Goal: Task Accomplishment & Management: Manage account settings

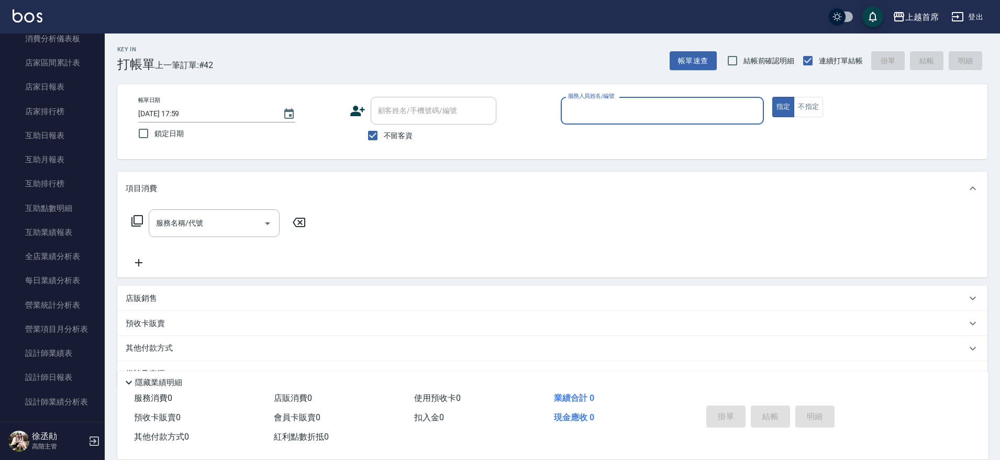
scroll to position [425, 0]
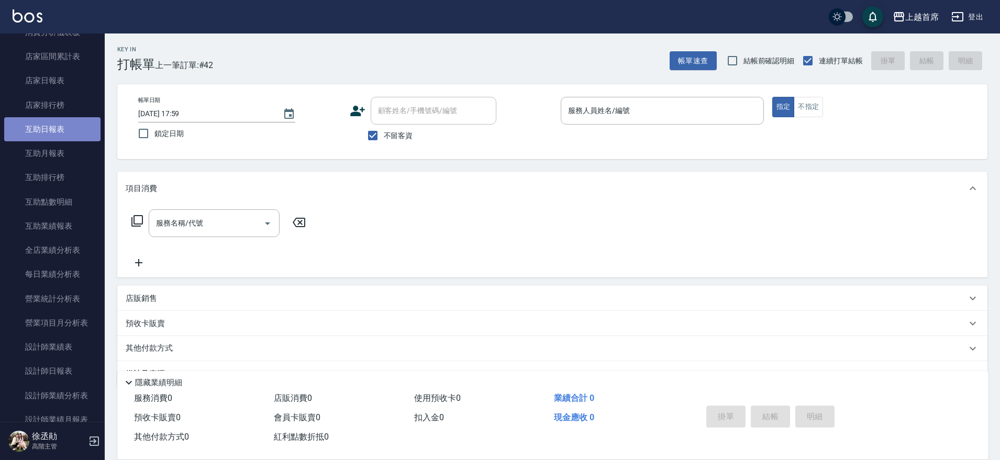
click at [72, 128] on link "互助日報表" at bounding box center [52, 129] width 96 height 24
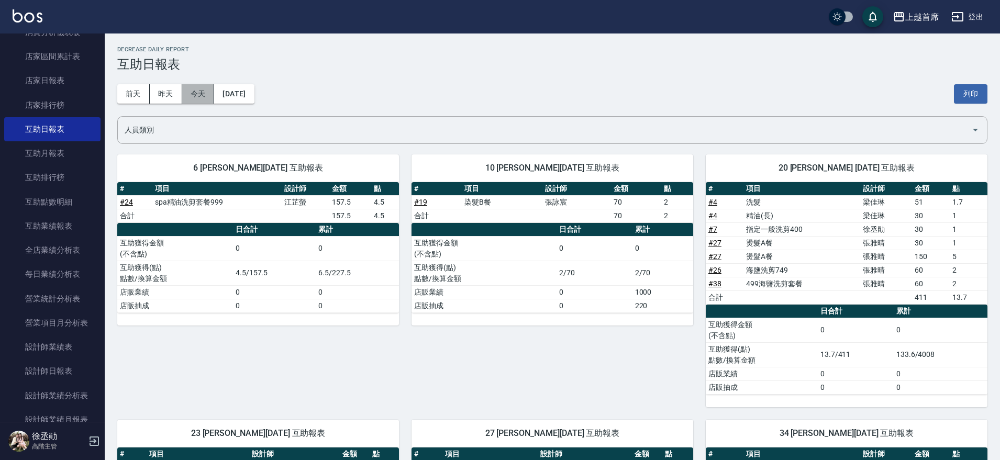
click at [203, 96] on button "今天" at bounding box center [198, 93] width 32 height 19
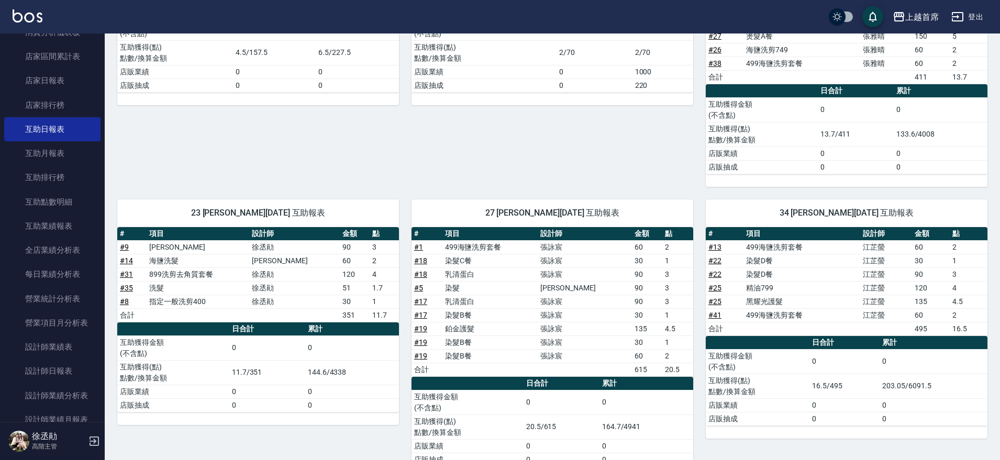
scroll to position [531, 0]
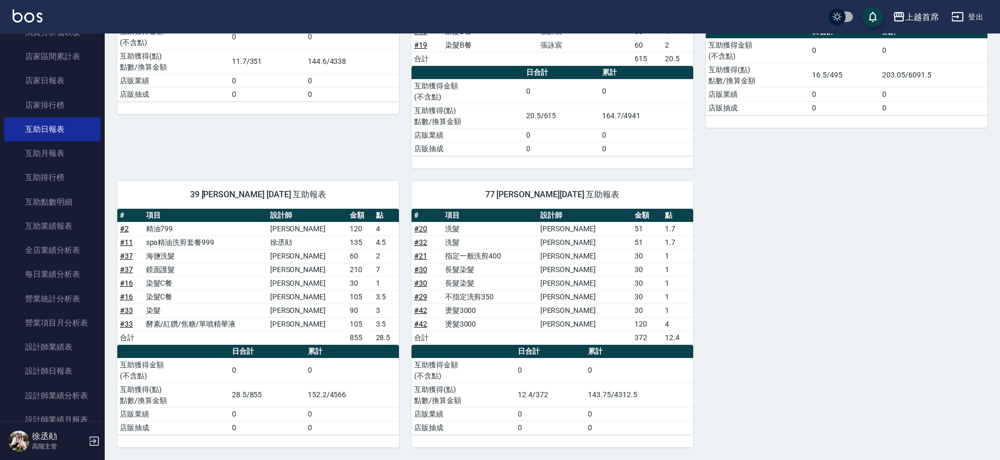
click at [127, 320] on link "# 33" at bounding box center [126, 324] width 13 height 8
click at [44, 165] on link "互助排行榜" at bounding box center [52, 177] width 96 height 24
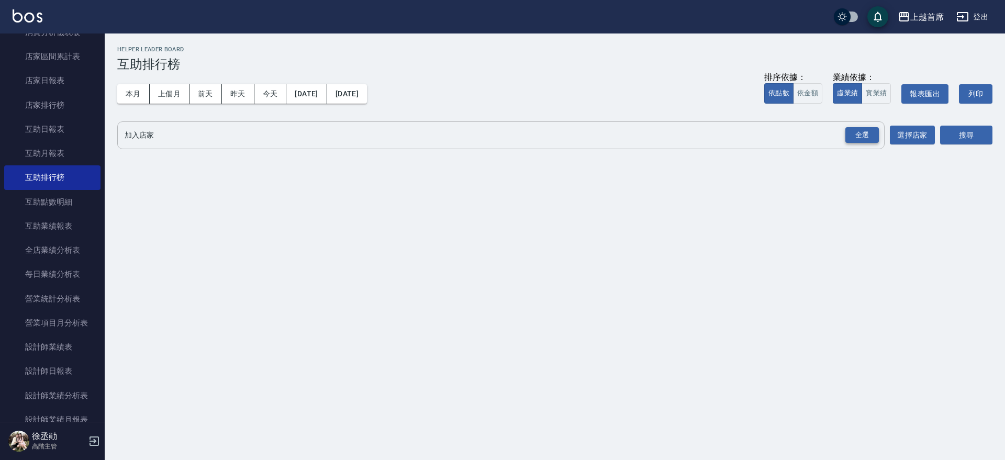
click at [849, 136] on div "全選" at bounding box center [861, 135] width 33 height 16
click at [958, 139] on button "搜尋" at bounding box center [966, 135] width 52 height 19
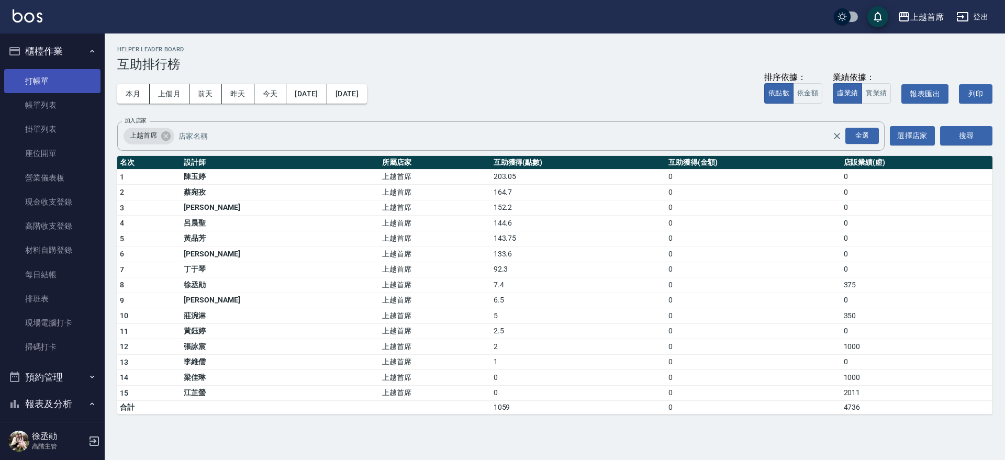
click at [50, 73] on link "打帳單" at bounding box center [52, 81] width 96 height 24
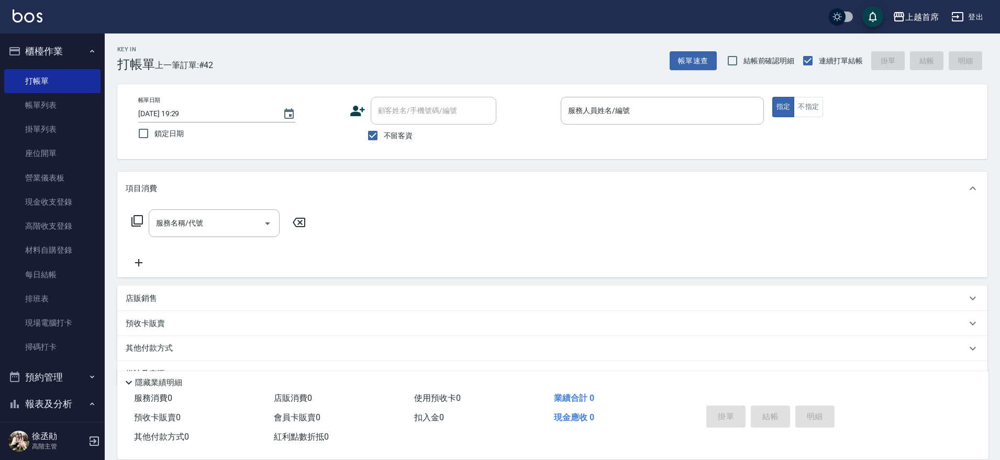
drag, startPoint x: 105, startPoint y: 84, endPoint x: 105, endPoint y: 94, distance: 9.9
click at [105, 94] on div "櫃檯作業 打帳單 帳單列表 掛單列表 座位開單 營業儀表板 現金收支登錄 高階收支登錄 材料自購登錄 每日結帳 排班表 現場電腦打卡 掃碼打卡 預約管理 預約…" at bounding box center [52, 246] width 105 height 427
drag, startPoint x: 110, startPoint y: 95, endPoint x: 109, endPoint y: 105, distance: 10.0
click at [109, 105] on div "Key In 打帳單 上一筆訂單:#42 帳單速查 結帳前確認明細 連續打單結帳 掛單 結帳 明細 帳單日期 2025/10/11 19:29 鎖定日期 顧客…" at bounding box center [552, 259] width 895 height 453
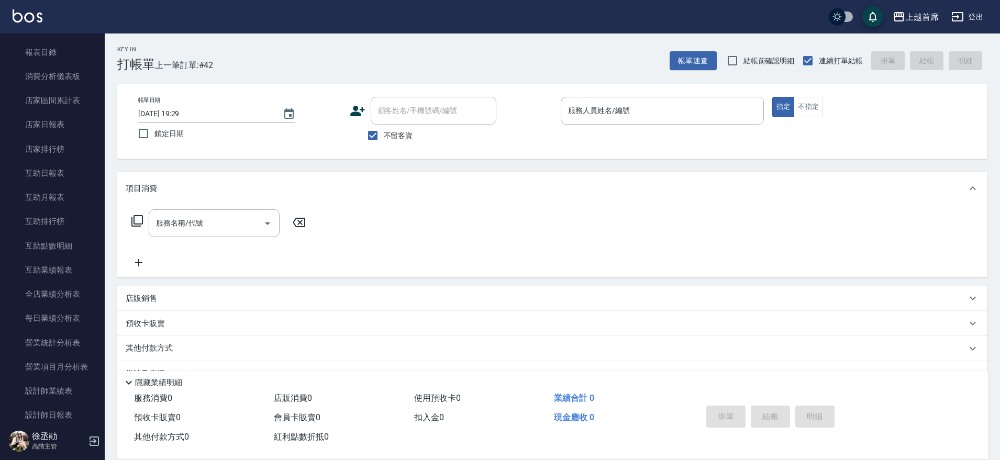
scroll to position [361, 0]
click at [99, 163] on nav "櫃檯作業 打帳單 帳單列表 掛單列表 座位開單 營業儀表板 現金收支登錄 高階收支登錄 材料自購登錄 每日結帳 排班表 現場電腦打卡 掃碼打卡 預約管理 預約…" at bounding box center [52, 227] width 105 height 388
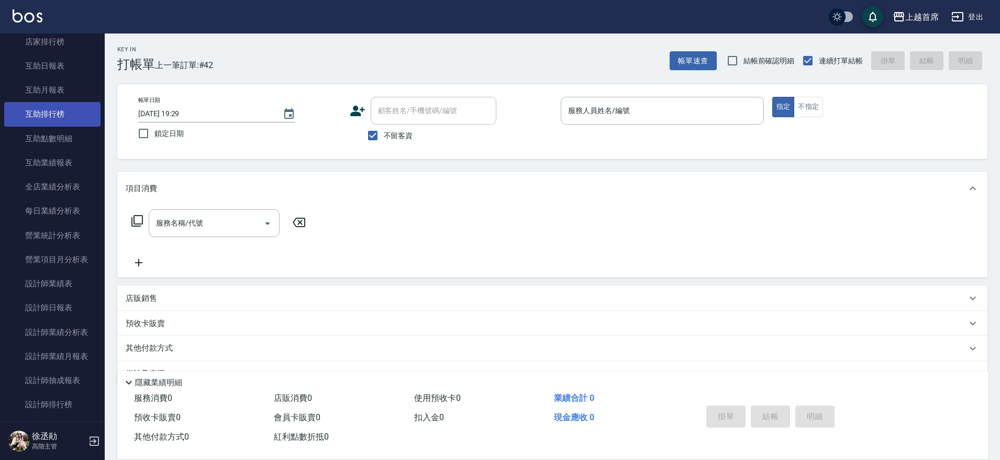
scroll to position [474, 0]
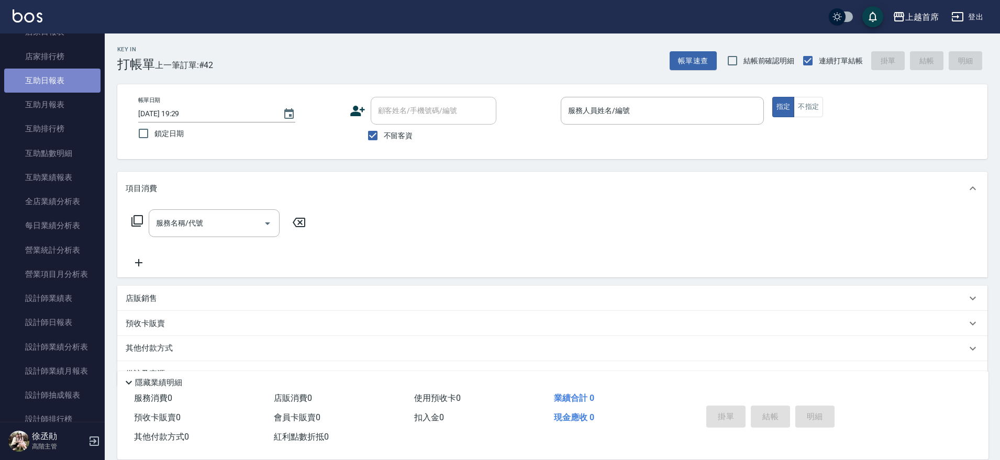
click at [55, 85] on link "互助日報表" at bounding box center [52, 81] width 96 height 24
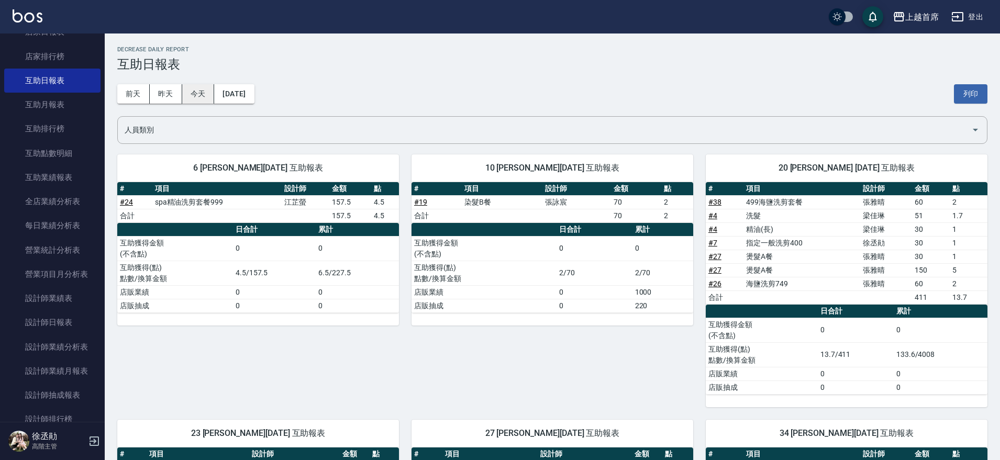
drag, startPoint x: 190, startPoint y: 87, endPoint x: 196, endPoint y: 90, distance: 6.6
click at [191, 87] on button "今天" at bounding box center [198, 93] width 32 height 19
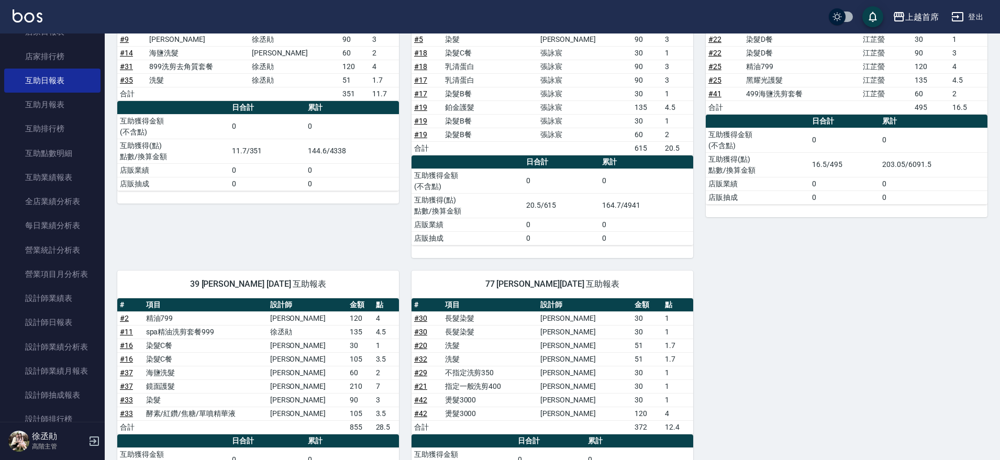
scroll to position [443, 0]
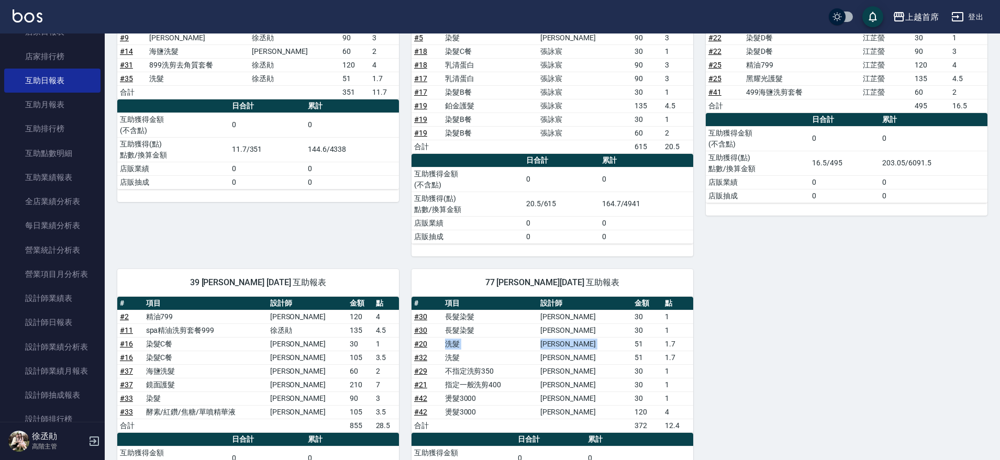
drag, startPoint x: 448, startPoint y: 341, endPoint x: 619, endPoint y: 348, distance: 170.2
click at [619, 348] on tr "# 20 洗髮 謝凉好 51 1.7" at bounding box center [552, 344] width 282 height 14
drag, startPoint x: 448, startPoint y: 401, endPoint x: 544, endPoint y: 400, distance: 96.3
click at [544, 400] on tr "# 42 燙髮3000 謝凉好 30 1" at bounding box center [552, 398] width 282 height 14
drag, startPoint x: 495, startPoint y: 404, endPoint x: 528, endPoint y: 397, distance: 33.7
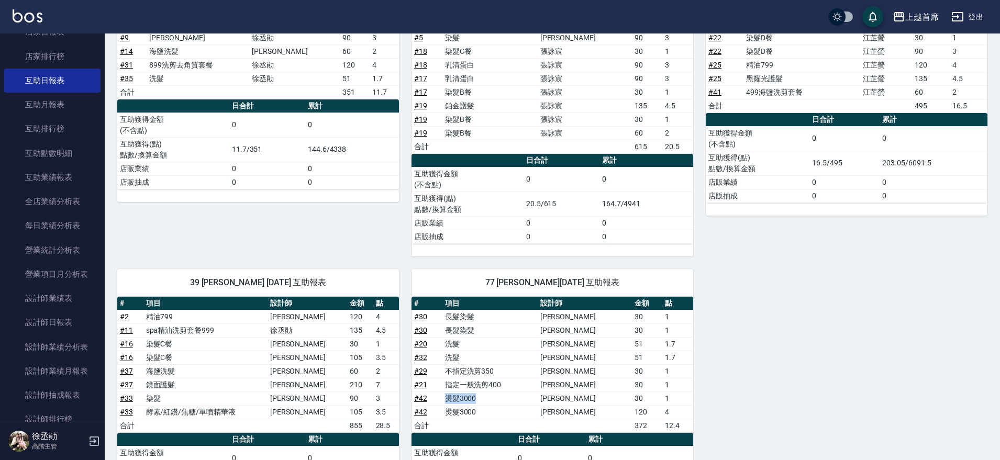
click at [495, 404] on td "燙髮3000" at bounding box center [489, 398] width 95 height 14
click at [70, 324] on link "設計師日報表" at bounding box center [52, 322] width 96 height 24
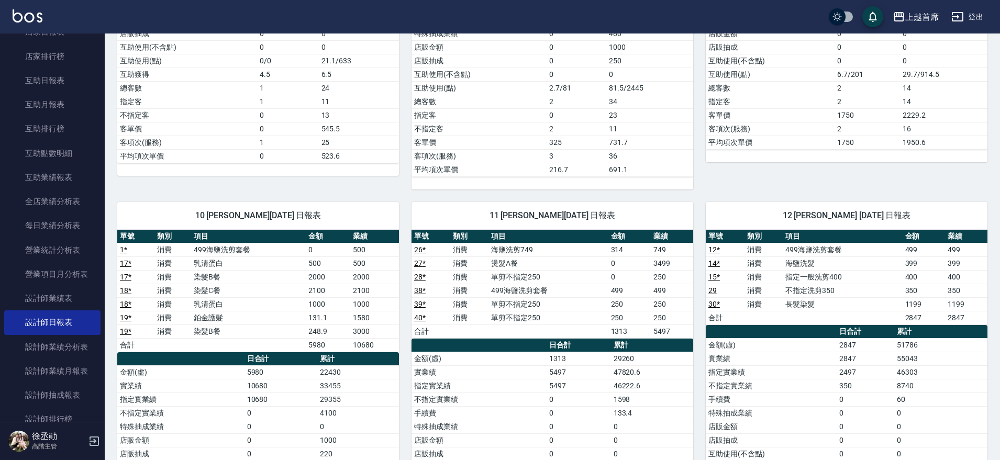
scroll to position [654, 0]
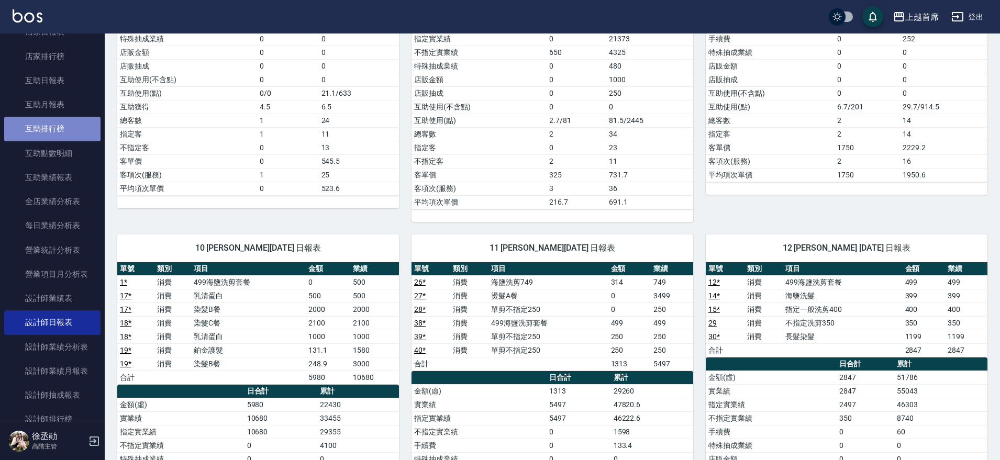
click at [55, 125] on link "互助排行榜" at bounding box center [52, 129] width 96 height 24
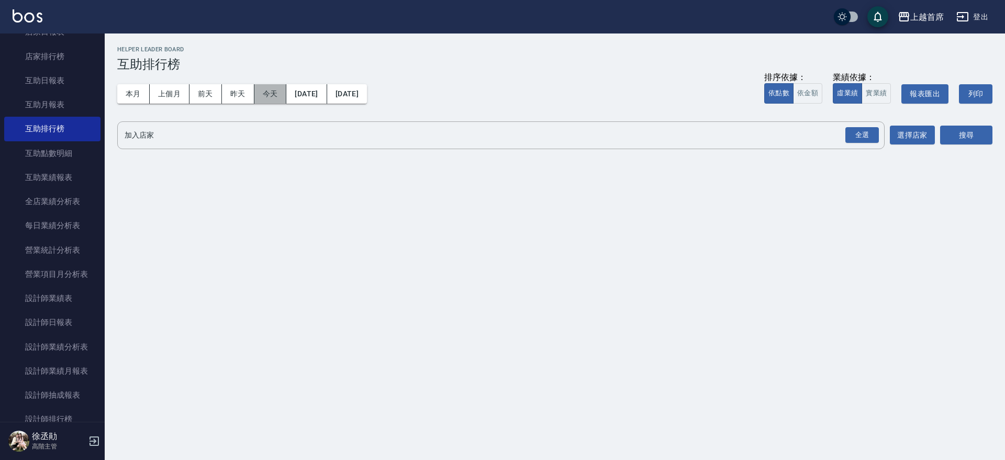
click at [271, 93] on button "今天" at bounding box center [270, 93] width 32 height 19
click at [681, 139] on input "加入店家" at bounding box center [493, 135] width 742 height 18
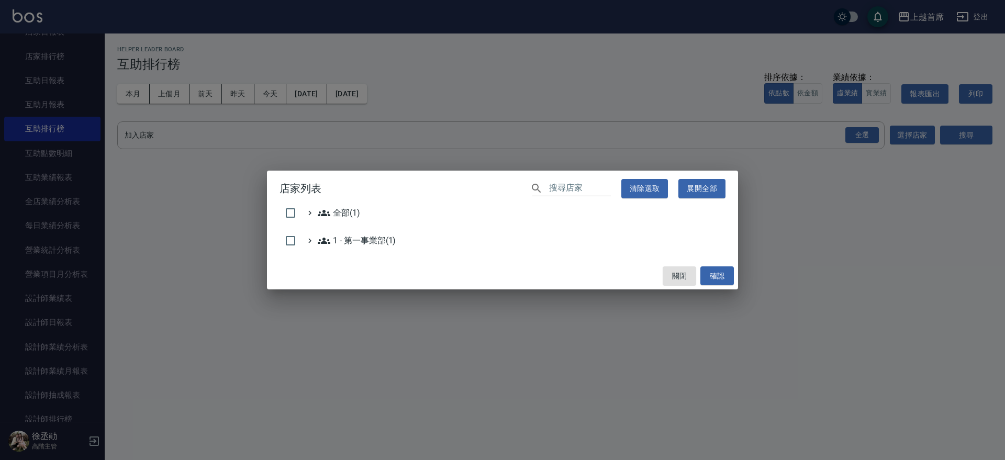
click at [865, 136] on div "店家列表 ​ 清除選取 展開全部 全部(1) 1 - 第一事業部(1) 關閉 確認" at bounding box center [502, 230] width 1005 height 460
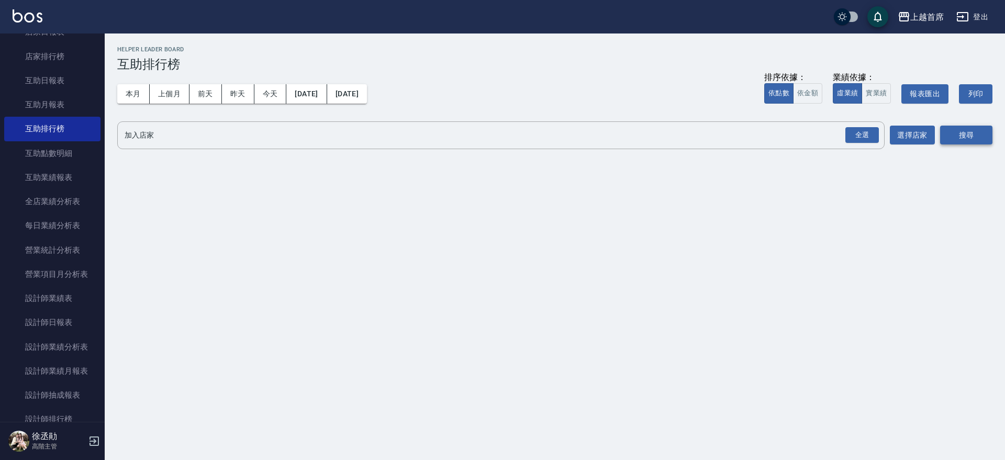
click at [956, 130] on button "搜尋" at bounding box center [966, 135] width 52 height 19
click at [972, 134] on button "搜尋" at bounding box center [966, 135] width 52 height 19
click at [863, 135] on div "全選" at bounding box center [861, 135] width 33 height 16
click at [956, 132] on button "搜尋" at bounding box center [966, 135] width 52 height 19
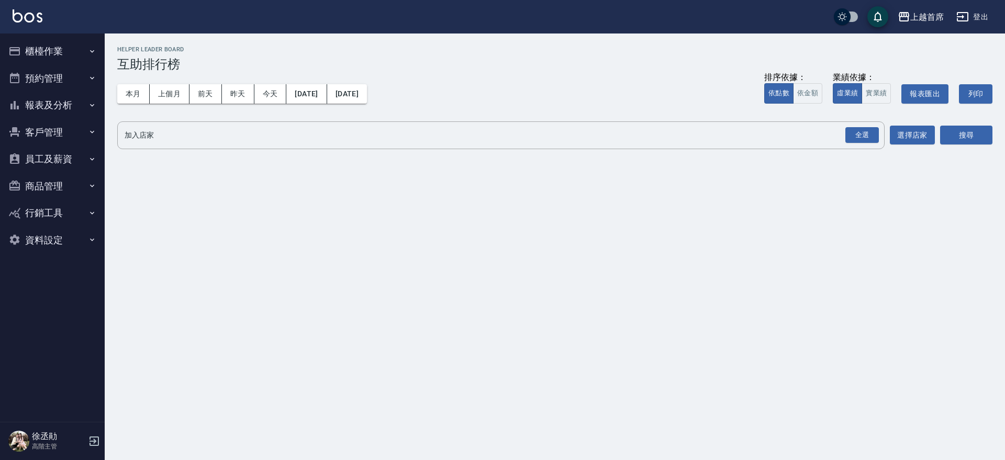
click at [54, 55] on button "櫃檯作業" at bounding box center [52, 51] width 96 height 27
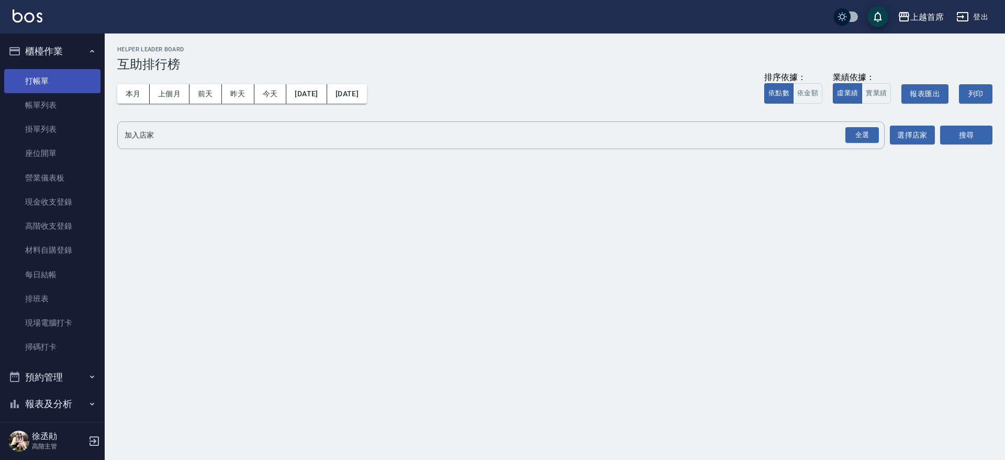
click at [60, 88] on link "打帳單" at bounding box center [52, 81] width 96 height 24
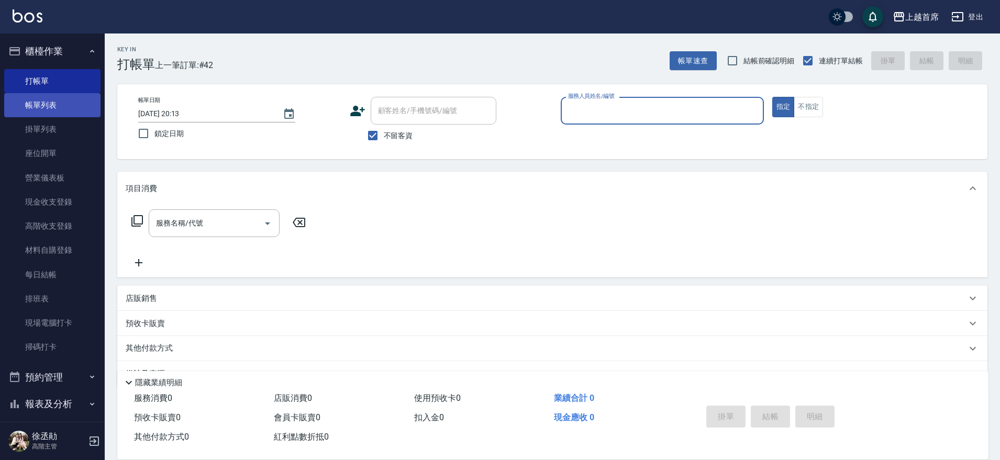
click at [772, 97] on button "指定" at bounding box center [783, 107] width 23 height 20
type button "true"
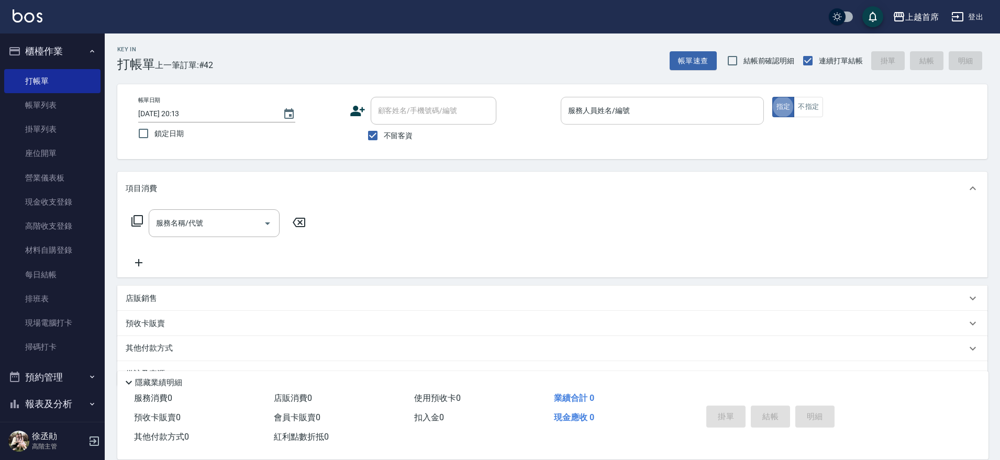
click at [653, 111] on input "服務人員姓名/編號" at bounding box center [662, 111] width 194 height 18
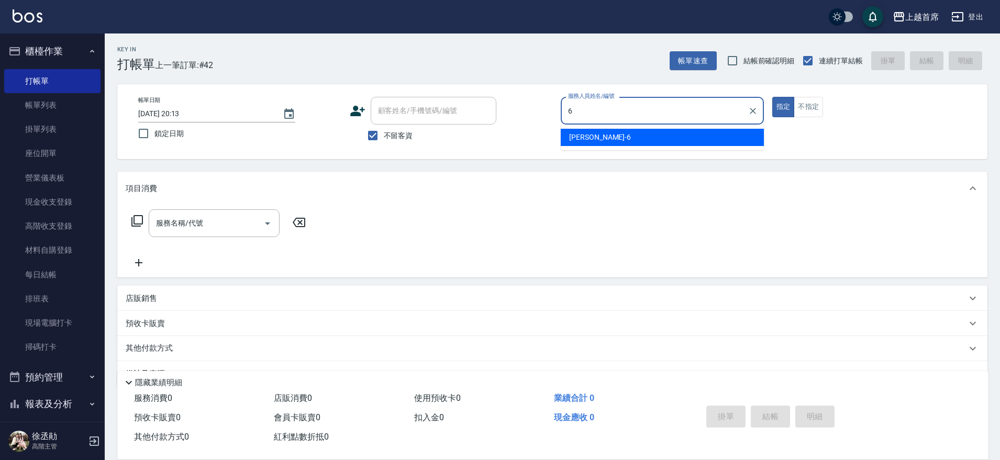
type input "Aki-6"
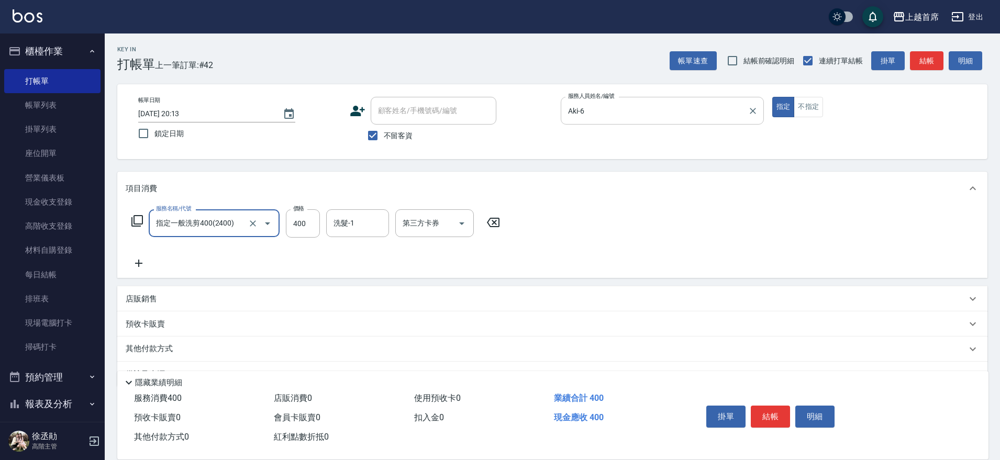
type input "指定一般洗剪400(2400)"
type input "500"
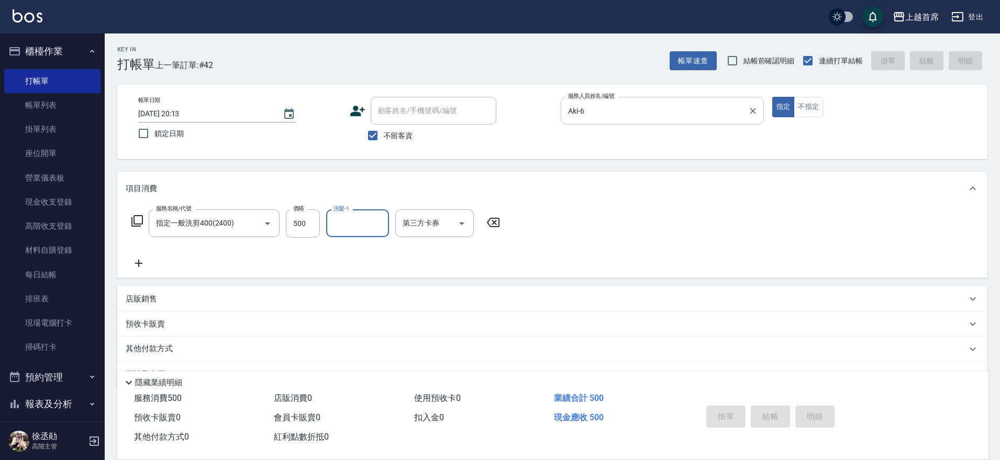
type input "[DATE] 20:14"
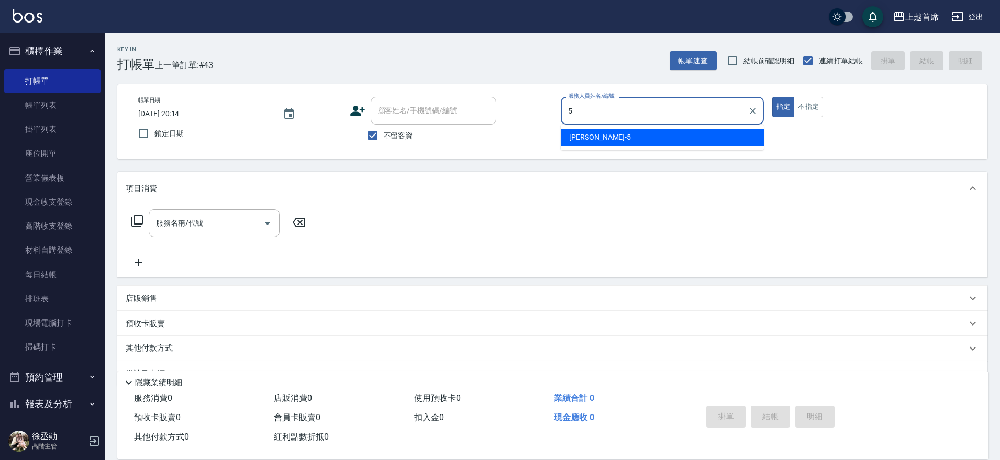
type input "[PERSON_NAME]-5"
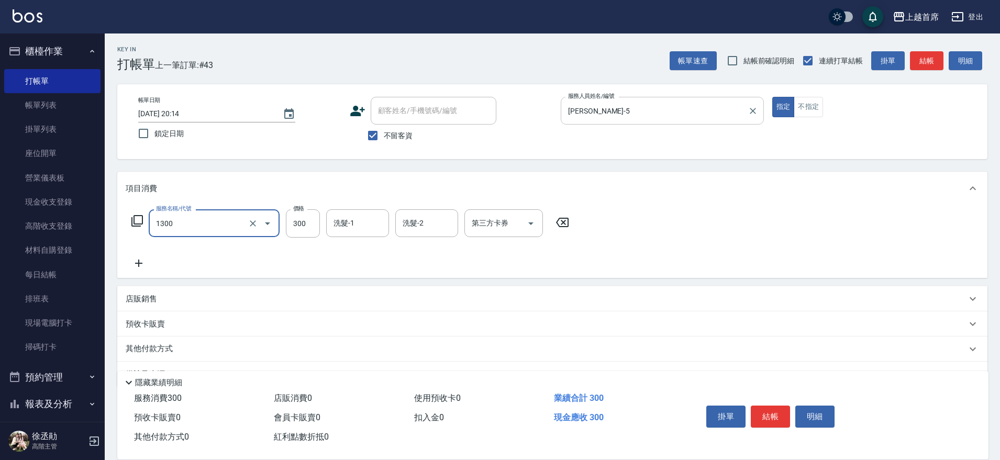
type input "洗髮(1300)"
type input "[PERSON_NAME]-77"
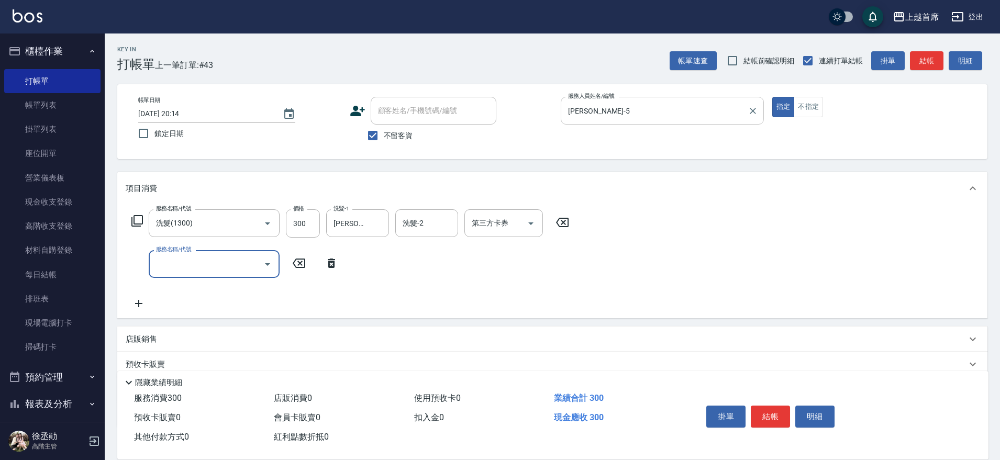
type input "2"
type input "黑耀光護髮(52000)"
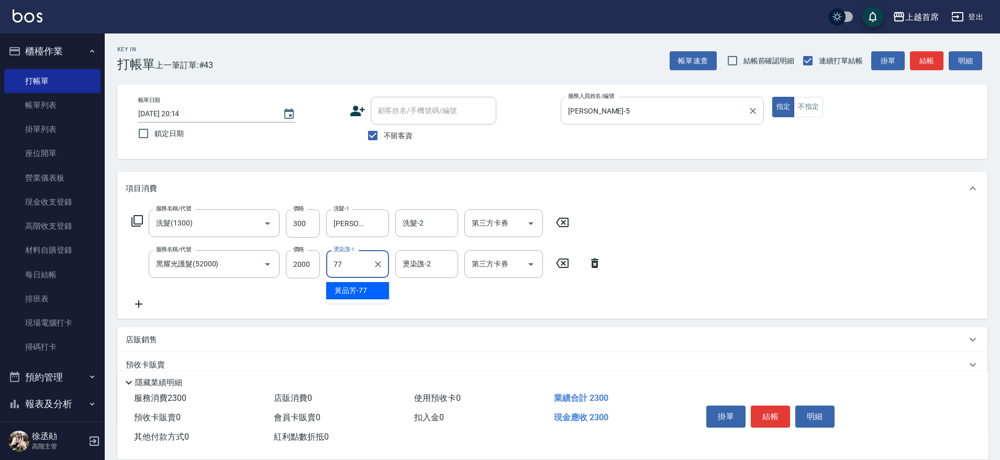
type input "[PERSON_NAME]-77"
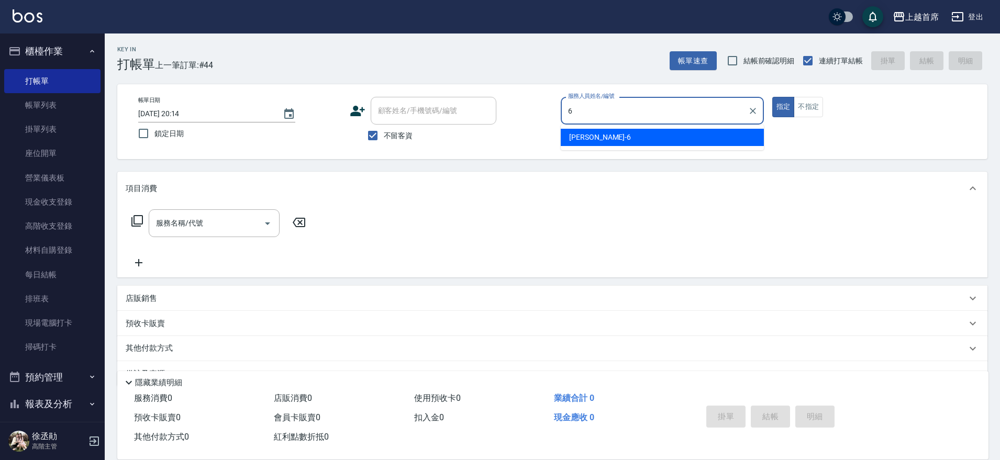
type input "Aki-6"
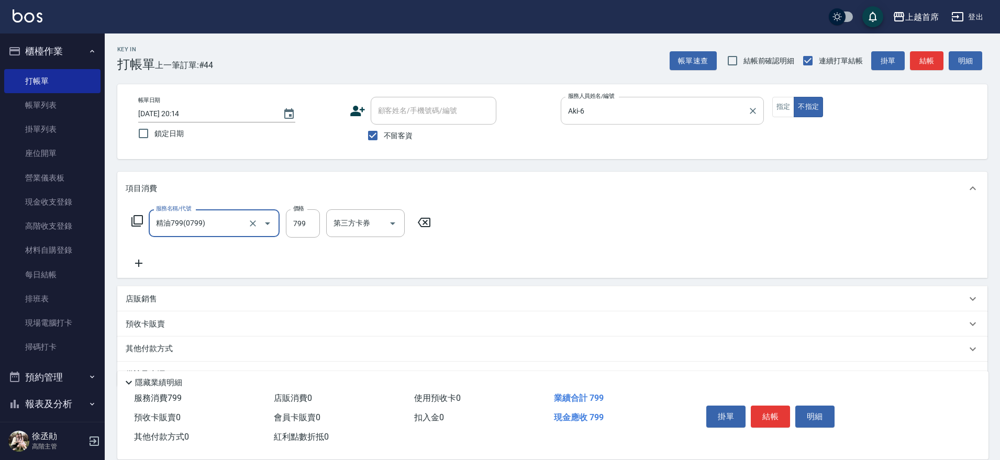
type input "精油799(0799)"
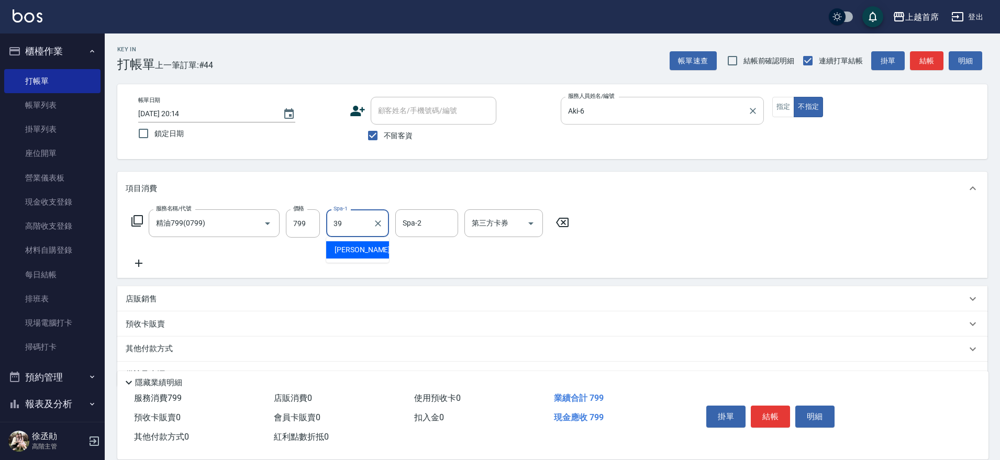
type input "[PERSON_NAME]-39"
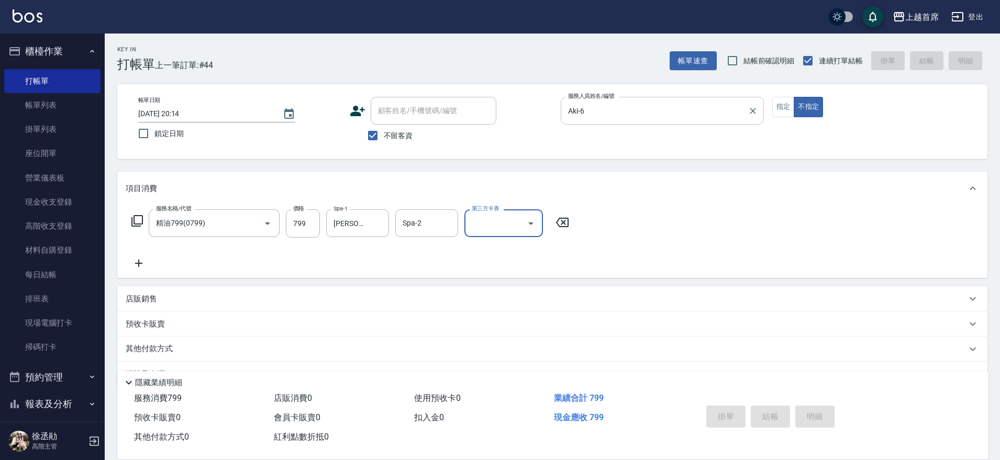
type input "[DATE] 20:15"
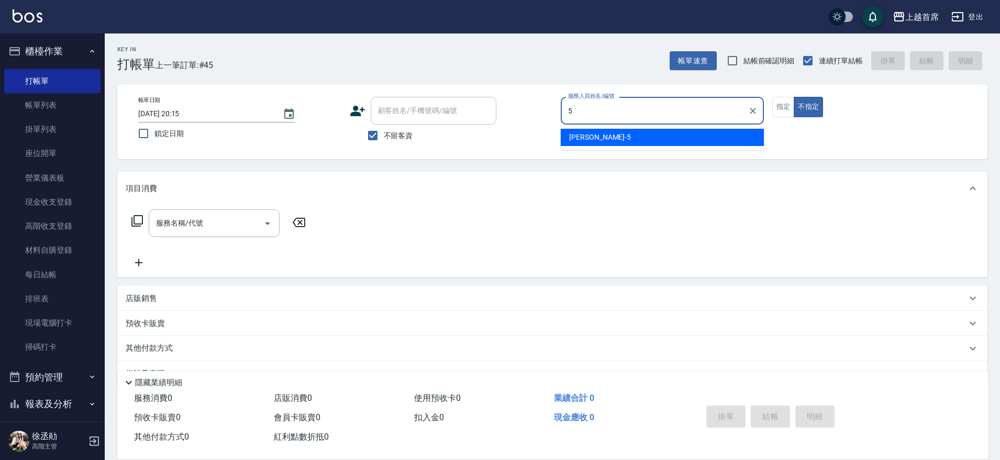
type input "[PERSON_NAME]-5"
type button "false"
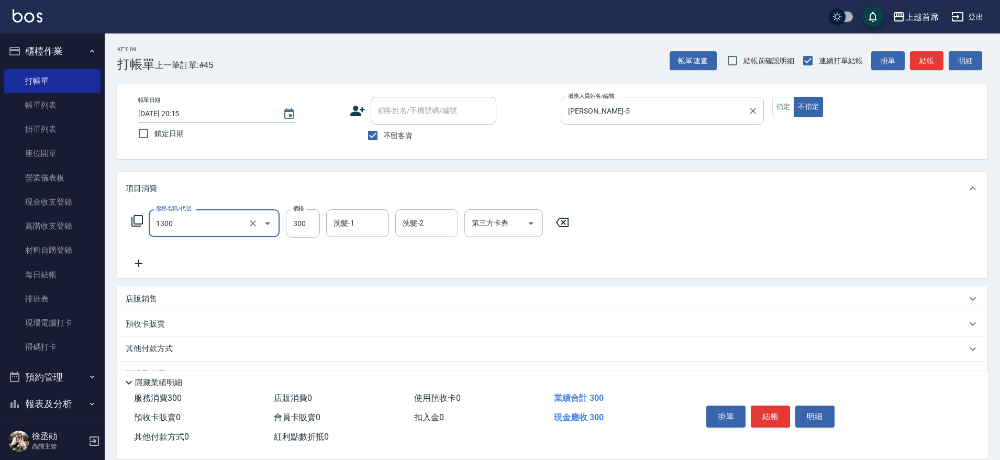
type input "洗髮(1300)"
type input "[PERSON_NAME]-23"
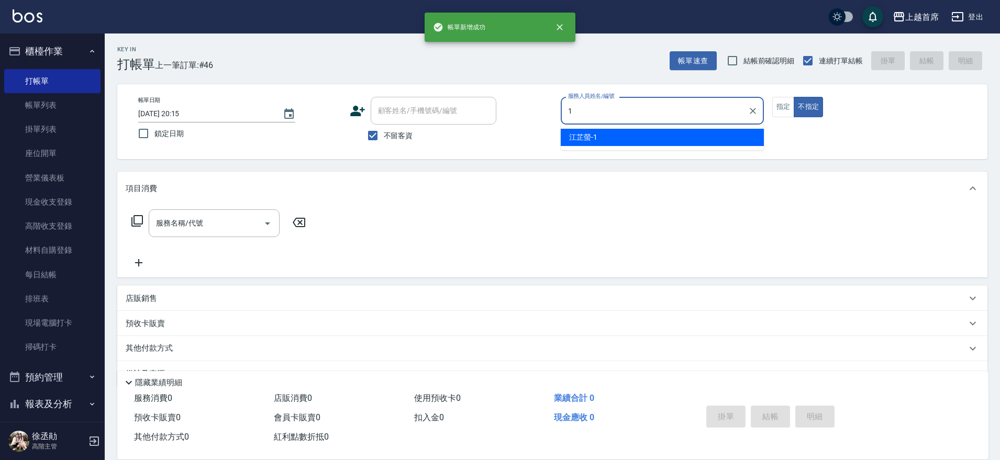
type input "[PERSON_NAME]-1"
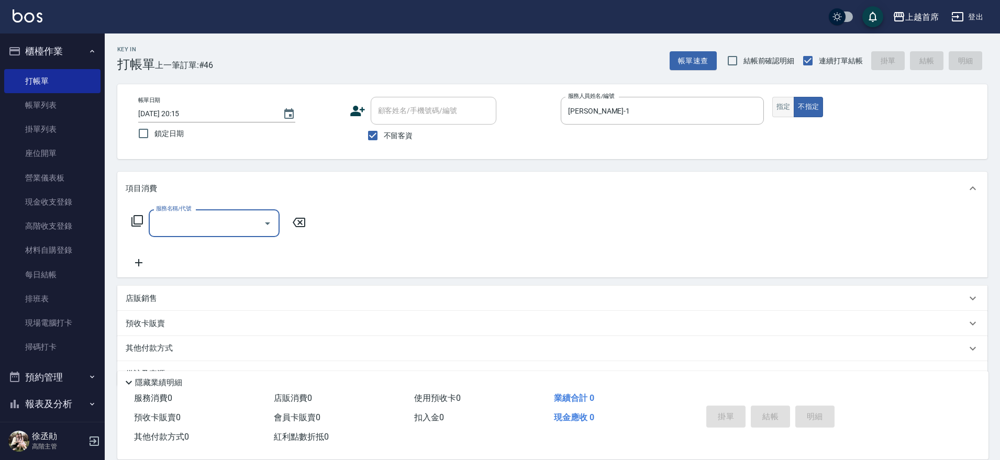
click at [777, 104] on button "指定" at bounding box center [783, 107] width 23 height 20
click at [197, 222] on input "服務名稱/代號" at bounding box center [206, 223] width 106 height 18
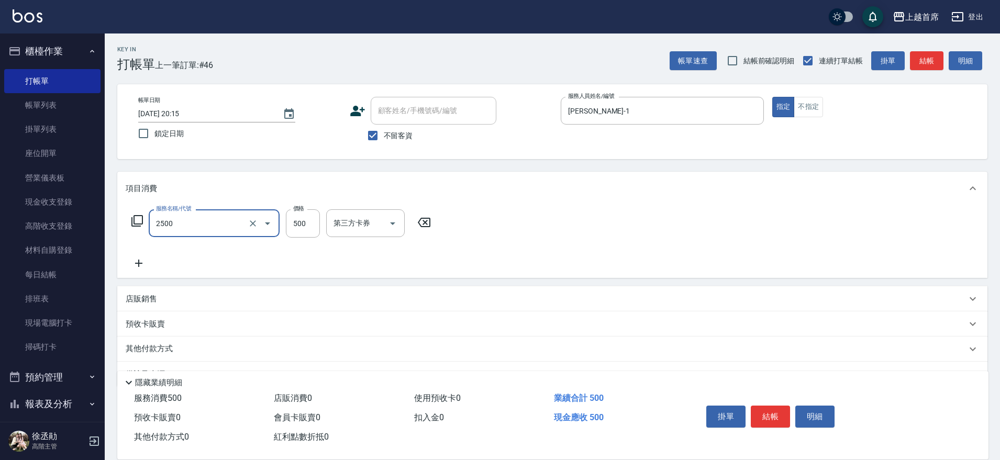
type input "海鹽洗剪500(2500)"
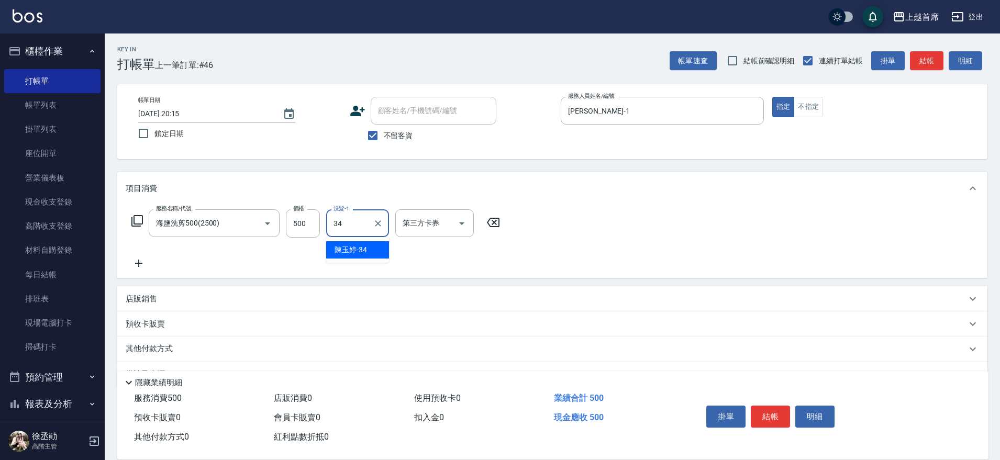
type input "[PERSON_NAME]-34"
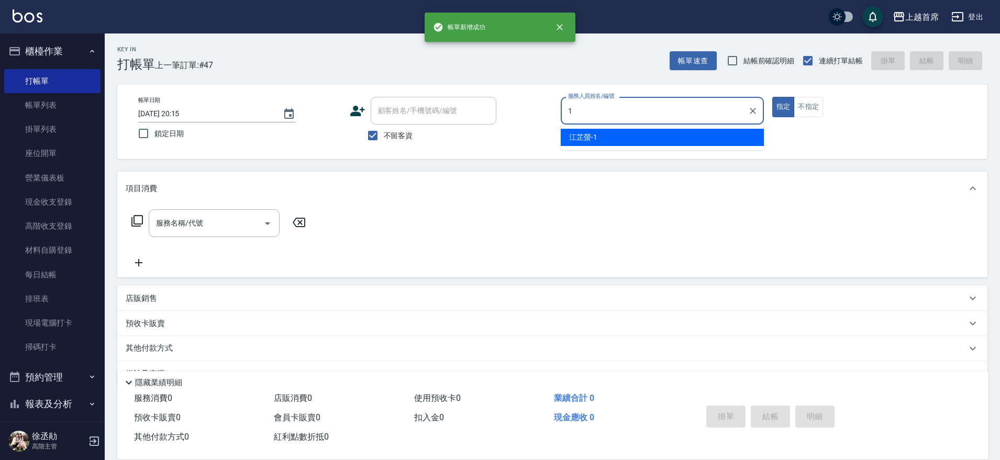
type input "[PERSON_NAME]-1"
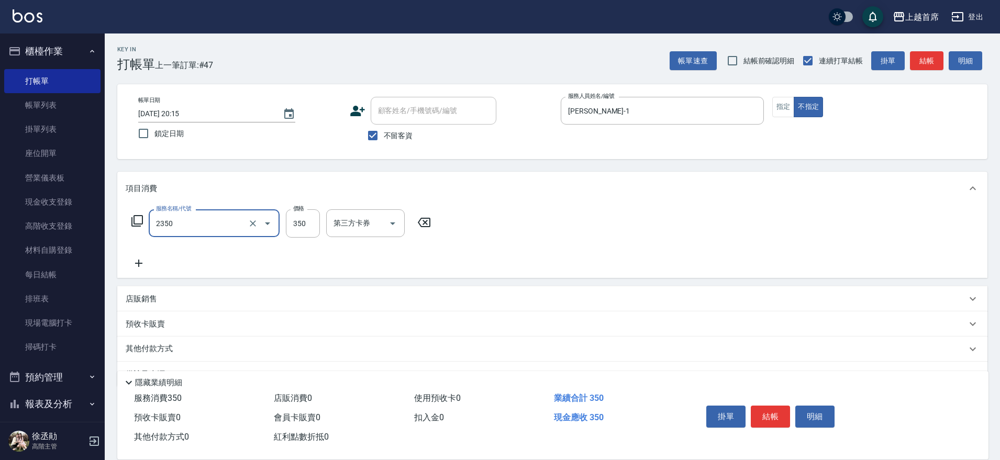
type input "不指定洗剪350(2350)"
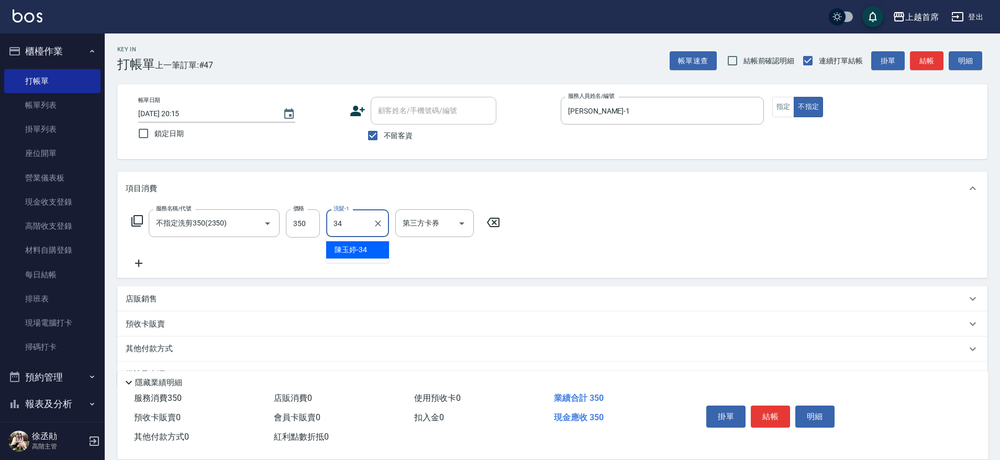
type input "[PERSON_NAME]-34"
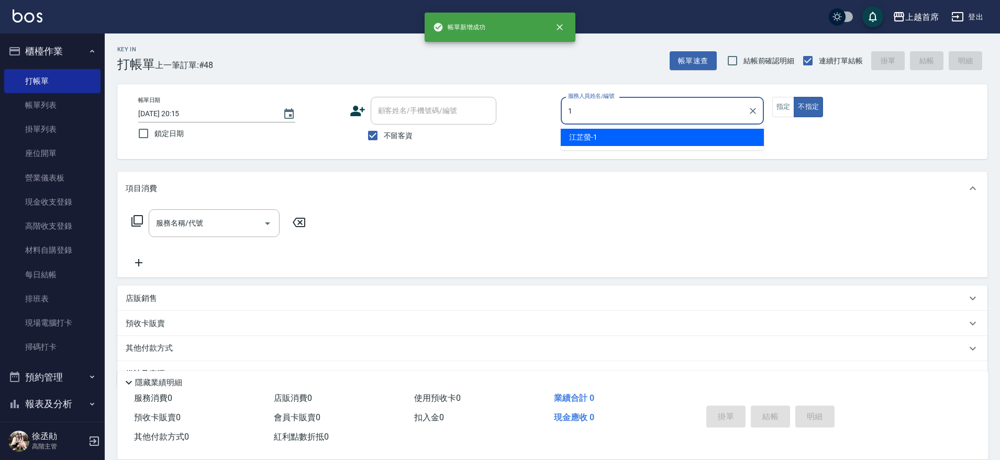
type input "[PERSON_NAME]-1"
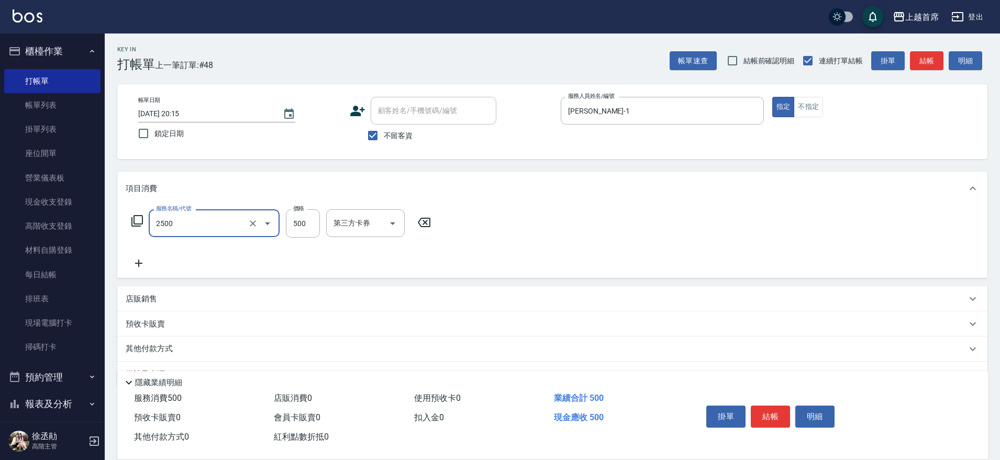
type input "海鹽洗剪500(2500)"
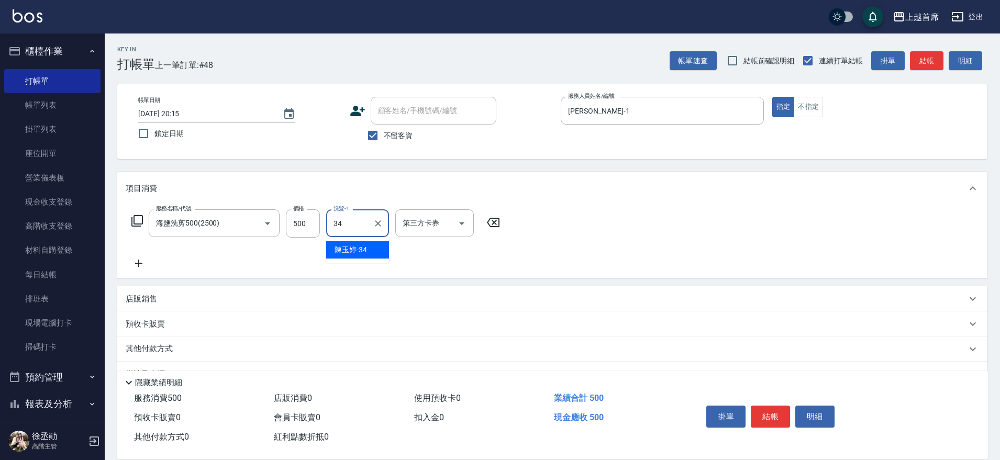
type input "[PERSON_NAME]-34"
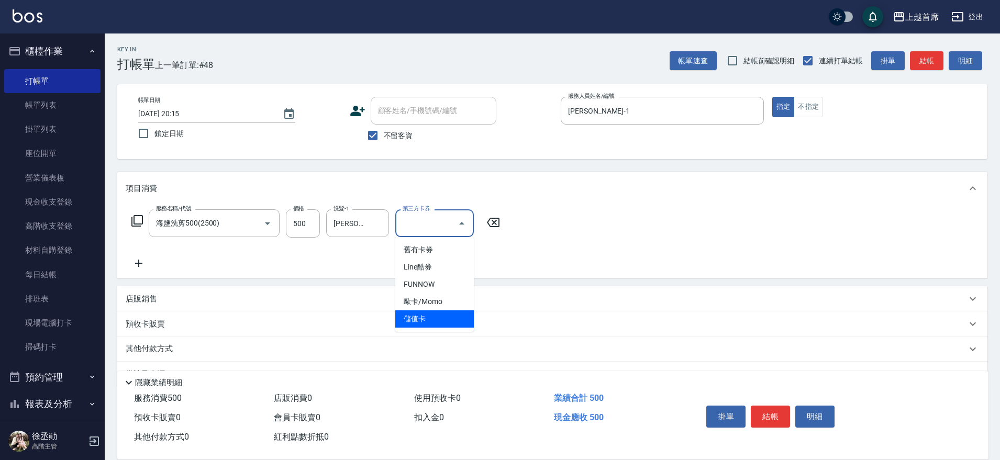
type input "儲值卡"
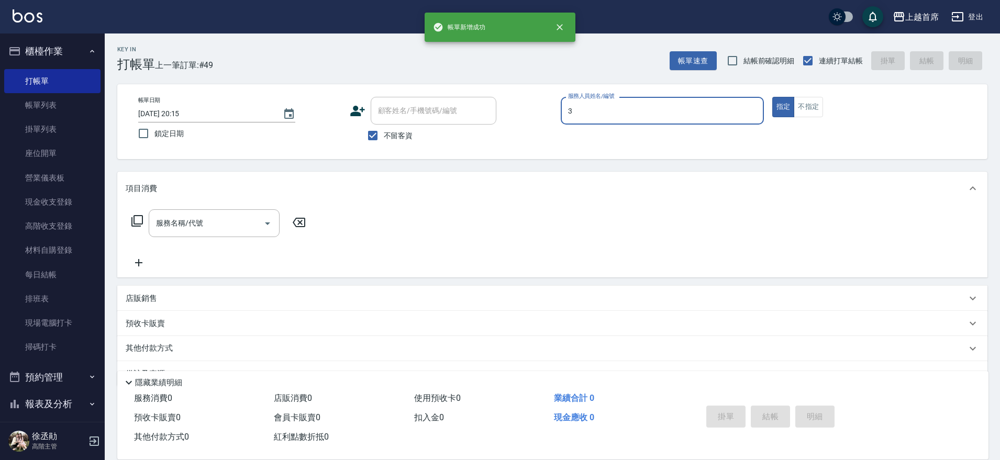
type input "[PERSON_NAME]-3"
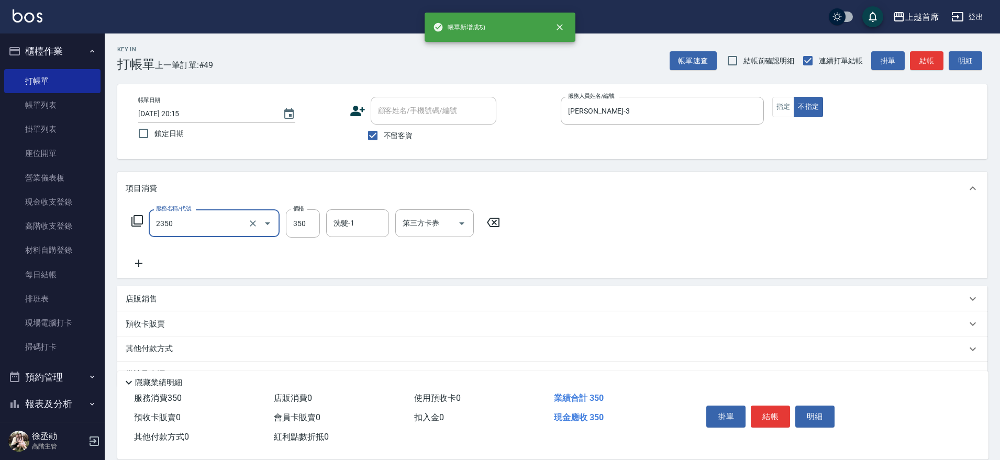
type input "不指定洗剪350(2350)"
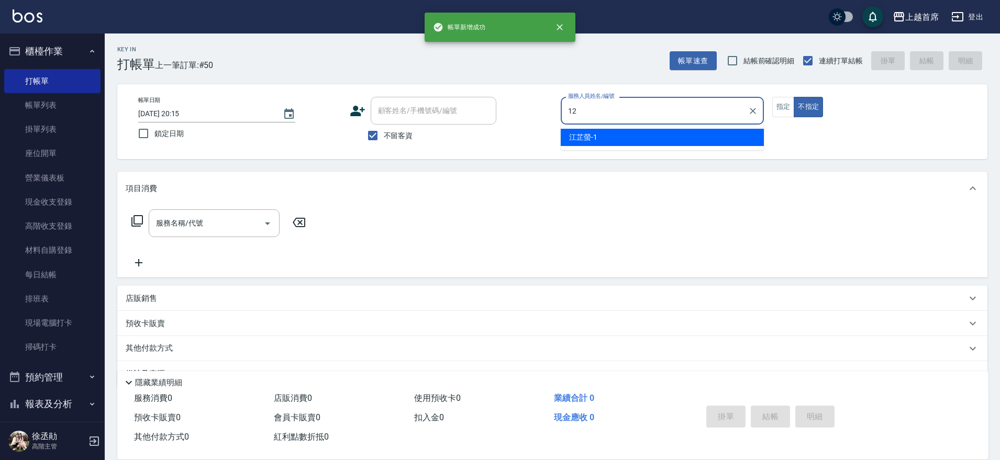
type input "[PERSON_NAME]-12"
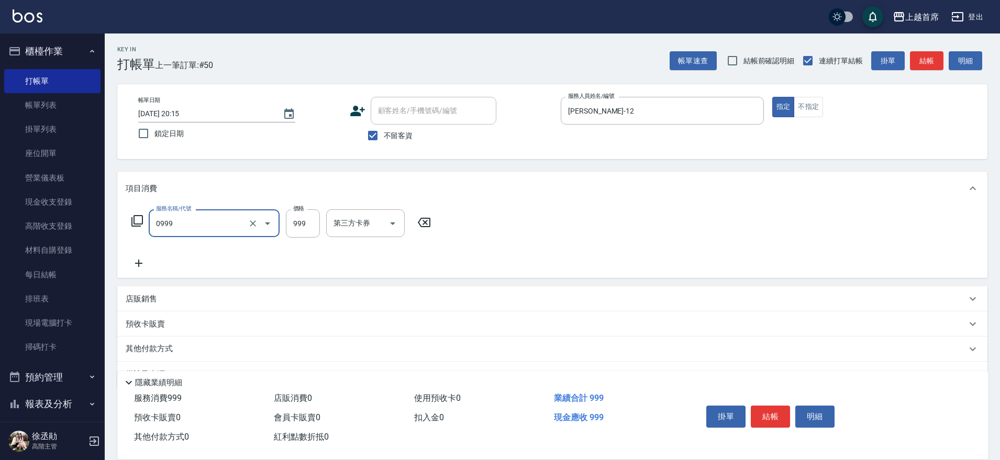
type input "REVIVRE(0999)"
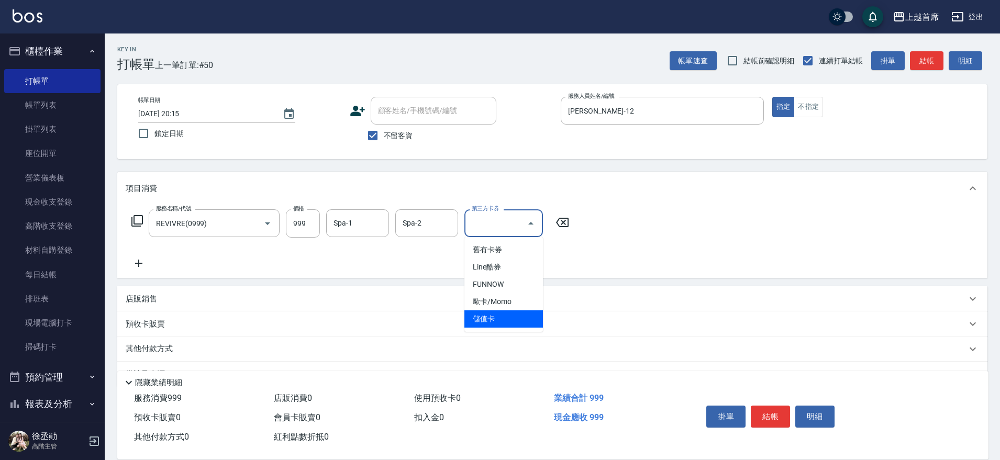
type input "儲值卡"
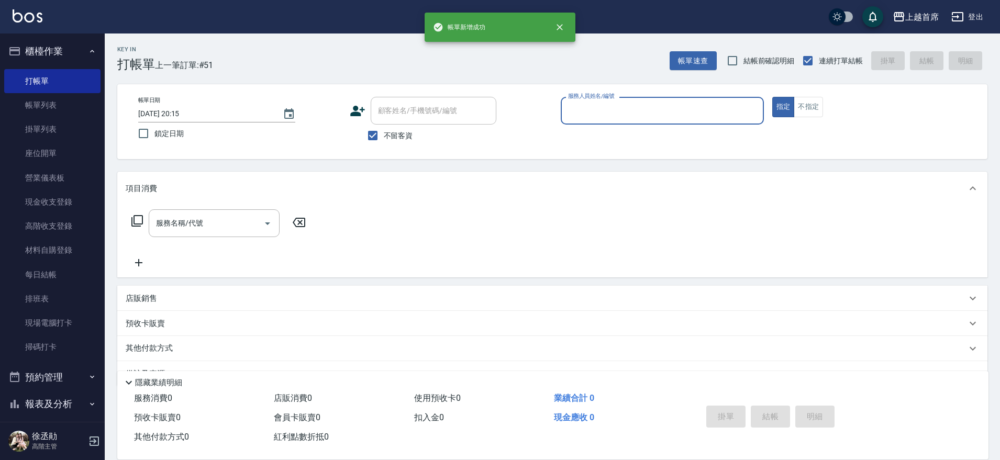
click at [772, 97] on button "指定" at bounding box center [783, 107] width 23 height 20
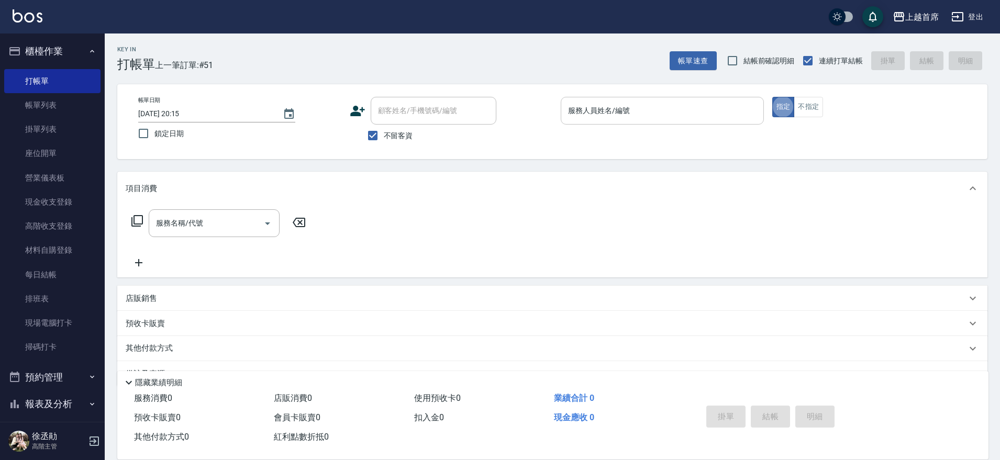
click at [563, 121] on div "服務人員姓名/編號" at bounding box center [661, 111] width 203 height 28
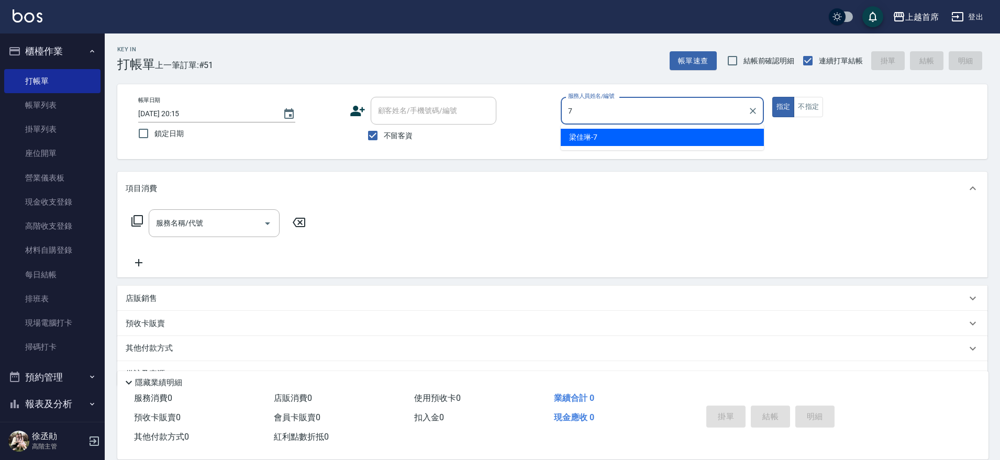
type input "[PERSON_NAME]-7"
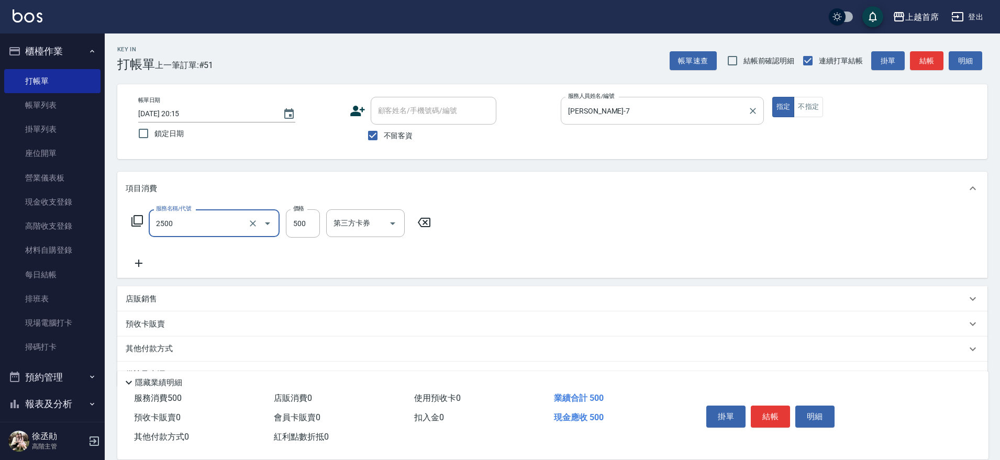
type input "海鹽洗剪500(2500)"
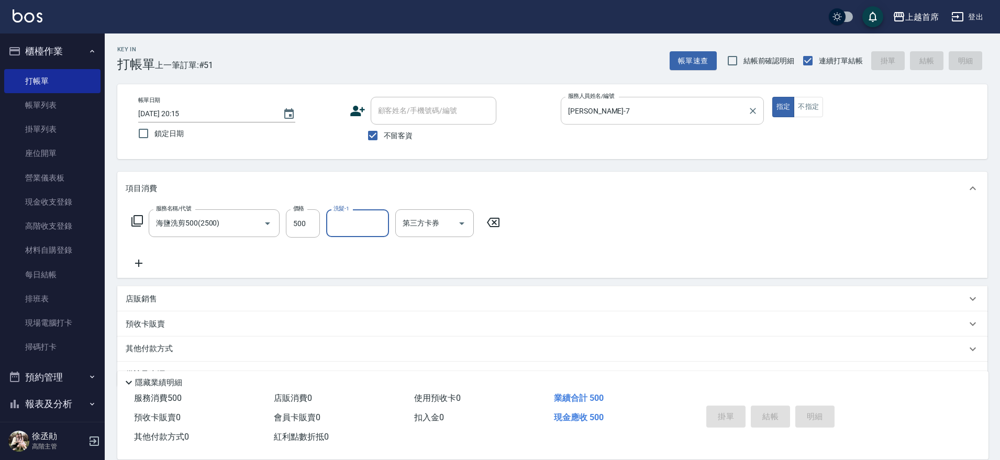
type input "[DATE] 20:16"
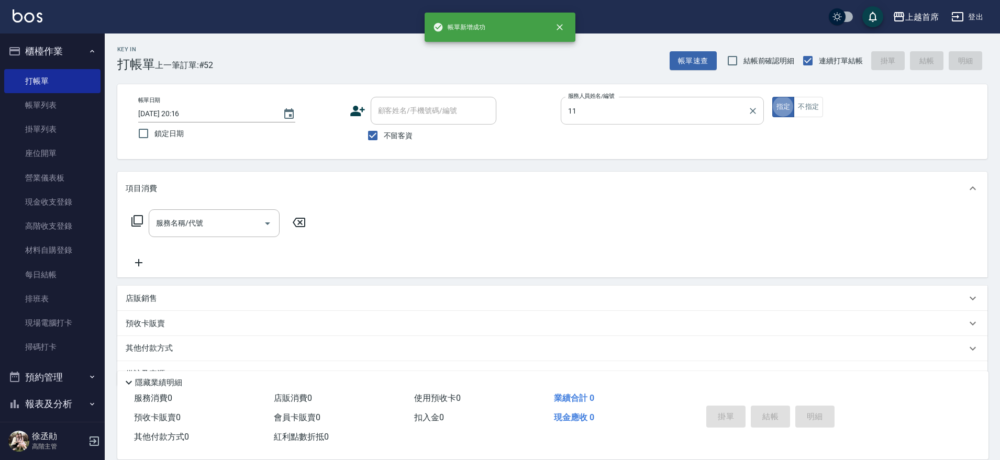
type input "[PERSON_NAME]-11"
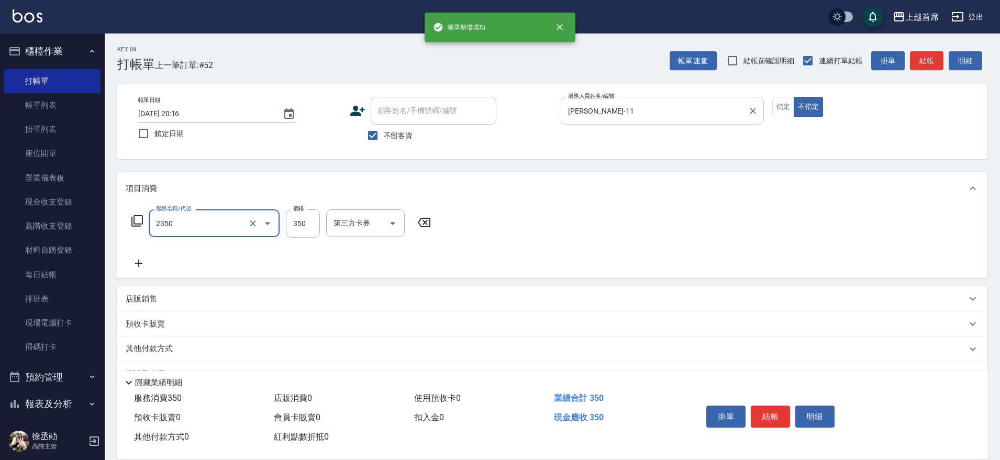
type input "不指定洗剪350(2350)"
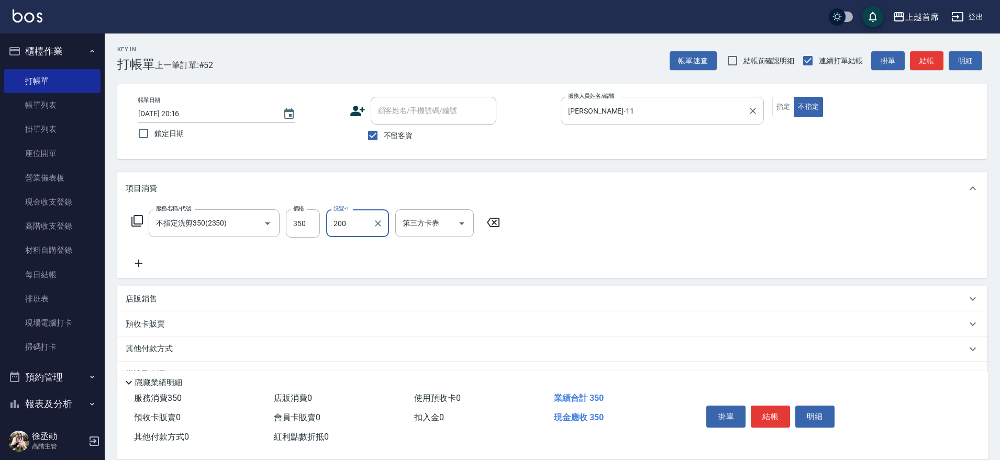
type input "200"
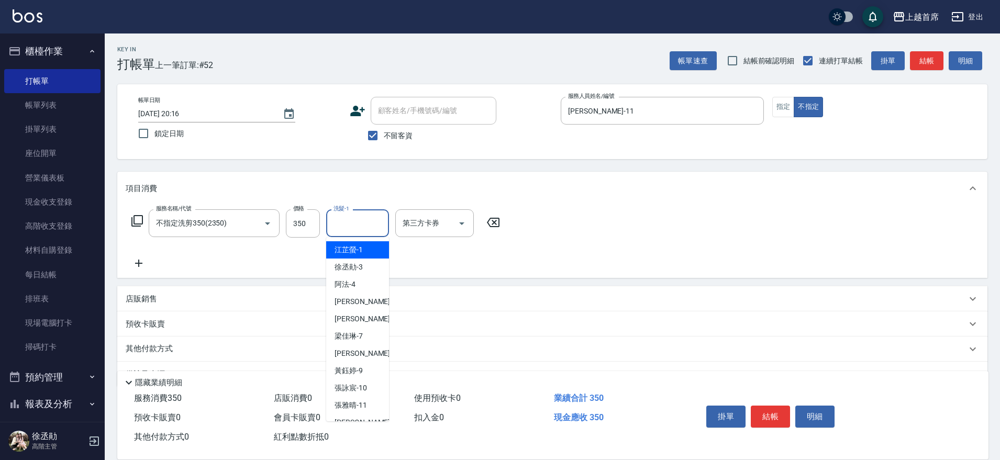
click at [350, 225] on input "洗髮-1" at bounding box center [357, 223] width 53 height 18
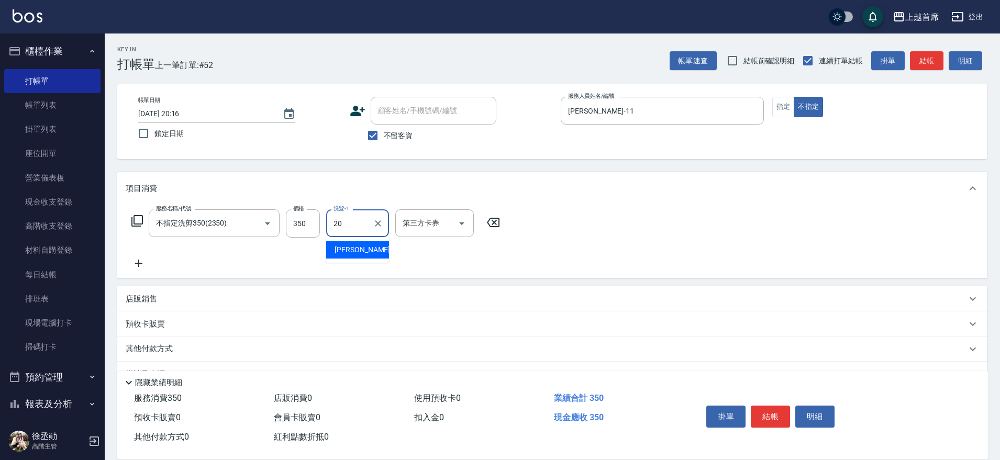
type input "[PERSON_NAME]-20"
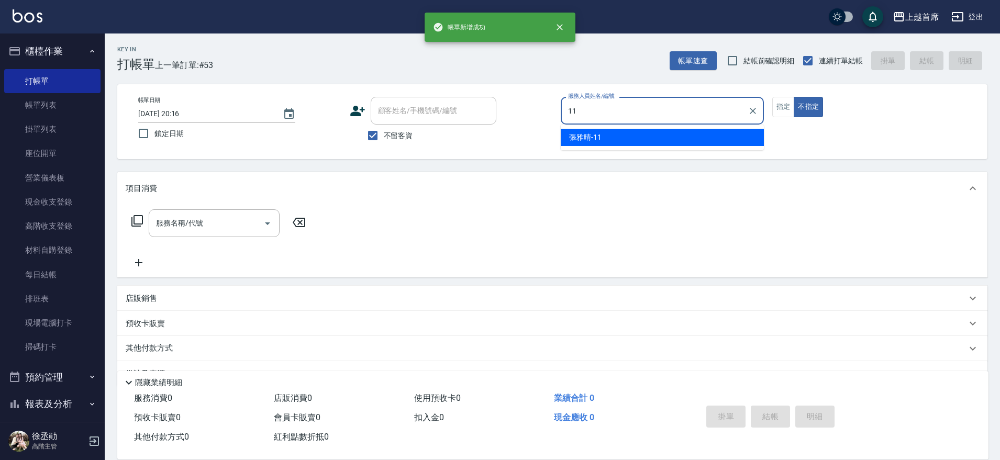
type input "[PERSON_NAME]-11"
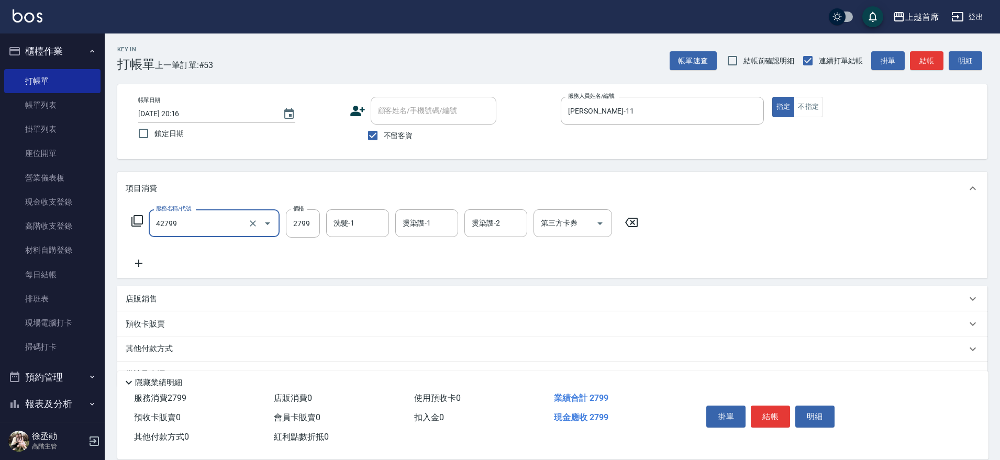
type input "染髮B餐(42799)"
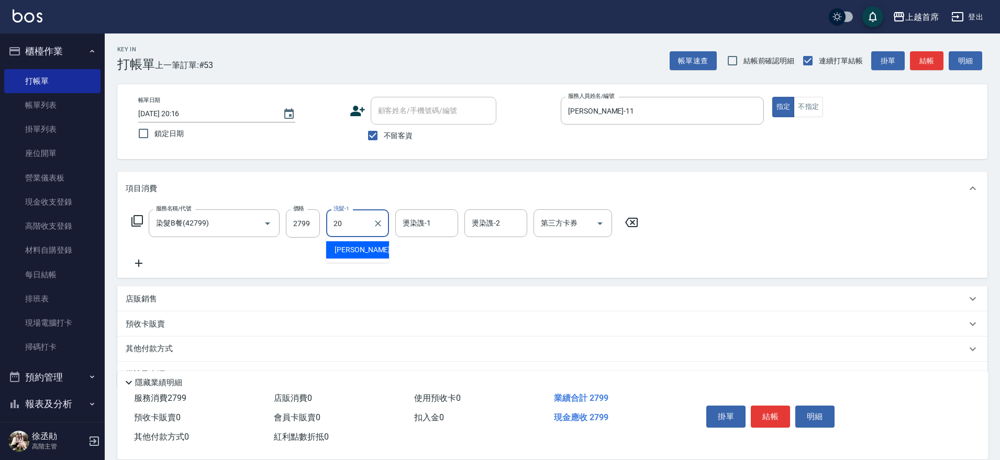
type input "[PERSON_NAME]-20"
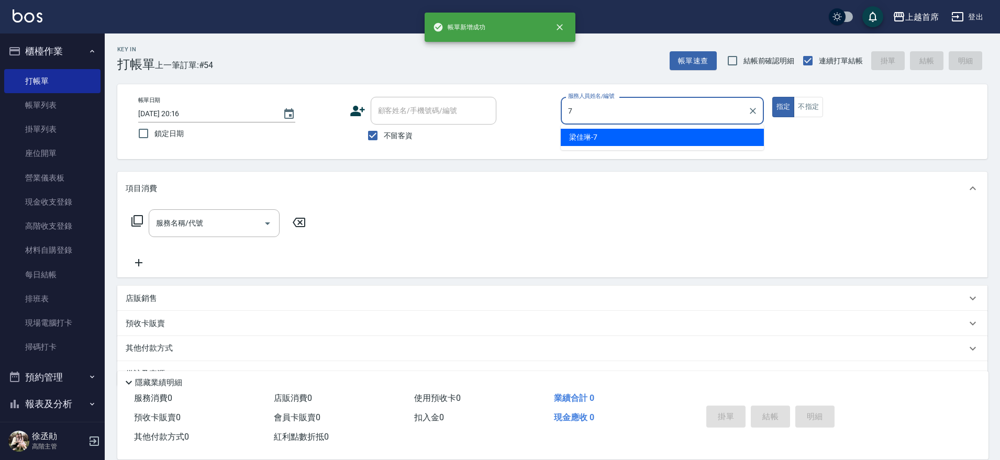
type input "[PERSON_NAME]-7"
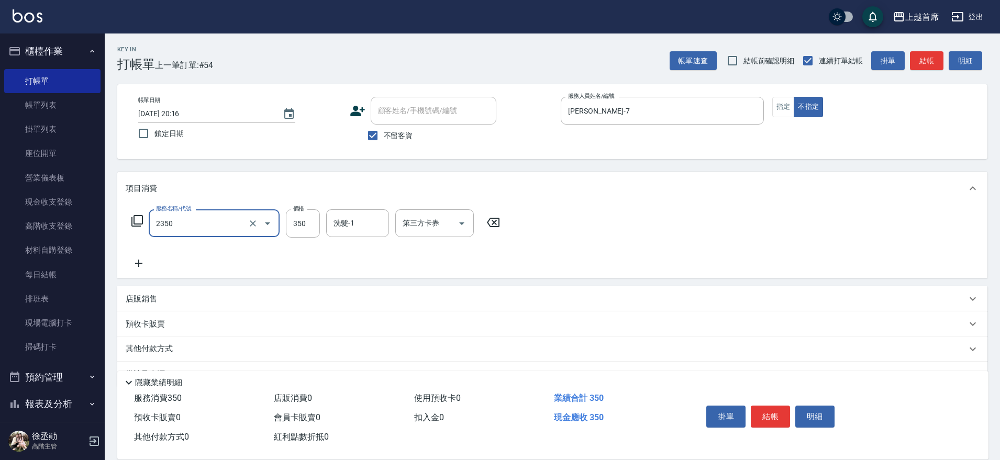
type input "不指定洗剪350(2350)"
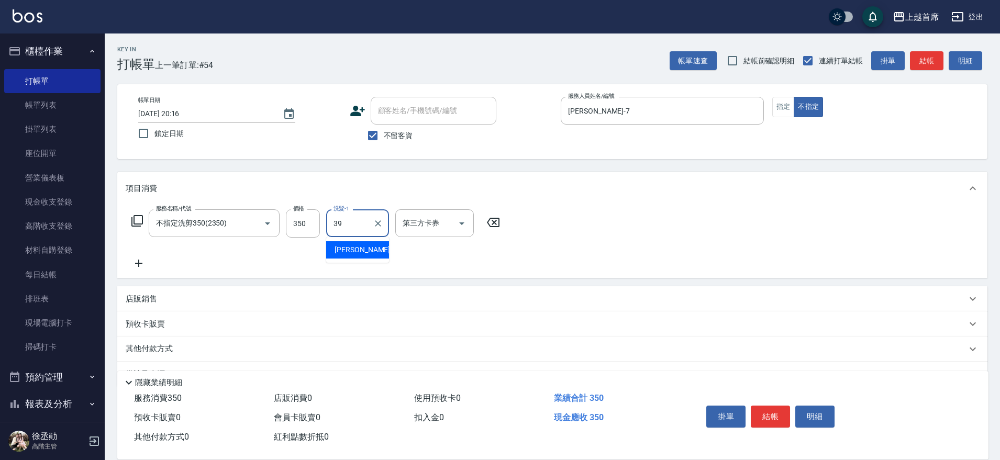
type input "[PERSON_NAME]-39"
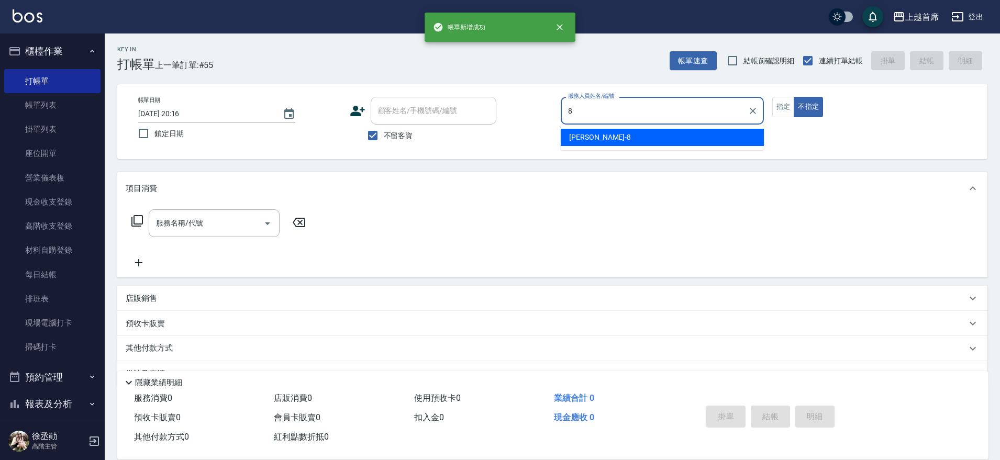
type input "[PERSON_NAME]好-8"
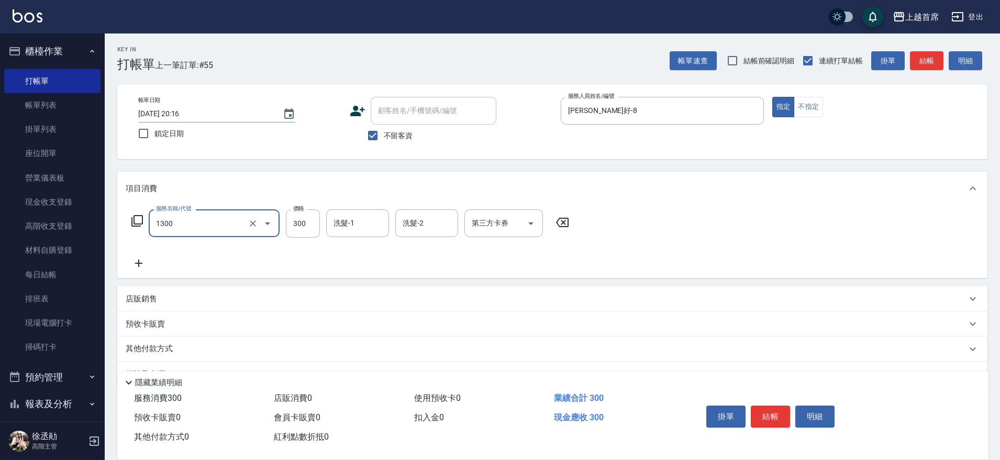
type input "洗髮(1300)"
type input "[PERSON_NAME]-7"
click at [350, 225] on input "[PERSON_NAME]-7" at bounding box center [350, 223] width 38 height 18
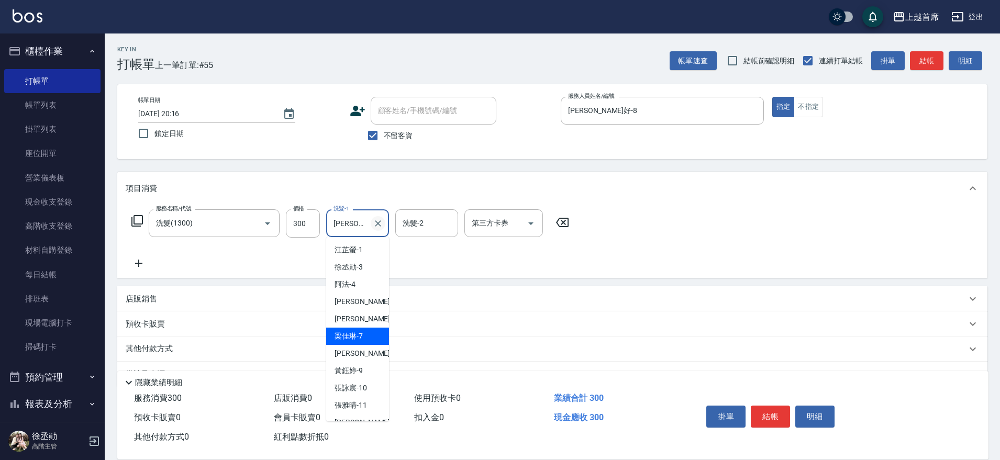
click at [372, 223] on button "Clear" at bounding box center [378, 223] width 15 height 15
click at [354, 224] on input "洗髮-1" at bounding box center [357, 223] width 53 height 18
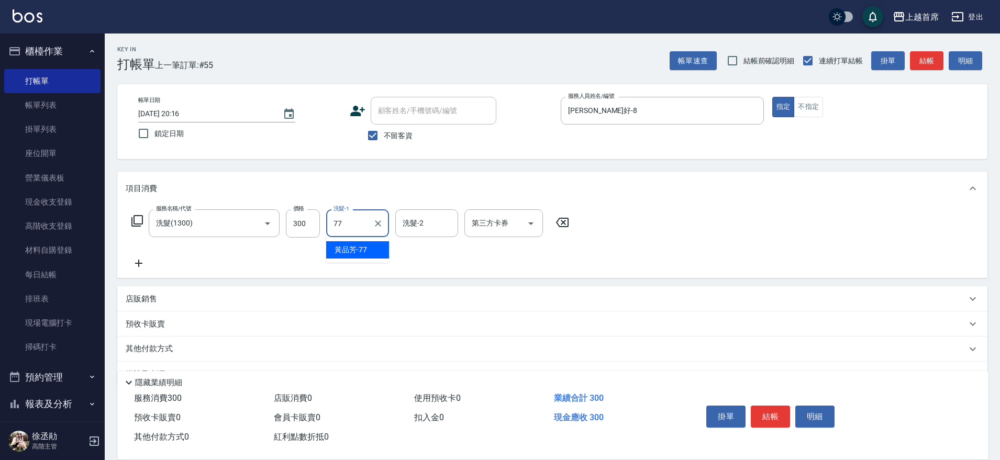
type input "[PERSON_NAME]-77"
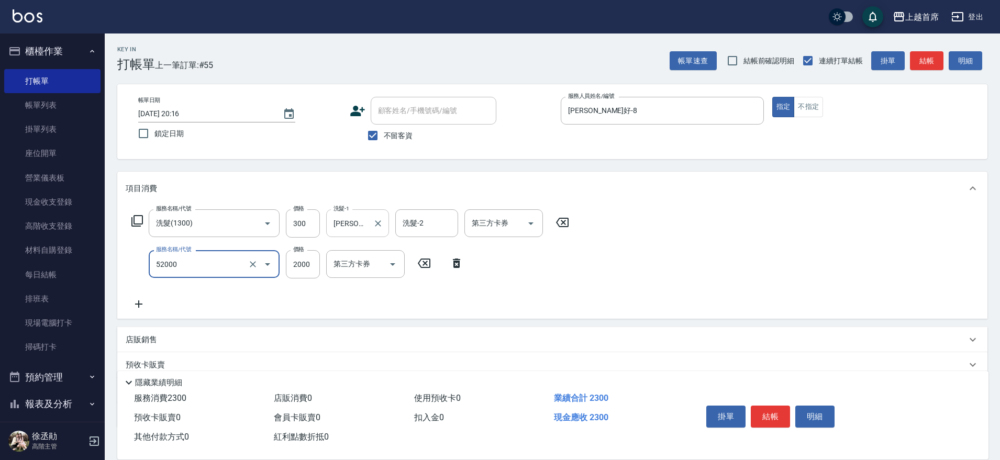
type input "黑耀光護髮(52000)"
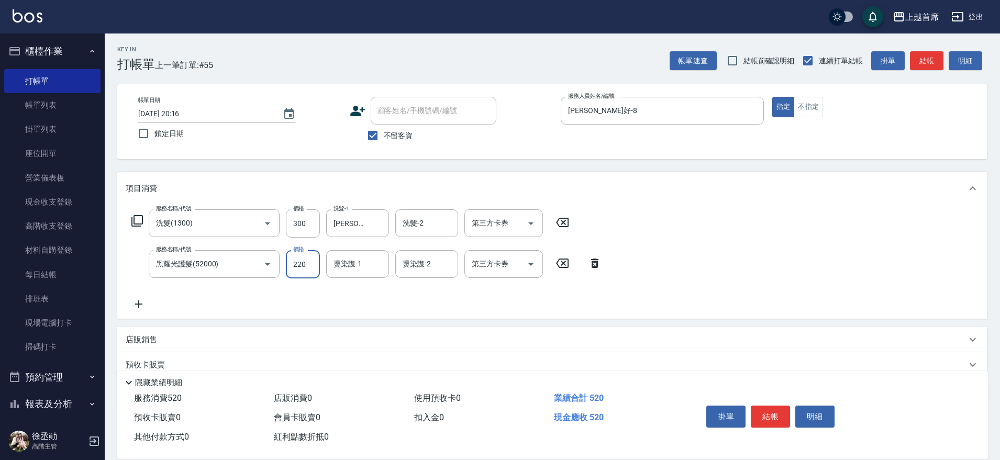
click at [309, 261] on input "220" at bounding box center [303, 264] width 34 height 28
click at [301, 263] on input "220" at bounding box center [303, 264] width 34 height 28
type input "2250"
type input "[PERSON_NAME]-77"
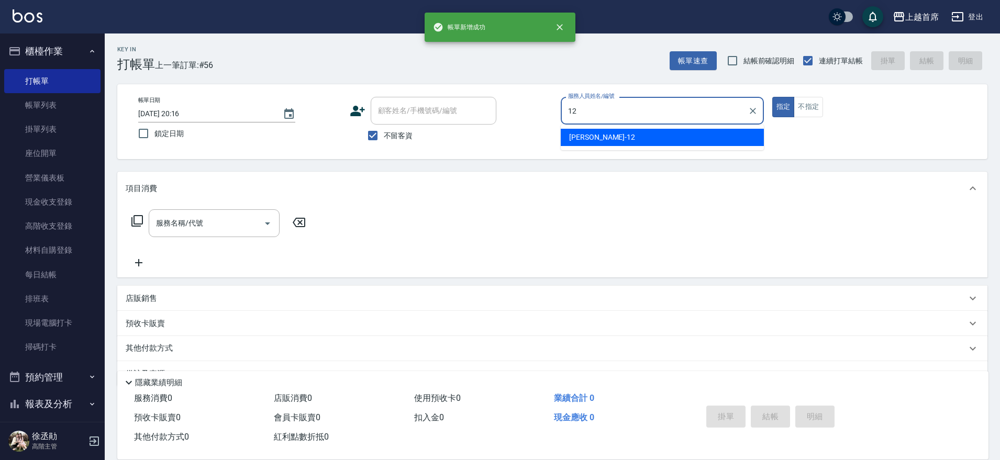
type input "[PERSON_NAME]-12"
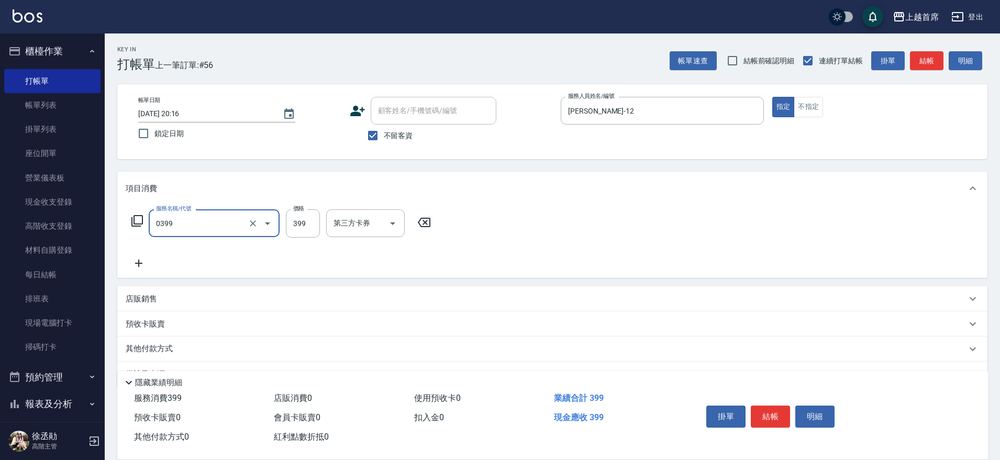
type input "海鹽洗髮(0399)"
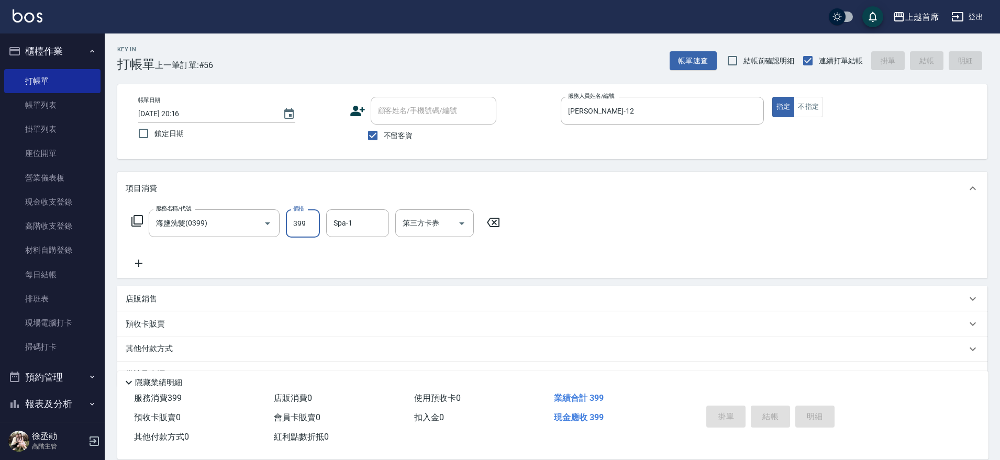
type input "[DATE] 20:17"
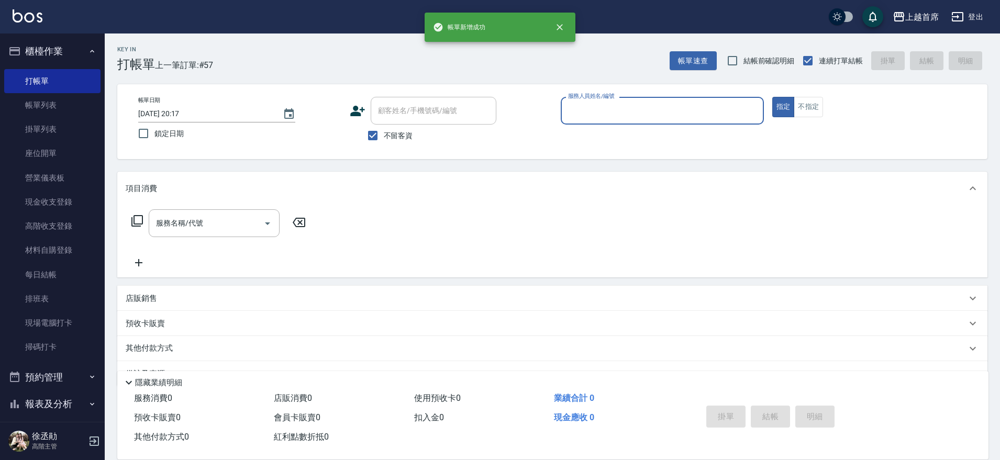
click at [56, 42] on button "櫃檯作業" at bounding box center [52, 51] width 96 height 27
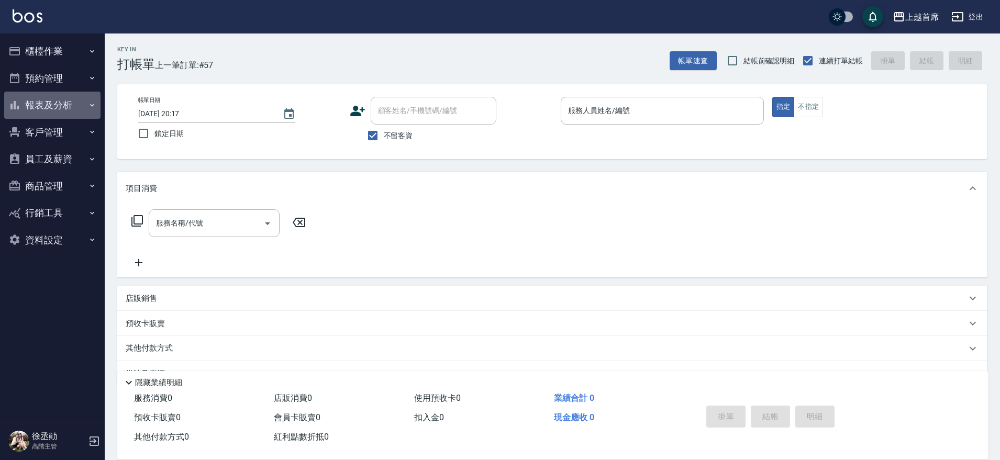
click at [77, 109] on button "報表及分析" at bounding box center [52, 105] width 96 height 27
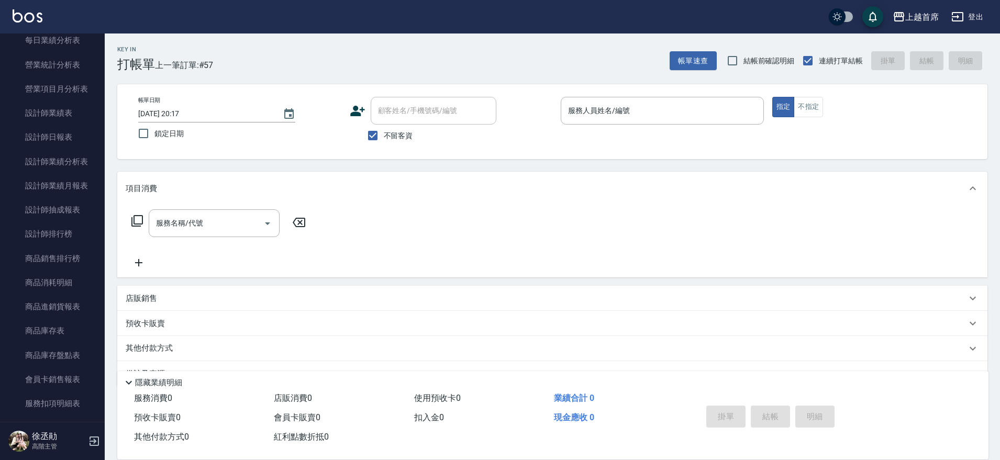
scroll to position [356, 0]
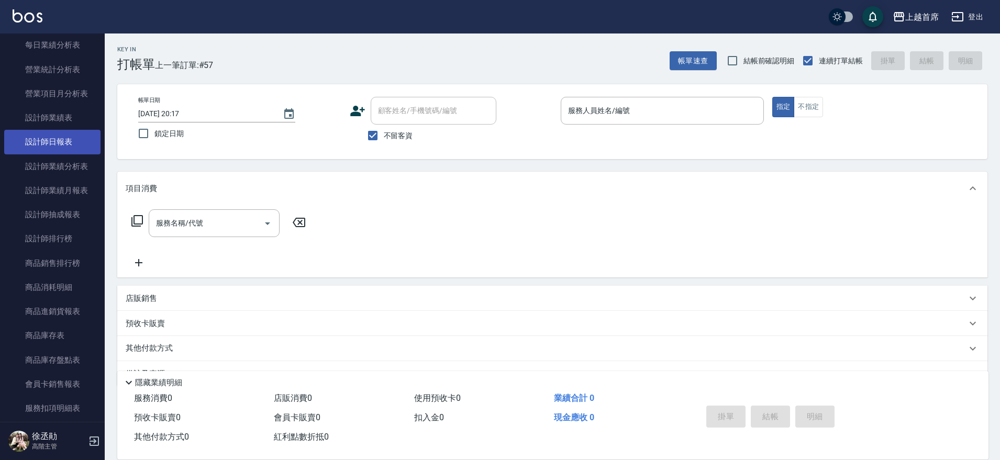
click at [53, 138] on link "設計師日報表" at bounding box center [52, 142] width 96 height 24
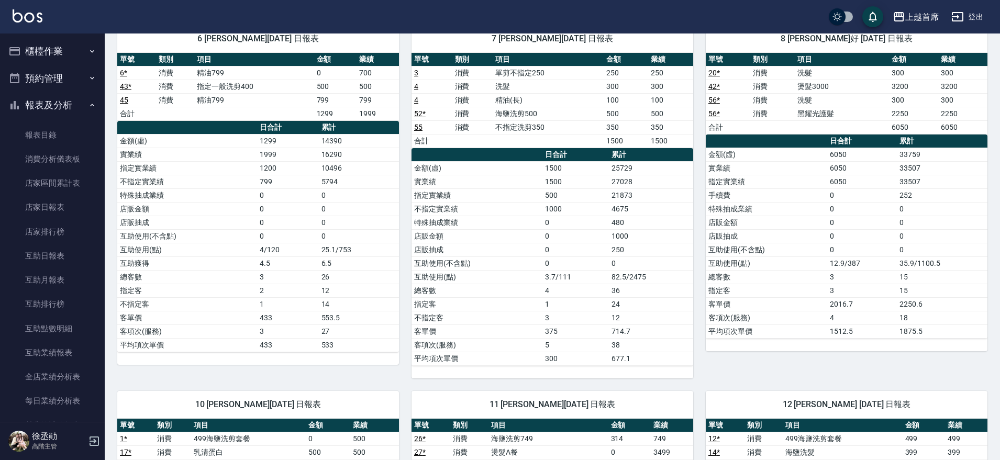
click at [59, 44] on button "櫃檯作業" at bounding box center [52, 51] width 96 height 27
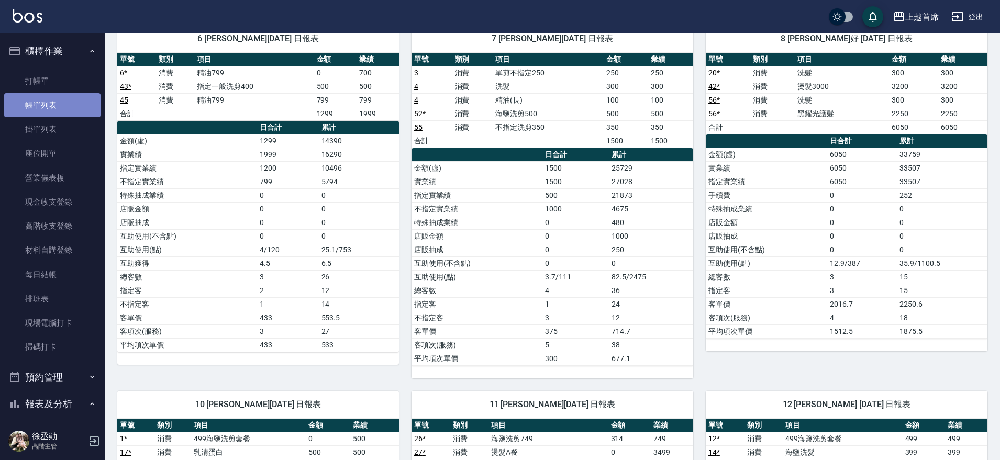
click at [56, 106] on link "帳單列表" at bounding box center [52, 105] width 96 height 24
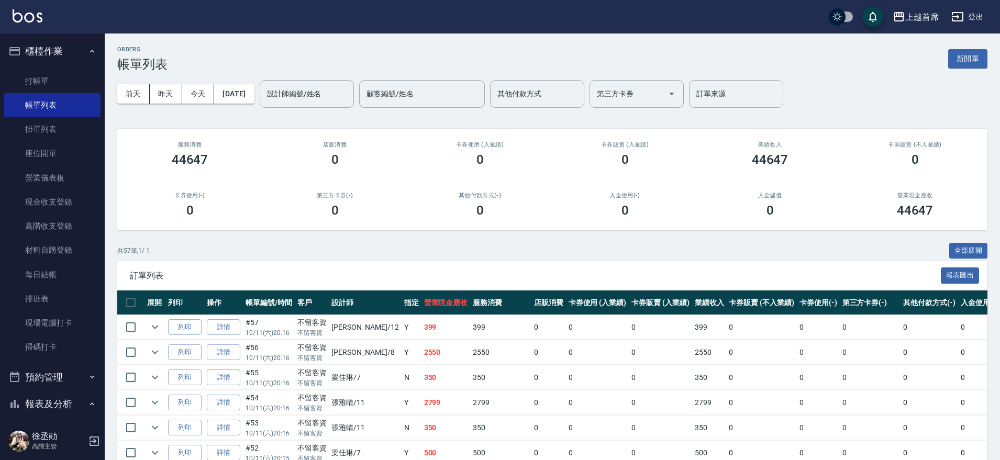
scroll to position [327, 0]
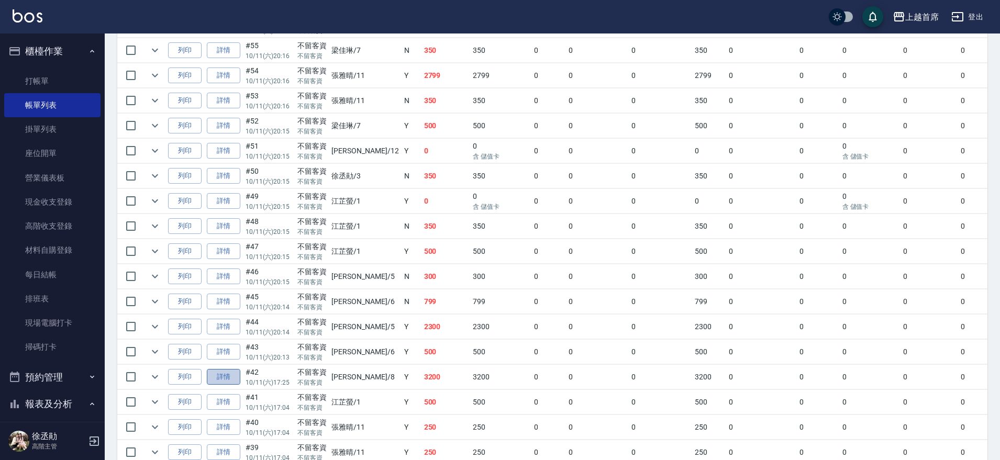
click at [219, 375] on link "詳情" at bounding box center [223, 377] width 33 height 16
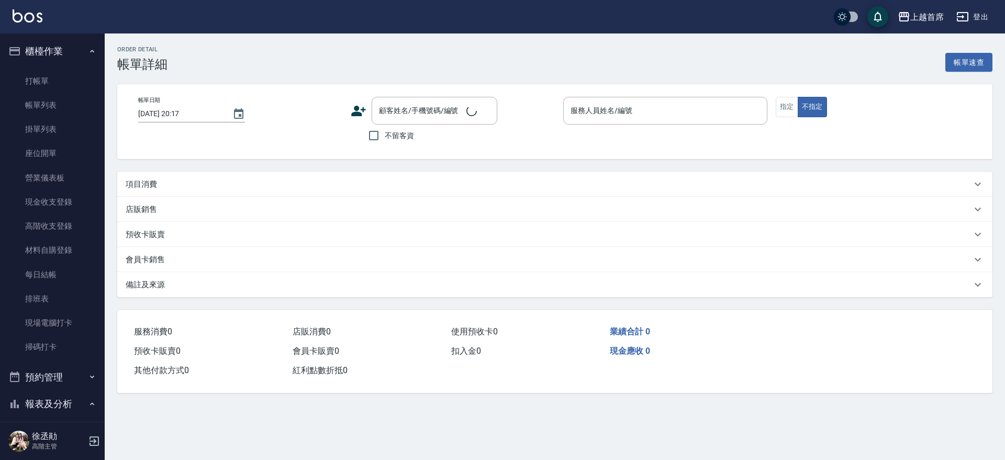
type input "[DATE] 17:25"
checkbox input "true"
type input "[PERSON_NAME]好-8"
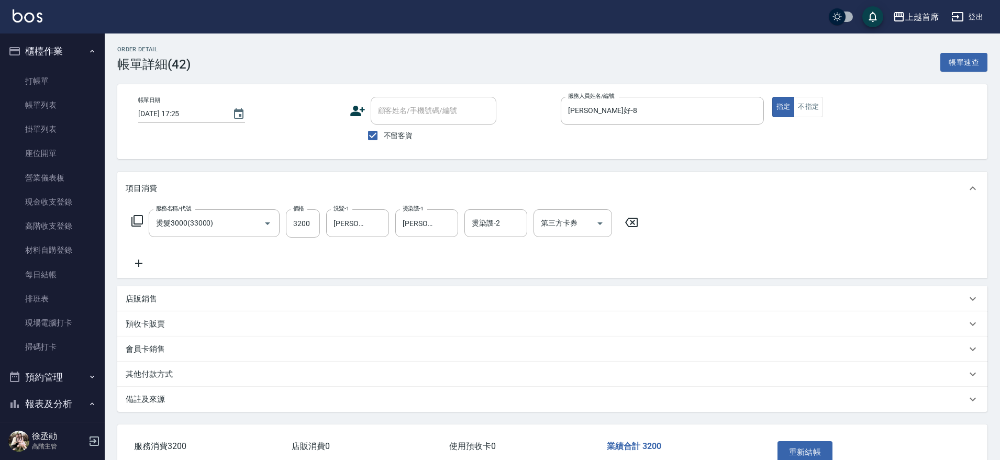
type input "燙髮3000(33000)"
click at [341, 223] on input "[PERSON_NAME]-77" at bounding box center [350, 223] width 38 height 18
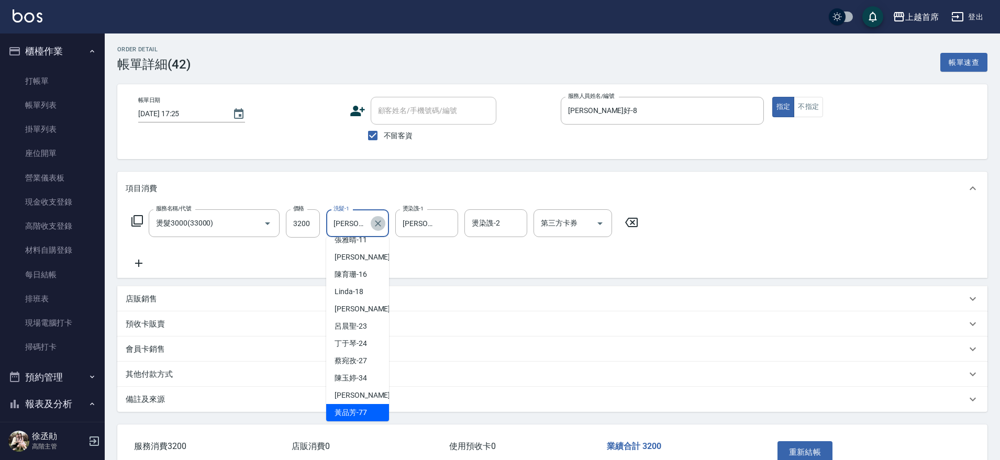
click at [374, 222] on icon "Clear" at bounding box center [378, 223] width 10 height 10
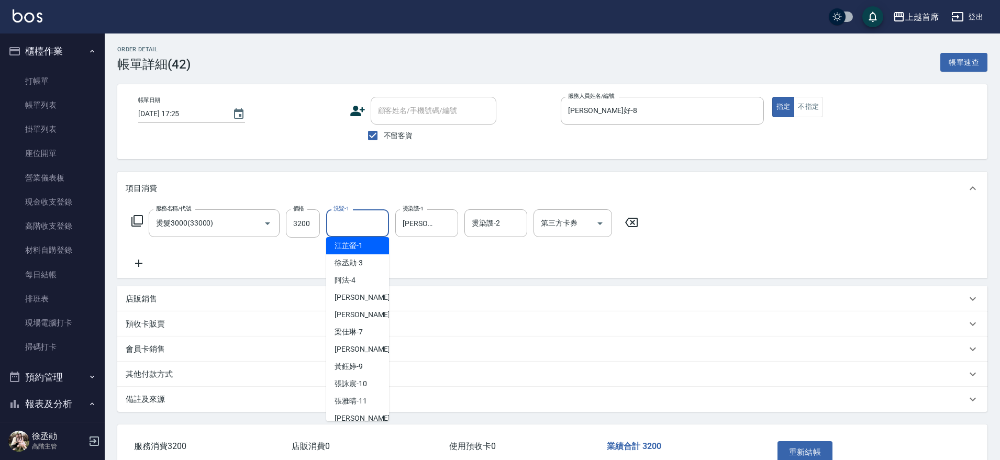
click at [356, 225] on input "洗髮-1" at bounding box center [357, 223] width 53 height 18
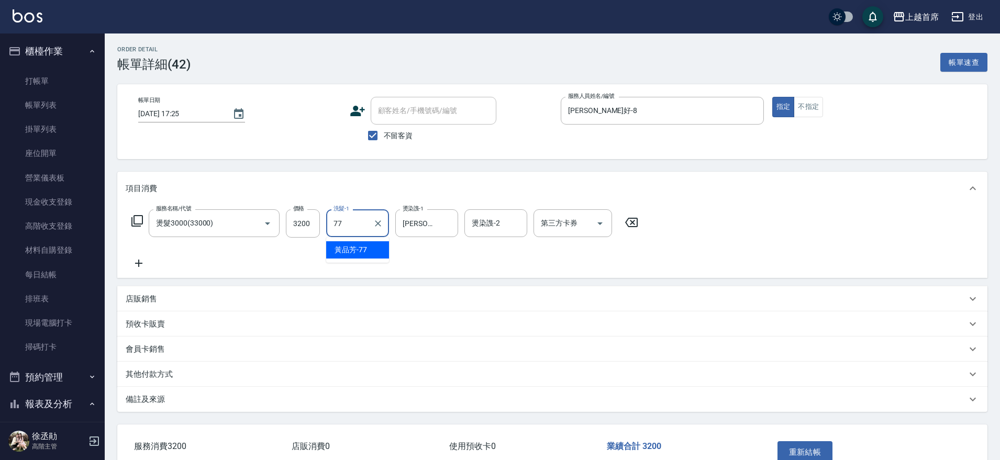
type input "[PERSON_NAME]-77"
click at [487, 225] on input "燙染謢-2" at bounding box center [495, 223] width 53 height 18
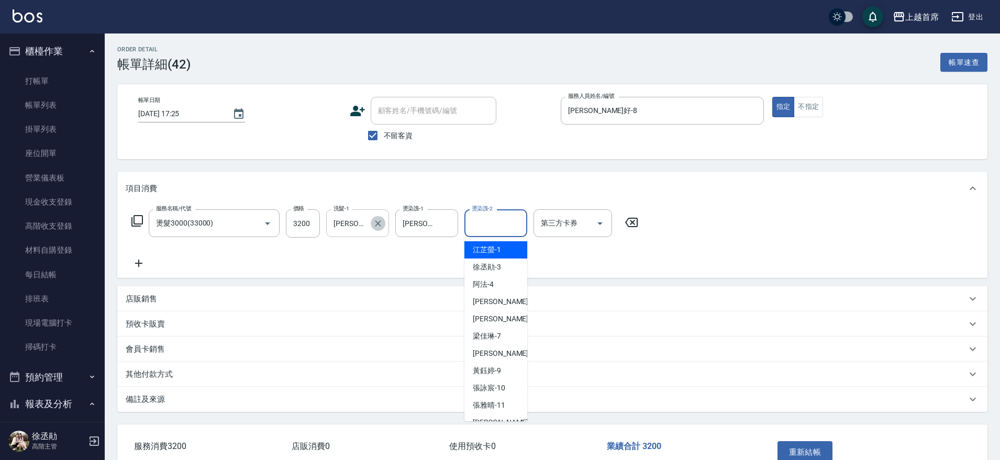
click at [380, 219] on icon "Clear" at bounding box center [378, 223] width 10 height 10
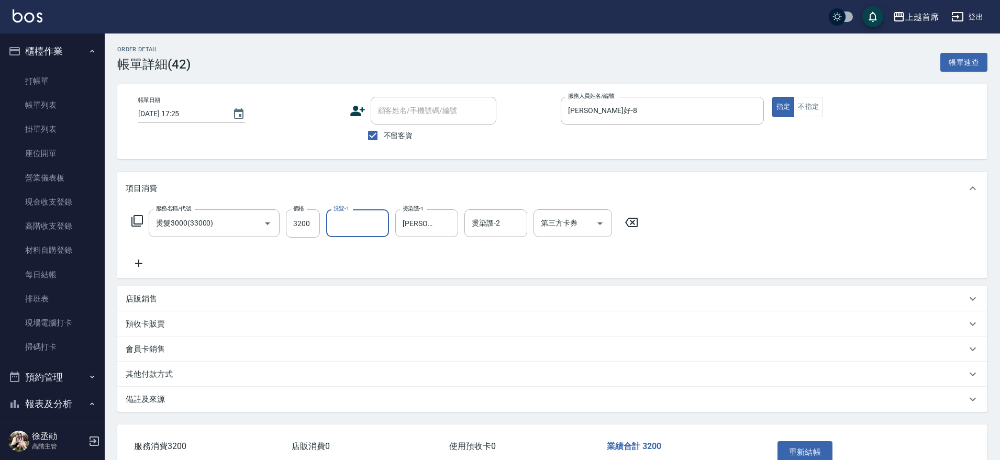
drag, startPoint x: 310, startPoint y: 218, endPoint x: 339, endPoint y: 225, distance: 29.7
click at [311, 218] on input "3200" at bounding box center [303, 223] width 34 height 28
click at [361, 236] on div "洗髮-1" at bounding box center [357, 223] width 63 height 28
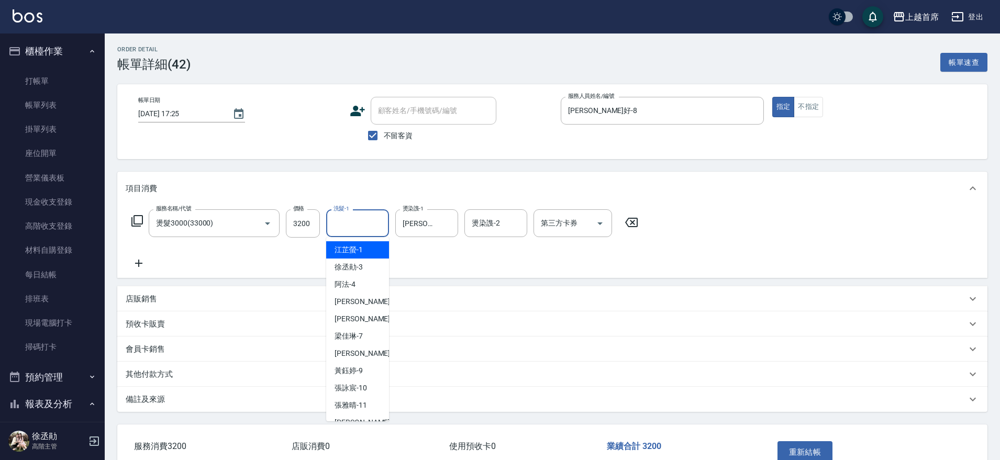
click at [357, 233] on div "洗髮-1" at bounding box center [357, 223] width 63 height 28
type input "[PERSON_NAME]-23"
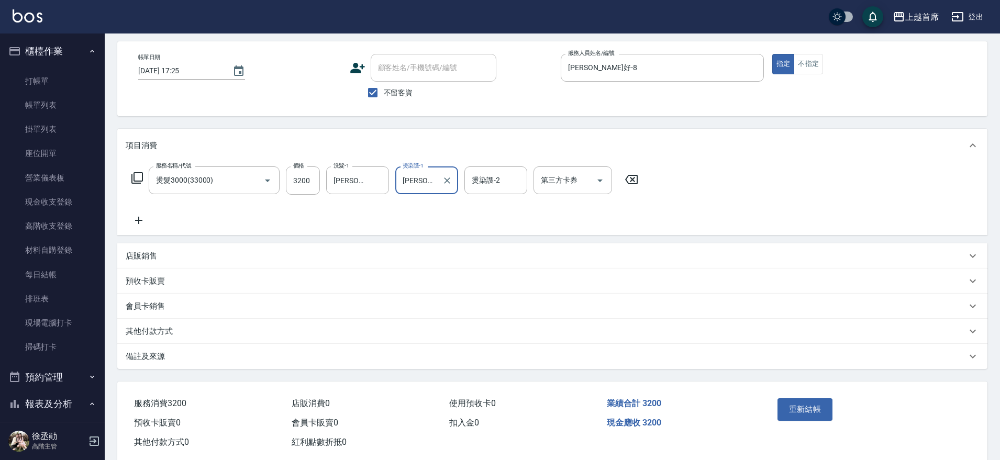
scroll to position [65, 0]
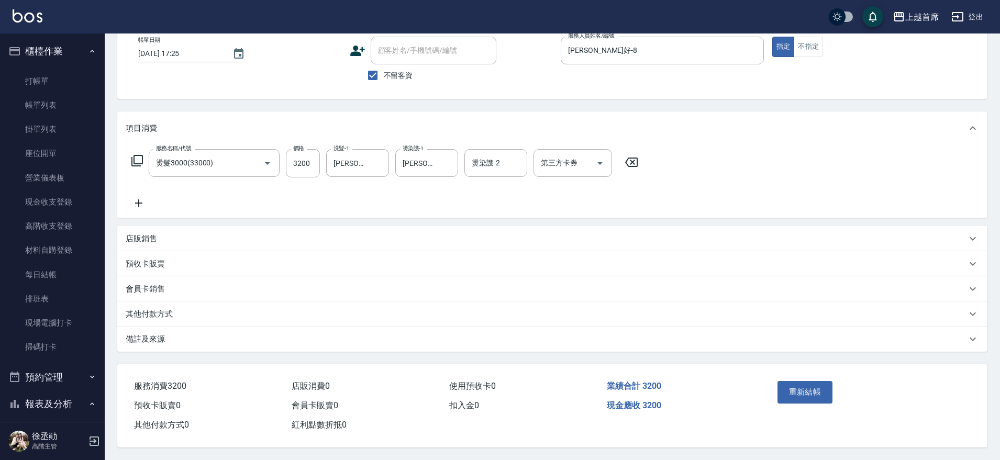
click at [812, 377] on div "重新結帳" at bounding box center [820, 400] width 95 height 46
click at [808, 381] on button "重新結帳" at bounding box center [804, 392] width 55 height 22
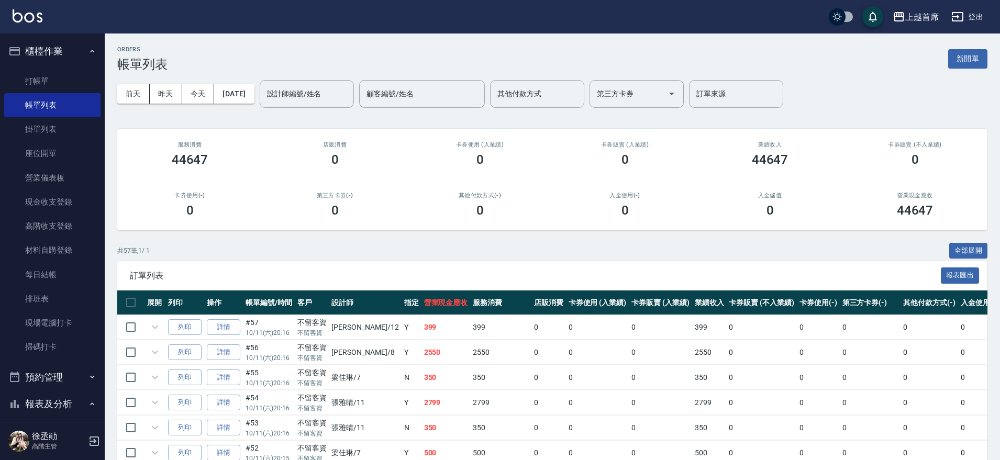
click at [54, 46] on button "櫃檯作業" at bounding box center [52, 51] width 96 height 27
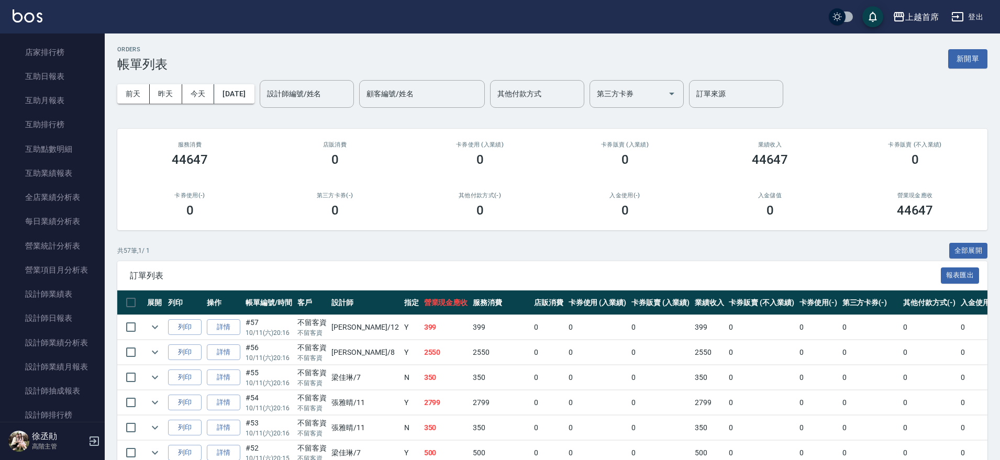
scroll to position [239, 0]
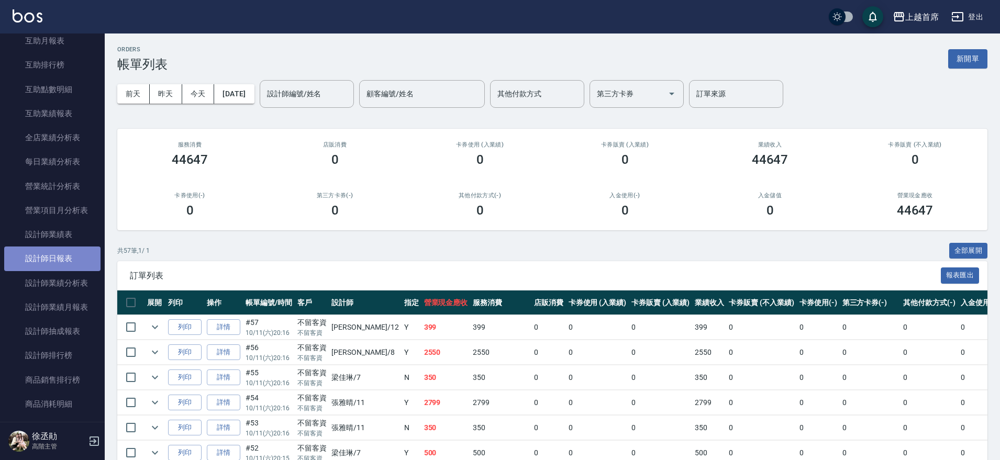
click at [64, 252] on link "設計師日報表" at bounding box center [52, 258] width 96 height 24
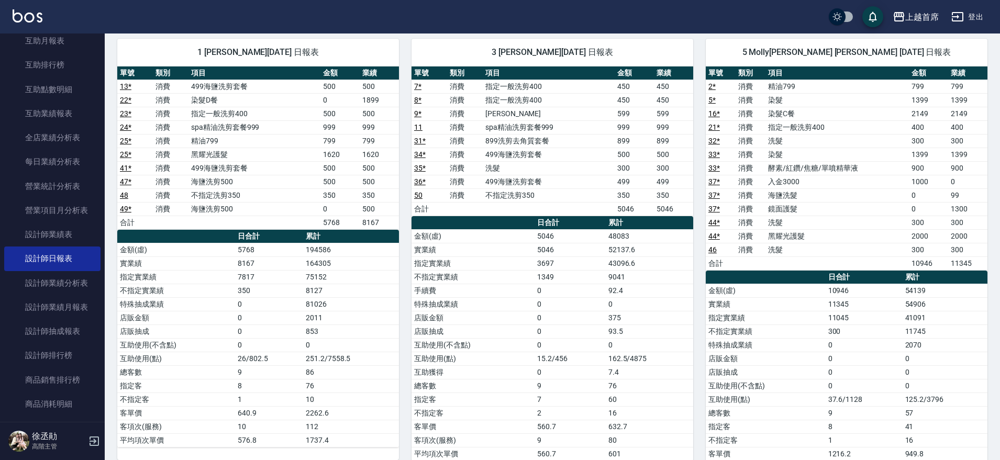
scroll to position [83, 0]
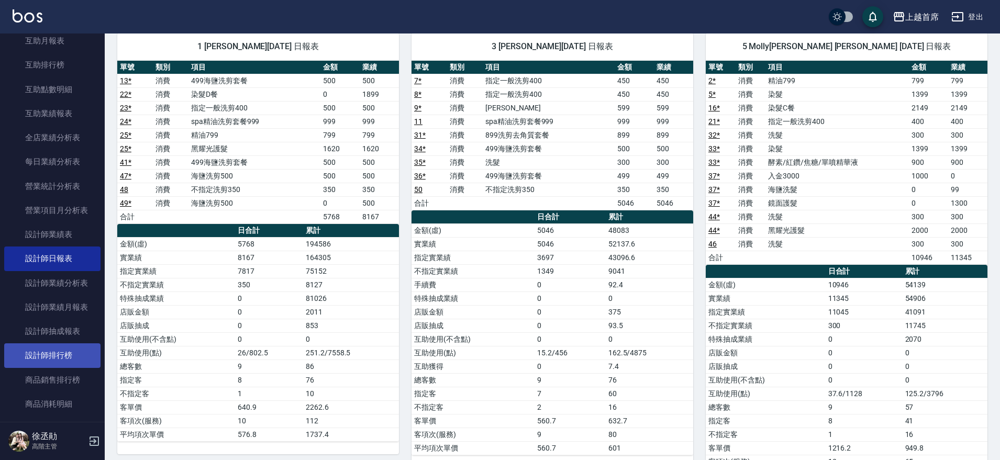
drag, startPoint x: 54, startPoint y: 347, endPoint x: 61, endPoint y: 346, distance: 6.9
click at [56, 347] on link "設計師排行榜" at bounding box center [52, 355] width 96 height 24
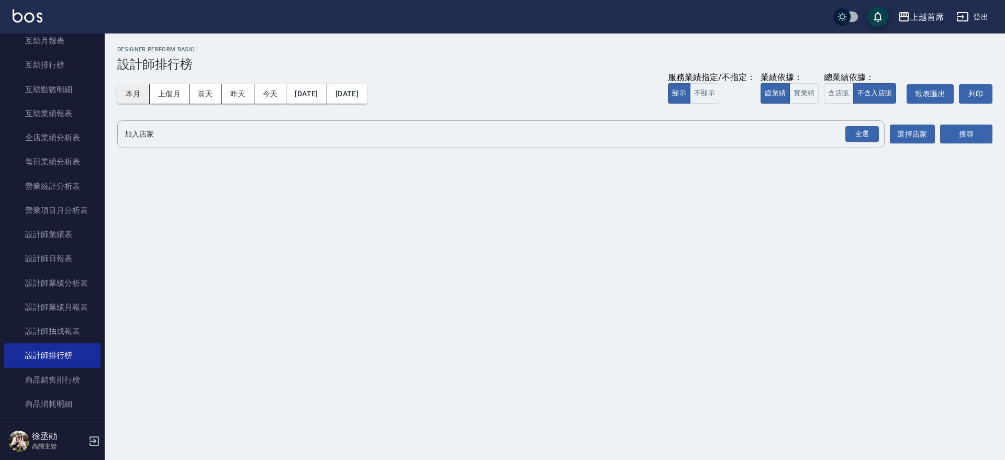
click at [134, 95] on button "本月" at bounding box center [133, 93] width 32 height 19
click at [805, 87] on button "實業績" at bounding box center [803, 93] width 29 height 20
click at [836, 90] on button "含店販" at bounding box center [838, 93] width 29 height 20
click at [859, 130] on div "全選" at bounding box center [861, 134] width 33 height 16
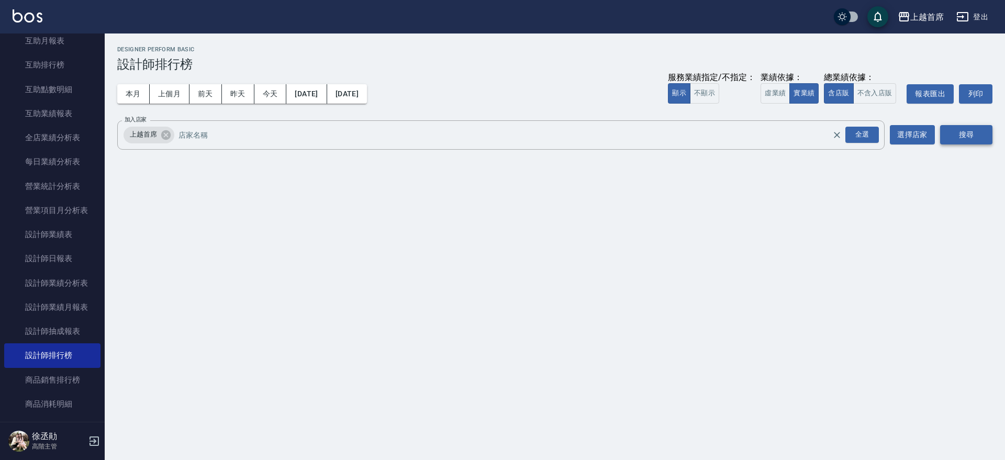
click at [983, 134] on button "搜尋" at bounding box center [966, 134] width 52 height 19
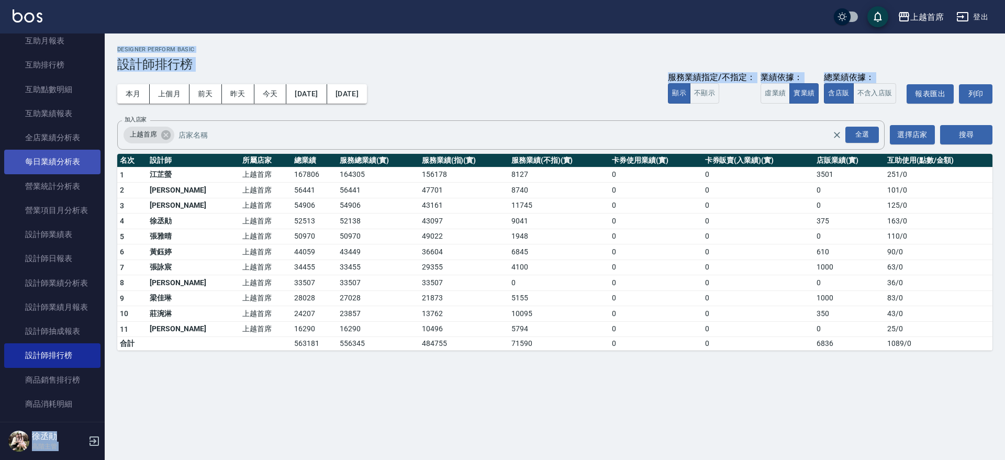
drag, startPoint x: 106, startPoint y: 128, endPoint x: 92, endPoint y: 164, distance: 38.6
click at [93, 166] on div "上越首席 登出 櫃檯作業 打帳單 帳單列表 掛單列表 座位開單 營業儀表板 現金收支登錄 高階收支登錄 材料自購登錄 每日結帳 排班表 現場電腦打卡 掃碼打卡…" at bounding box center [502, 230] width 1005 height 460
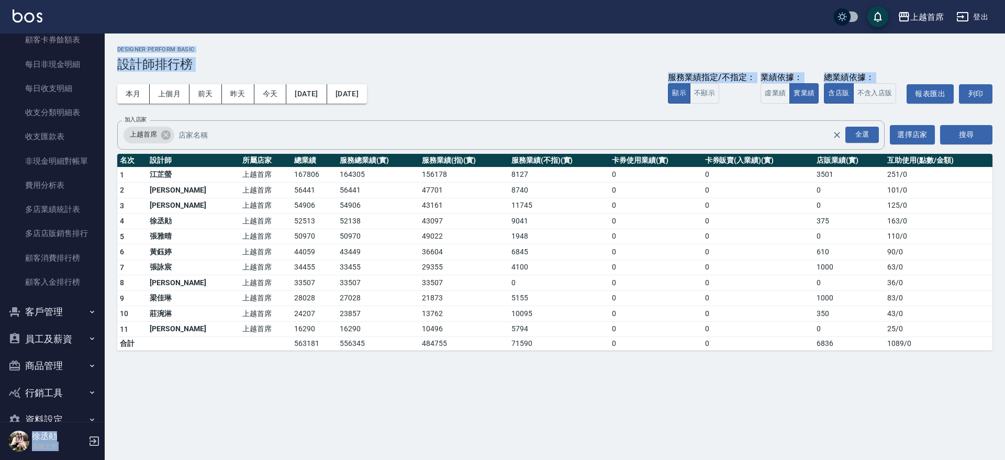
scroll to position [843, 0]
click at [62, 345] on button "員工及薪資" at bounding box center [52, 341] width 96 height 27
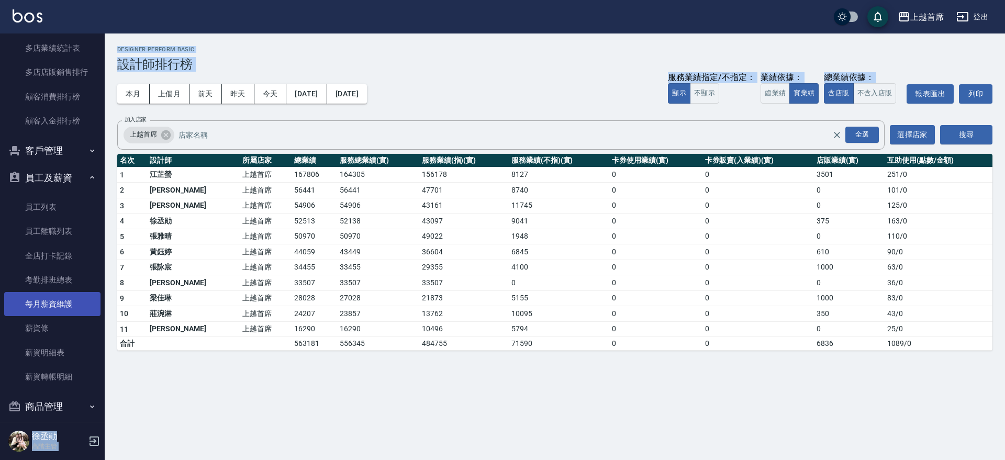
scroll to position [1006, 0]
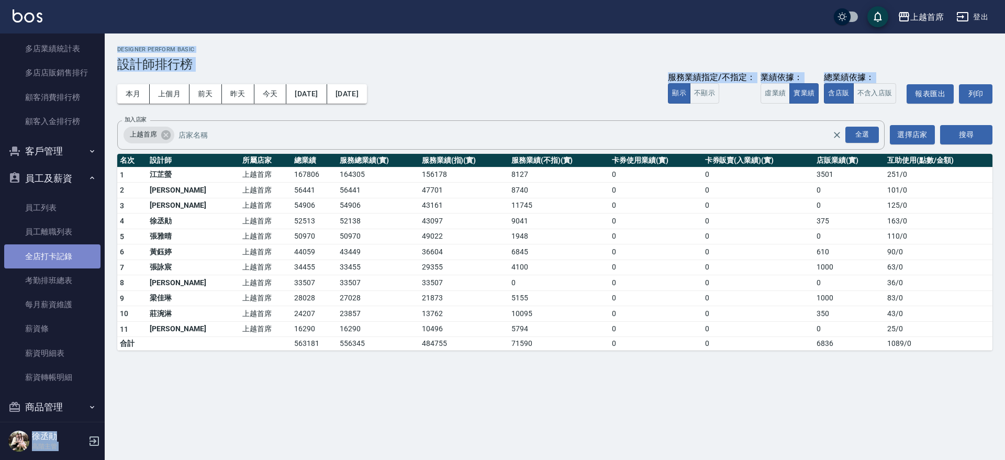
click at [57, 258] on link "全店打卡記錄" at bounding box center [52, 256] width 96 height 24
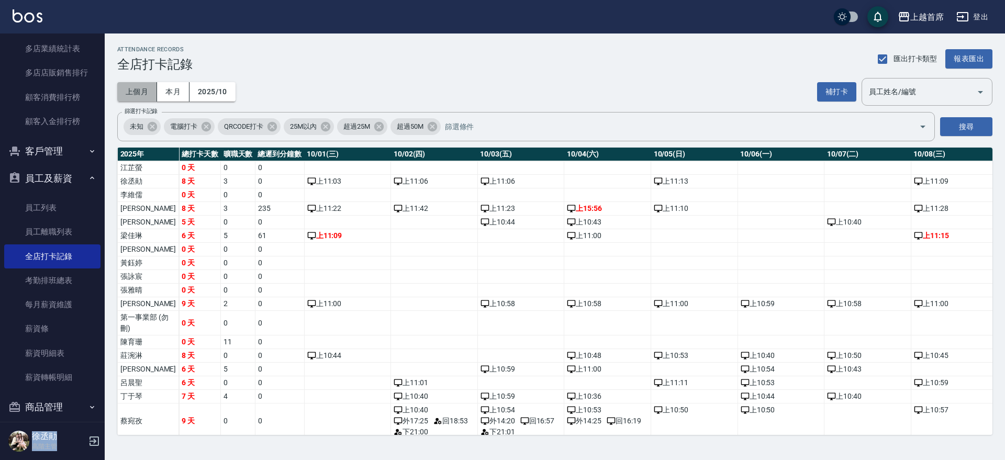
click at [152, 89] on button "上個月" at bounding box center [137, 91] width 40 height 19
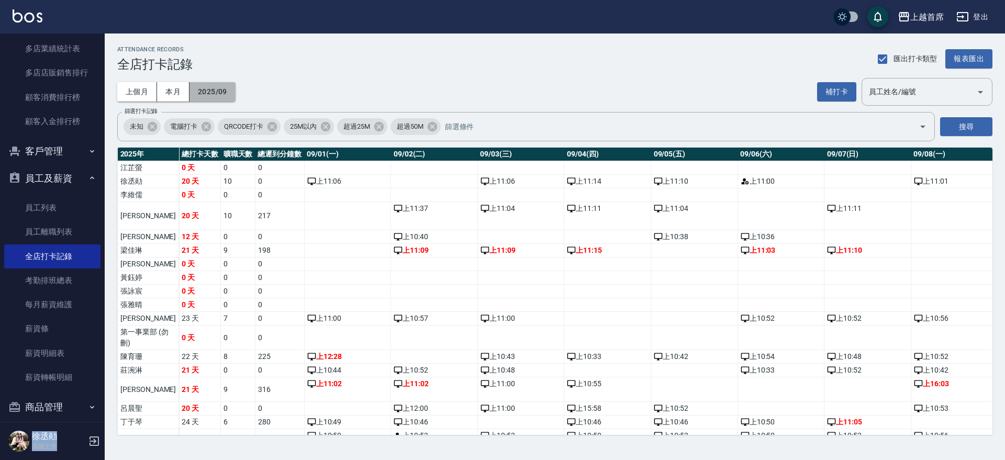
click at [226, 91] on button "2025/09" at bounding box center [212, 91] width 46 height 19
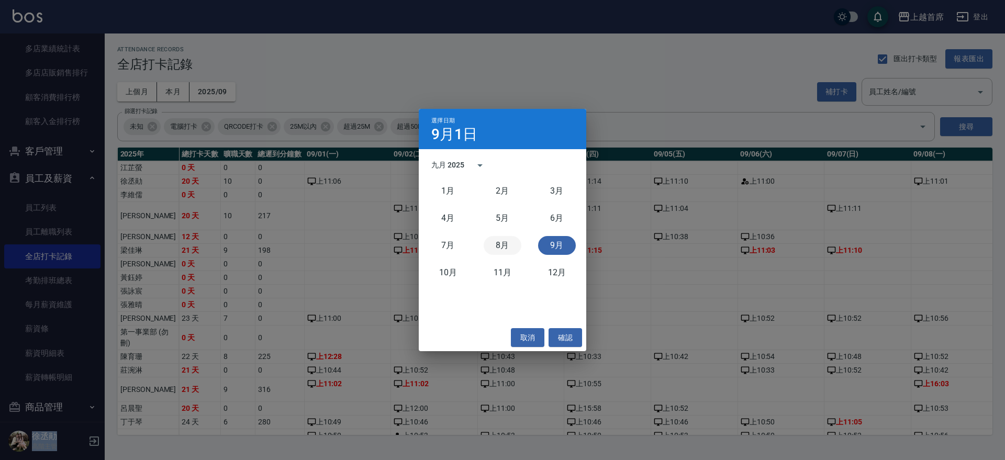
drag, startPoint x: 500, startPoint y: 248, endPoint x: 490, endPoint y: 249, distance: 10.0
click at [500, 248] on button "8月" at bounding box center [503, 245] width 38 height 19
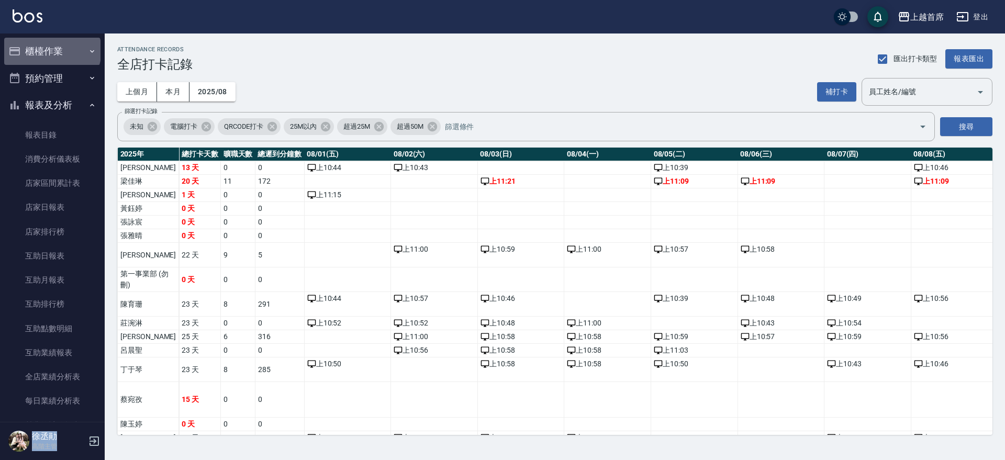
click at [51, 50] on button "櫃檯作業" at bounding box center [52, 51] width 96 height 27
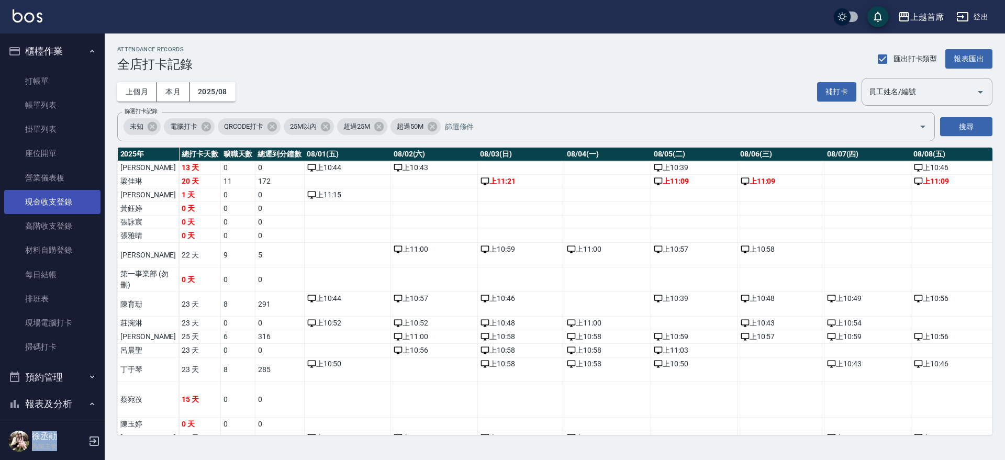
click at [55, 200] on link "現金收支登錄" at bounding box center [52, 202] width 96 height 24
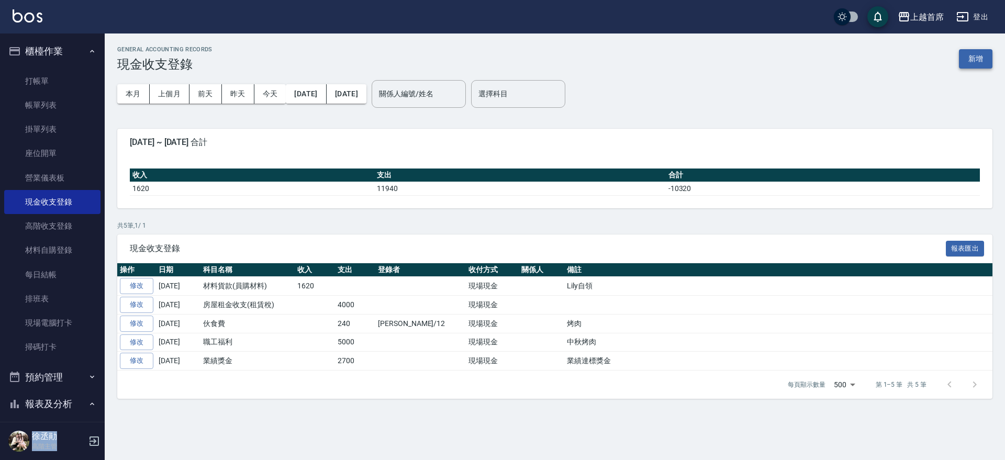
click at [968, 59] on button "新增" at bounding box center [975, 58] width 33 height 19
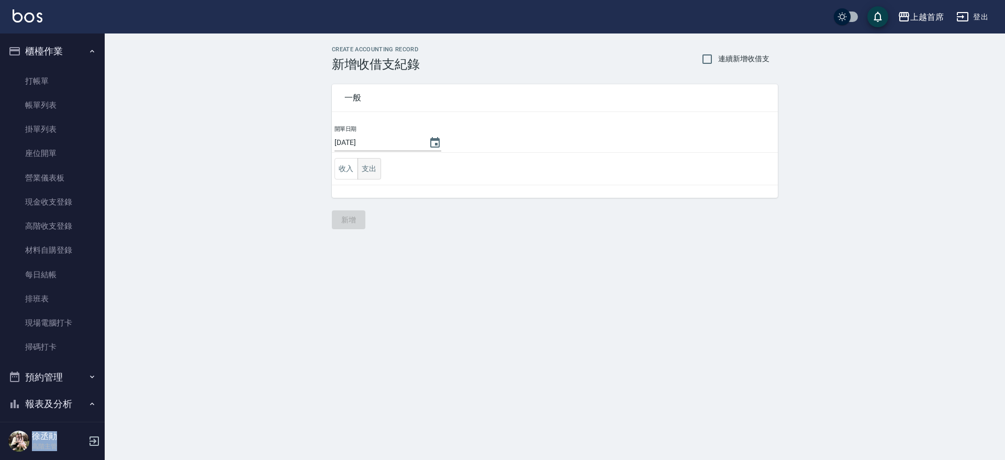
click at [364, 175] on button "支出" at bounding box center [369, 168] width 24 height 21
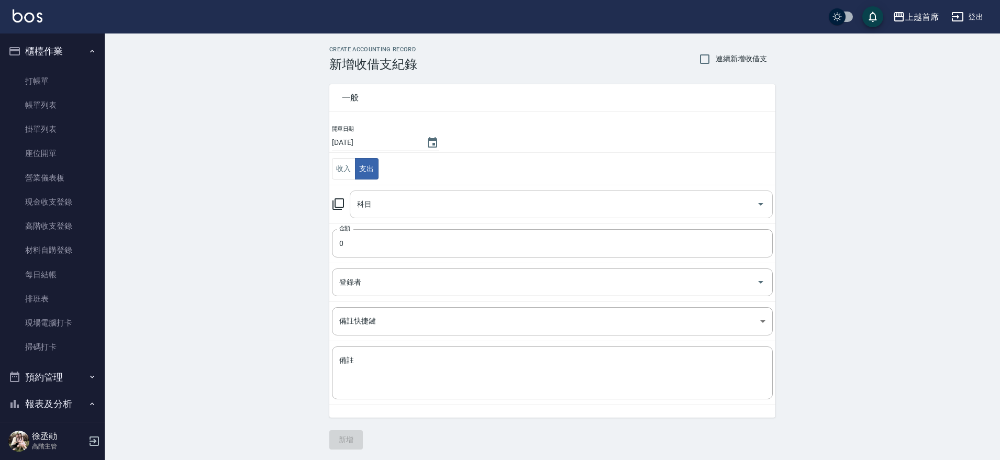
click at [380, 205] on input "科目" at bounding box center [553, 204] width 398 height 18
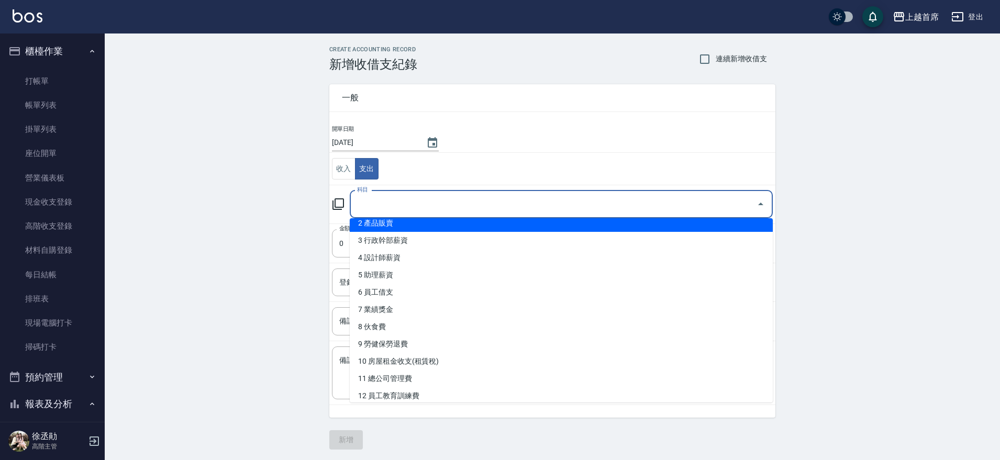
scroll to position [35, 0]
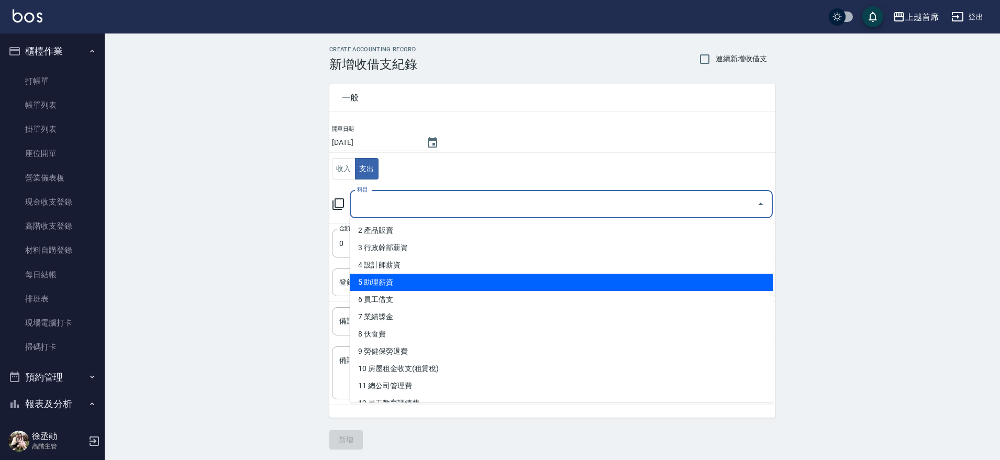
click at [374, 275] on li "5 助理薪資" at bounding box center [561, 282] width 423 height 17
type input "5 助理薪資"
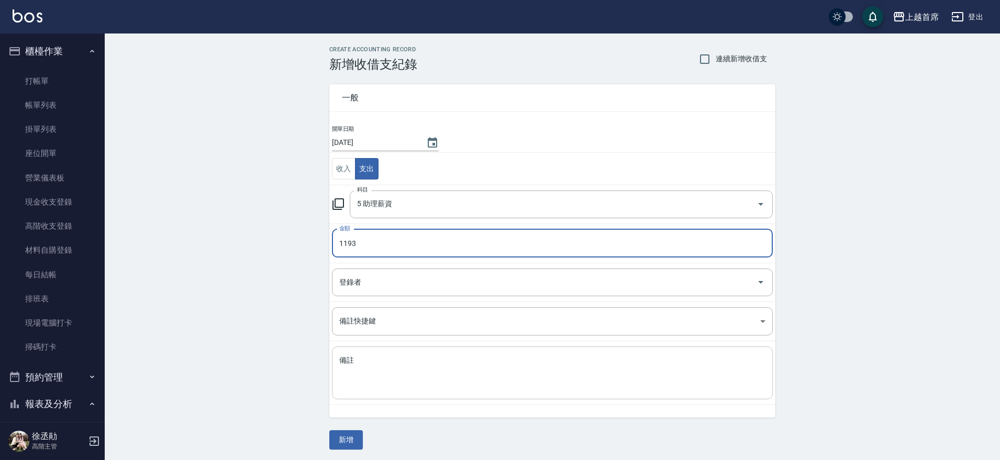
type input "1193"
click at [424, 390] on div "x 備註" at bounding box center [552, 372] width 441 height 53
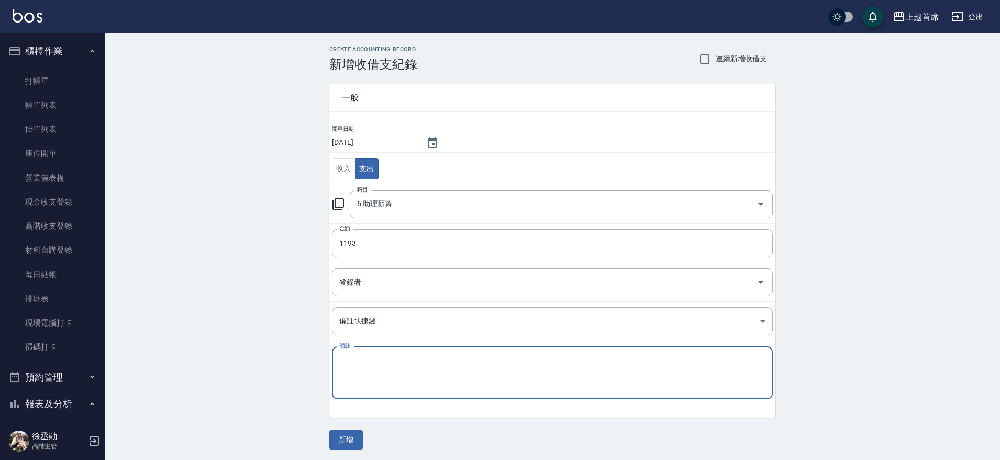
type textarea "s"
type textarea "1"
type textarea "j"
type textarea "1"
type textarea "ㄨ"
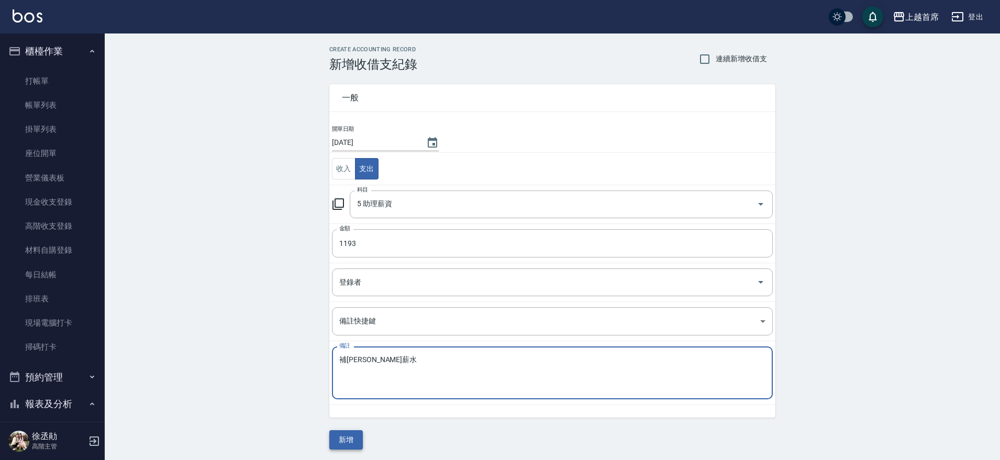
type textarea "補[PERSON_NAME]薪水"
drag, startPoint x: 346, startPoint y: 437, endPoint x: 356, endPoint y: 438, distance: 9.4
click at [347, 437] on button "新增" at bounding box center [345, 439] width 33 height 19
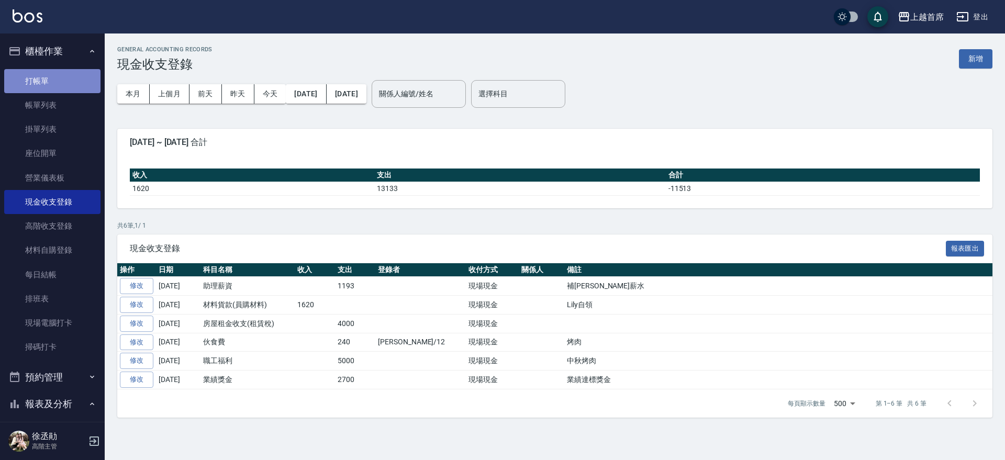
click at [55, 76] on link "打帳單" at bounding box center [52, 81] width 96 height 24
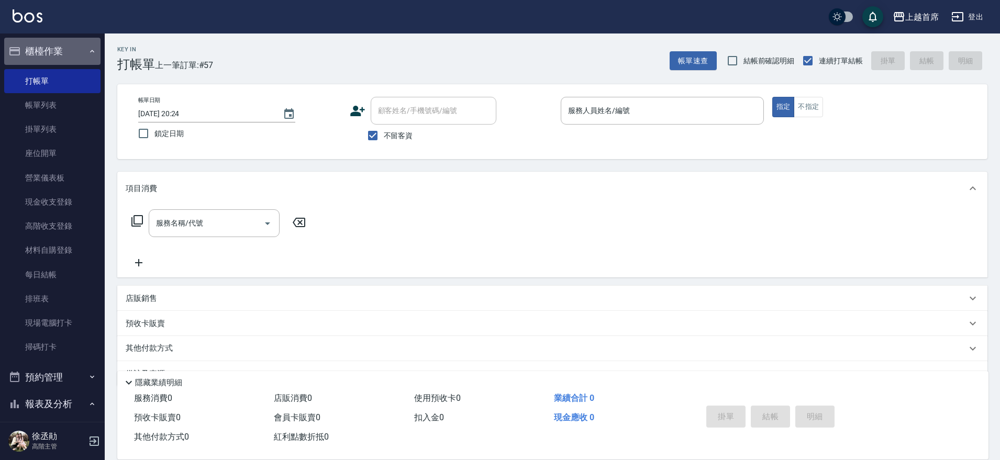
click at [64, 49] on button "櫃檯作業" at bounding box center [52, 51] width 96 height 27
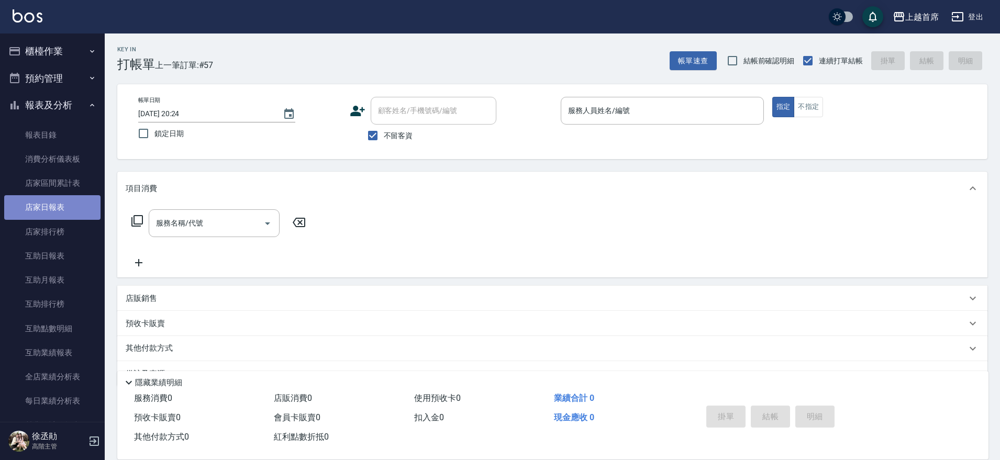
click at [54, 198] on link "店家日報表" at bounding box center [52, 207] width 96 height 24
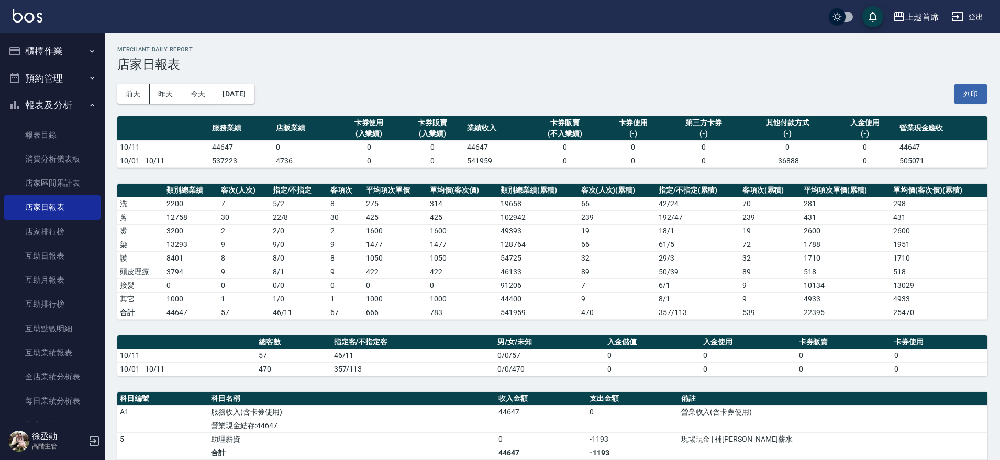
scroll to position [205, 0]
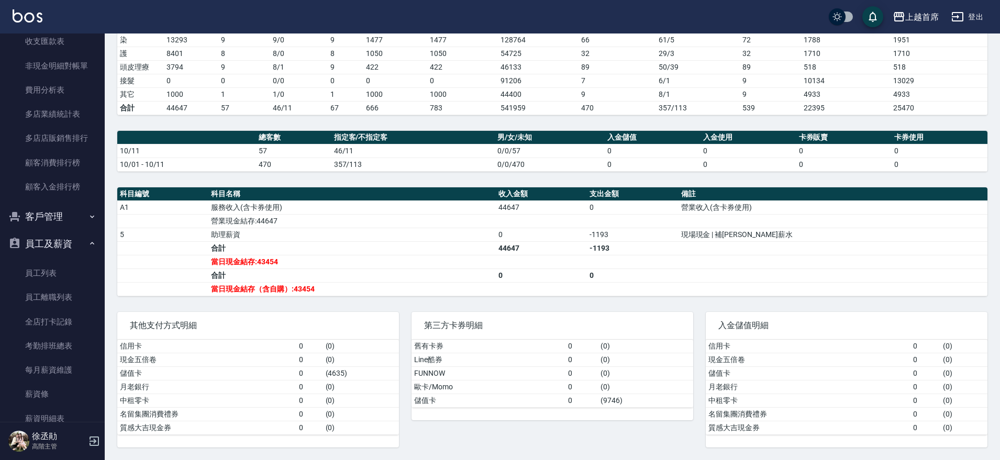
click at [62, 235] on button "員工及薪資" at bounding box center [52, 243] width 96 height 27
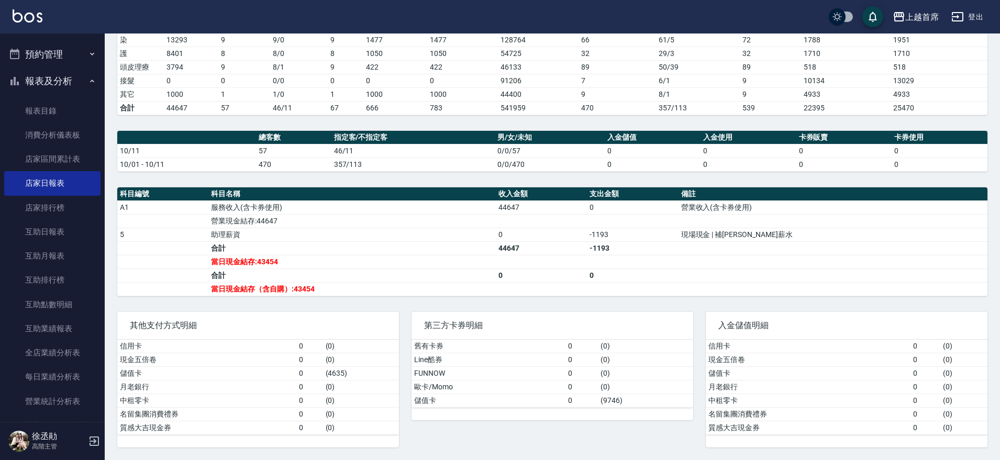
scroll to position [0, 0]
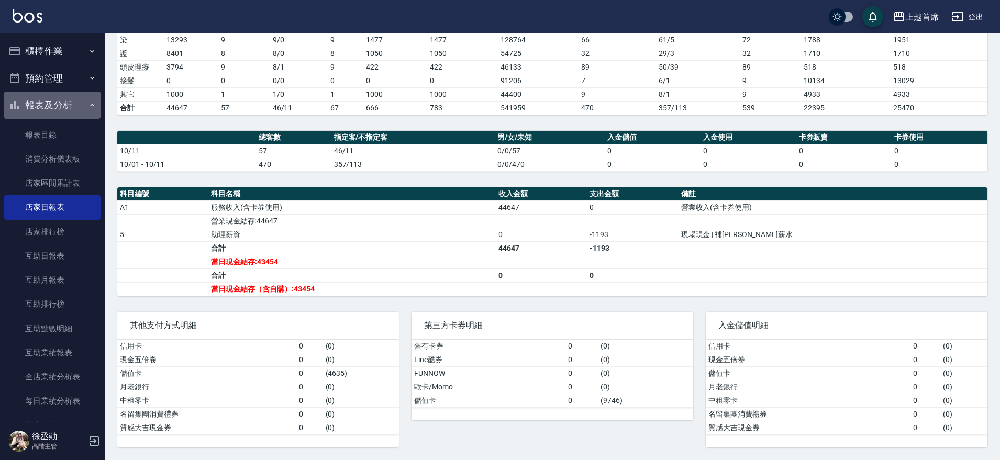
click at [78, 100] on button "報表及分析" at bounding box center [52, 105] width 96 height 27
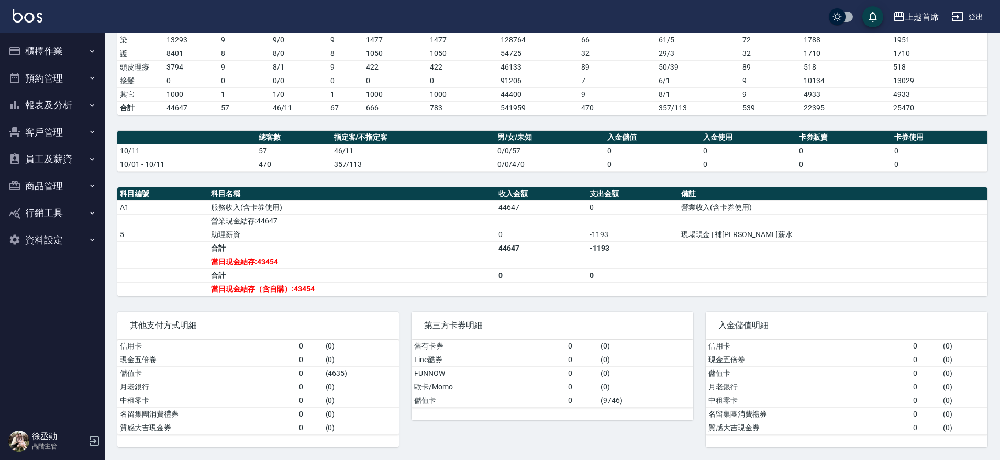
click at [54, 49] on button "櫃檯作業" at bounding box center [52, 51] width 96 height 27
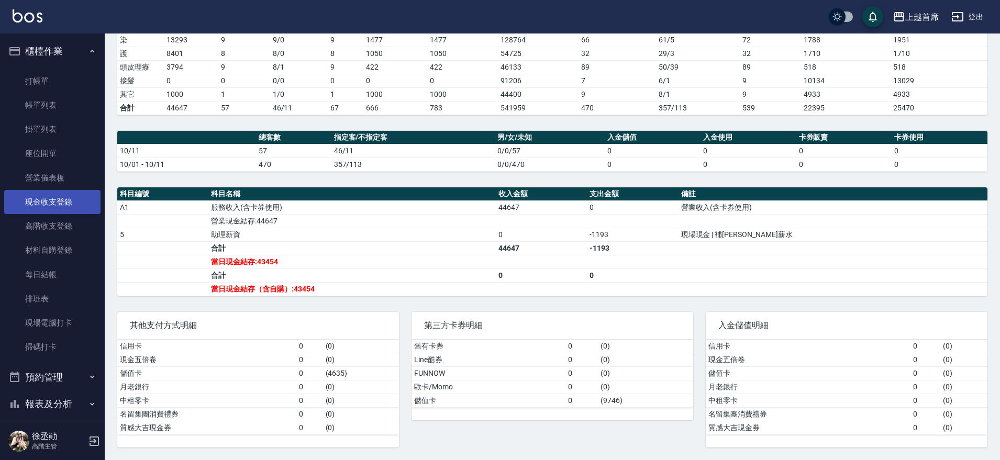
click at [58, 208] on link "現金收支登錄" at bounding box center [52, 202] width 96 height 24
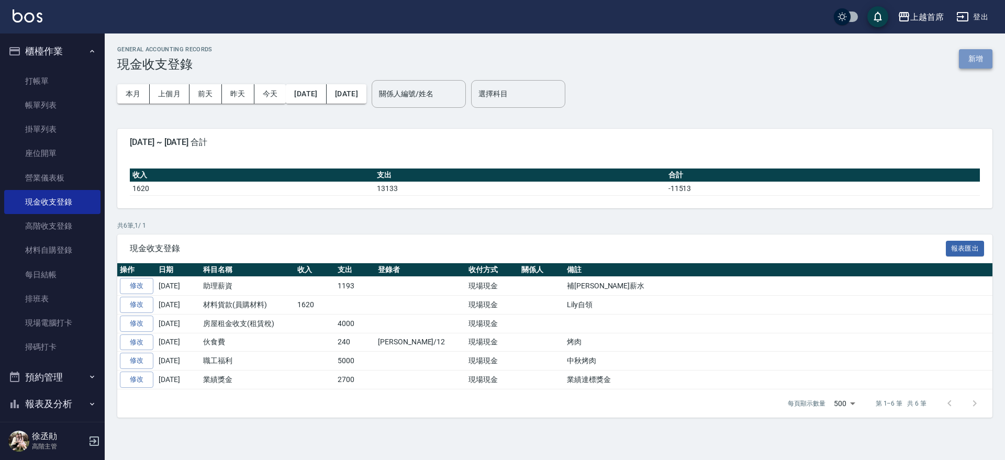
click at [978, 54] on button "新增" at bounding box center [975, 58] width 33 height 19
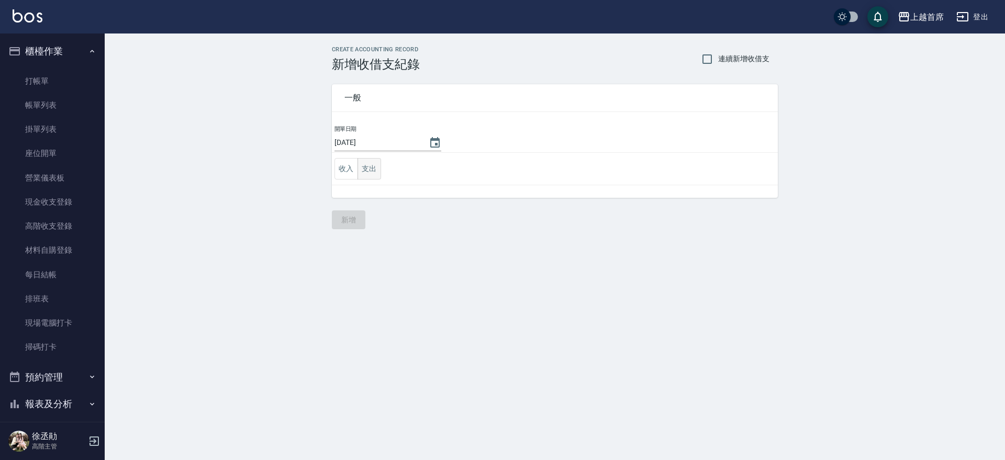
click at [370, 170] on button "支出" at bounding box center [369, 168] width 24 height 21
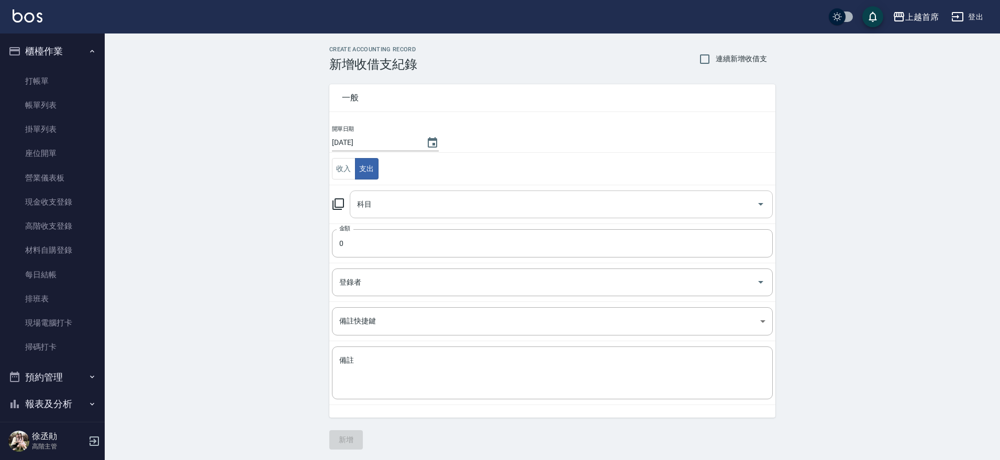
click at [404, 201] on input "科目" at bounding box center [553, 204] width 398 height 18
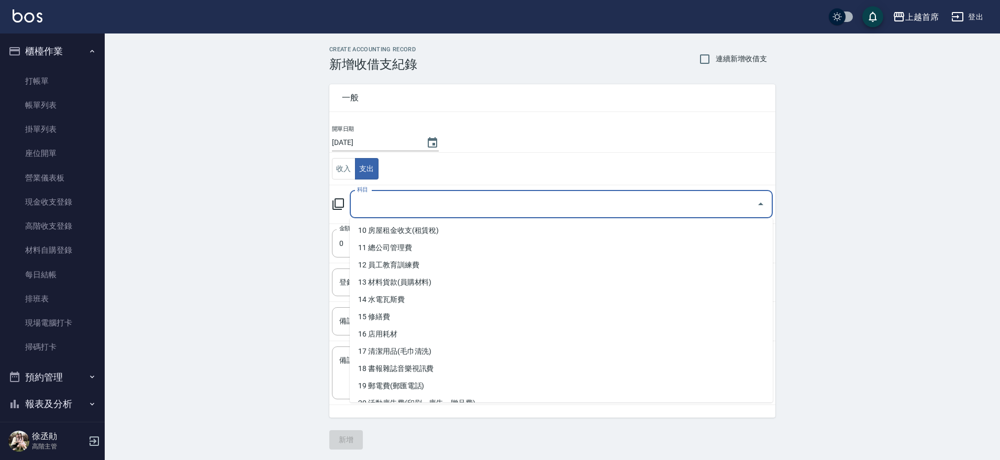
scroll to position [196, 0]
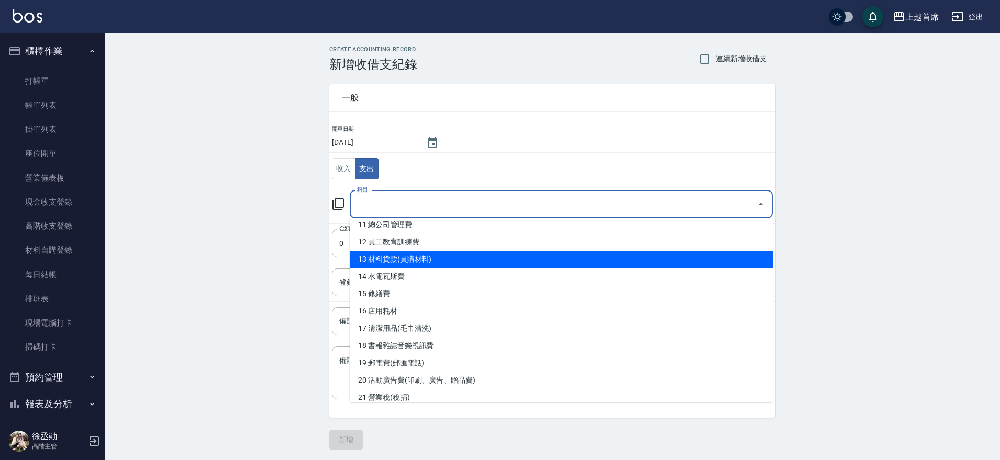
click at [427, 261] on li "13 材料貨款(員購材料)" at bounding box center [561, 259] width 423 height 17
type input "13 材料貨款(員購材料)"
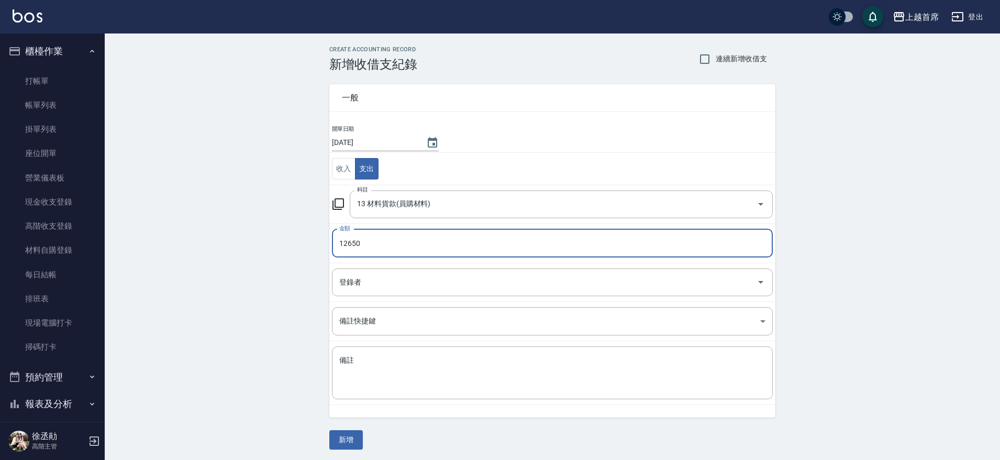
type input "12650"
click at [439, 403] on td "備註 x 備註" at bounding box center [552, 373] width 446 height 64
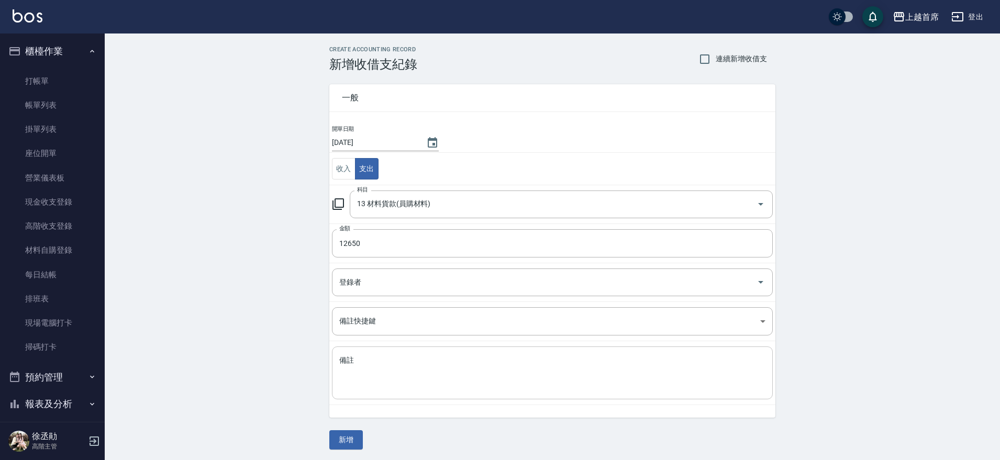
click at [437, 385] on textarea "備註" at bounding box center [552, 373] width 426 height 36
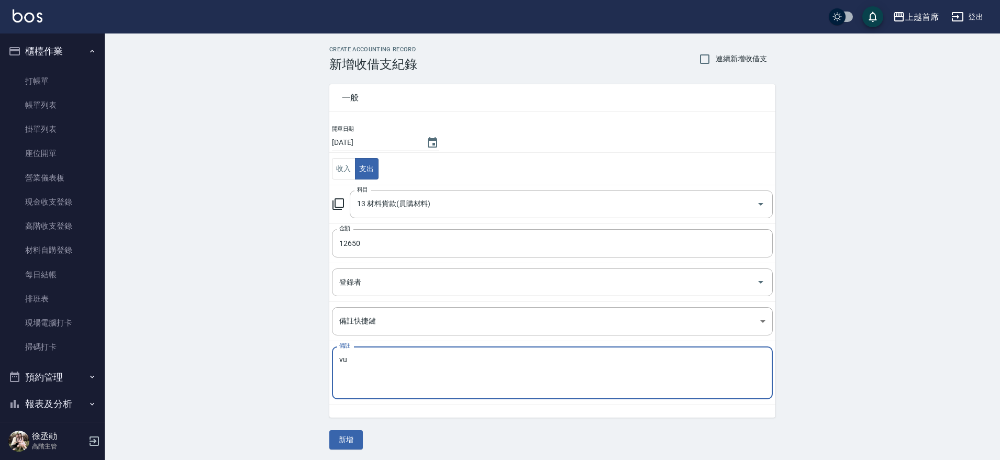
type textarea "v"
type textarea "u"
type textarea "ㄧ"
type textarea "謝老師貨款"
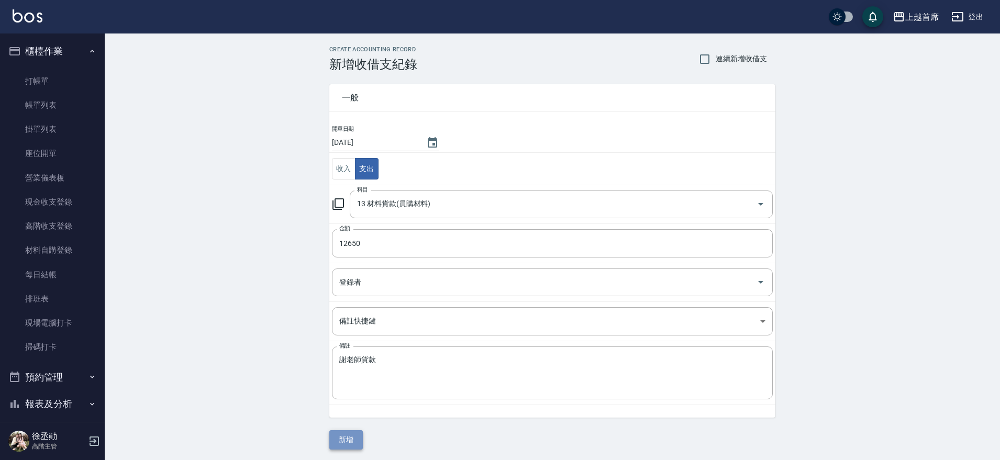
click at [356, 434] on button "新增" at bounding box center [345, 439] width 33 height 19
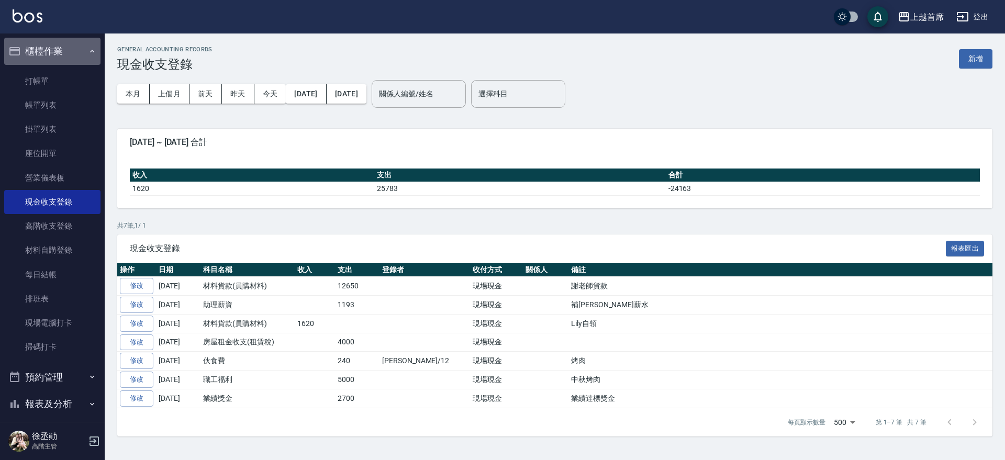
click at [76, 46] on button "櫃檯作業" at bounding box center [52, 51] width 96 height 27
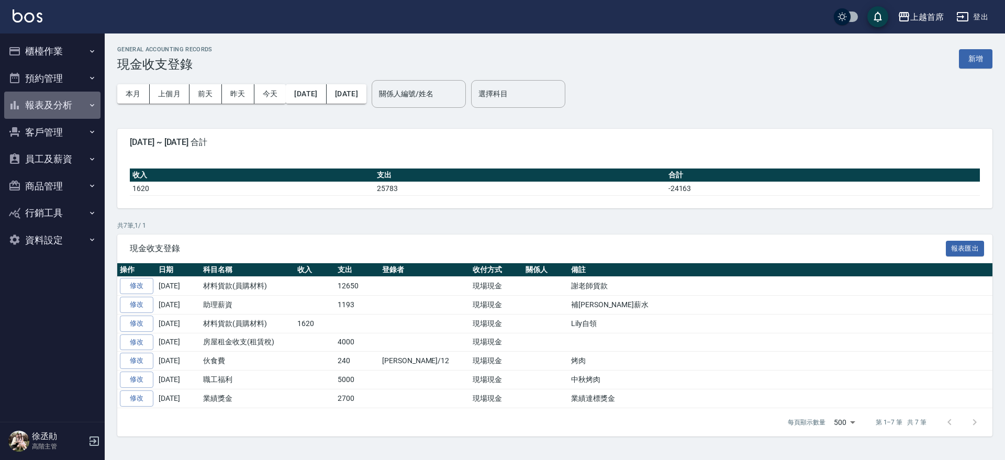
click at [61, 99] on button "報表及分析" at bounding box center [52, 105] width 96 height 27
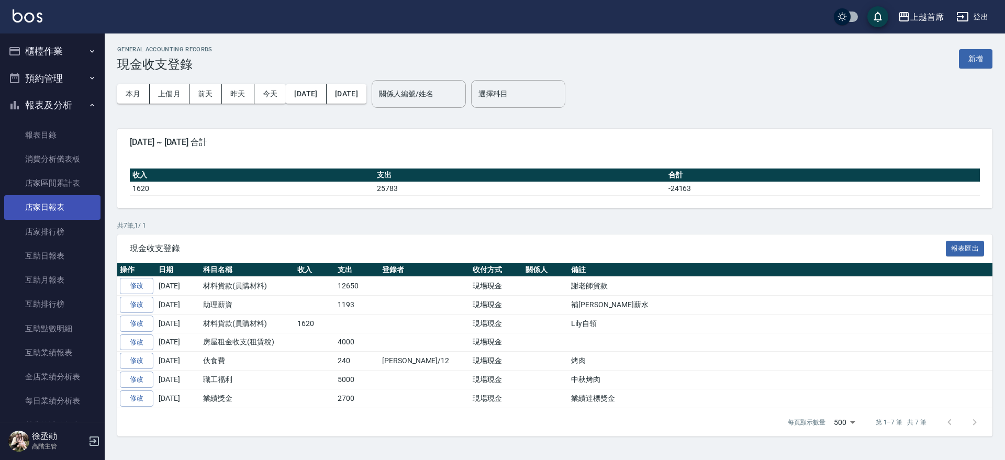
click at [60, 211] on link "店家日報表" at bounding box center [52, 207] width 96 height 24
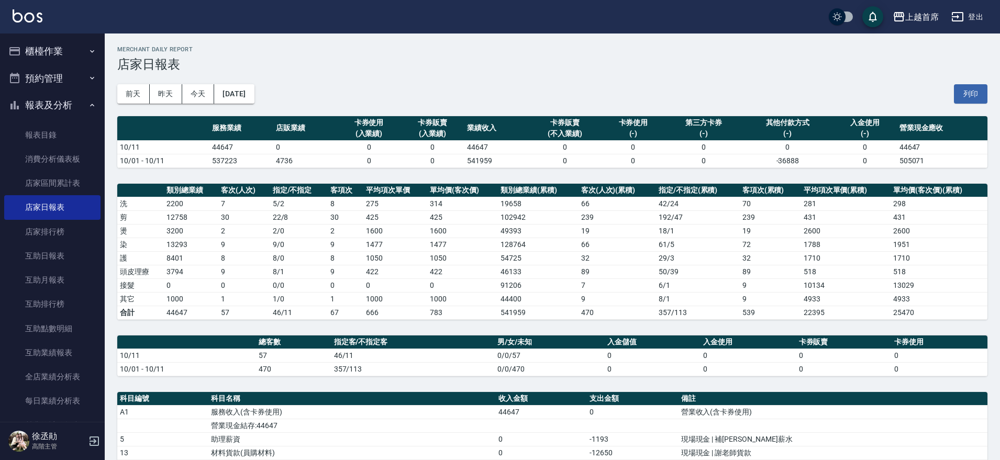
scroll to position [218, 0]
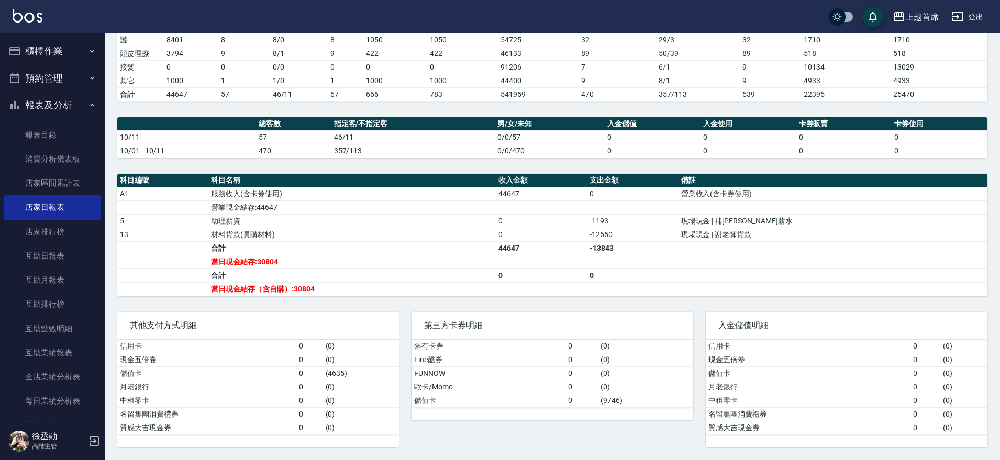
click at [28, 51] on button "櫃檯作業" at bounding box center [52, 51] width 96 height 27
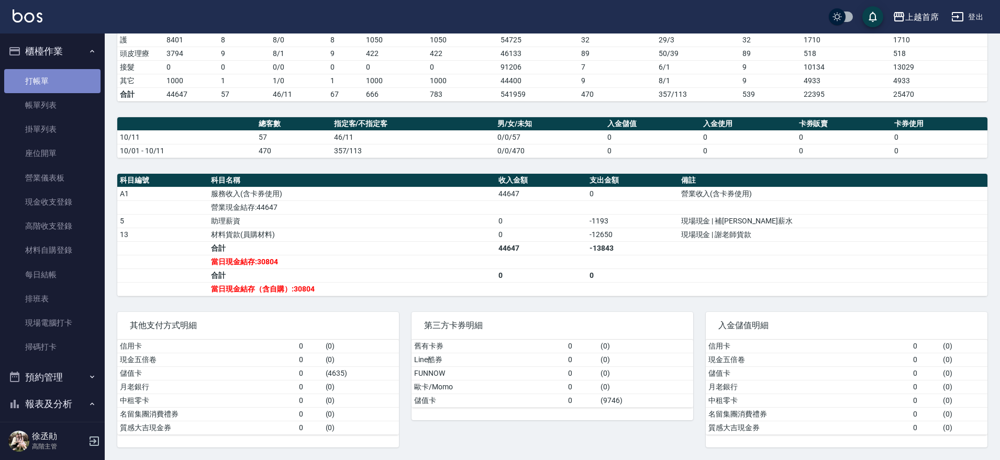
click at [69, 85] on link "打帳單" at bounding box center [52, 81] width 96 height 24
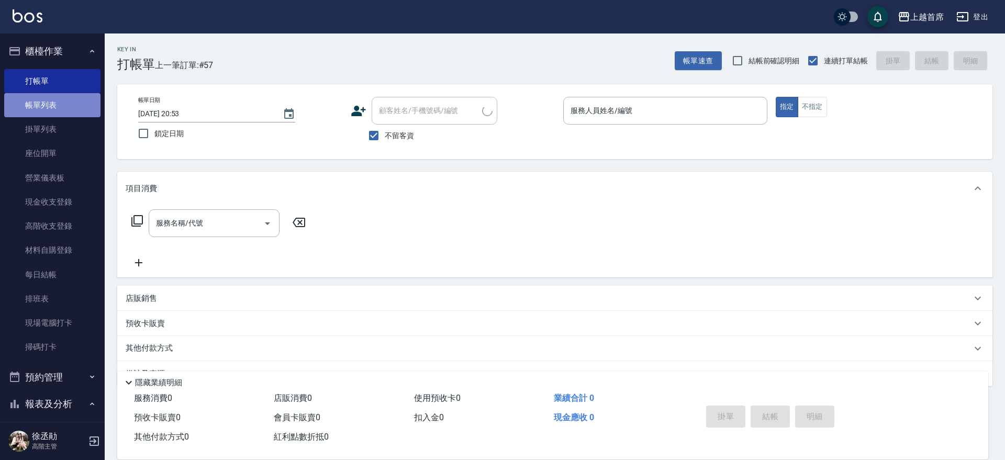
click at [65, 100] on link "帳單列表" at bounding box center [52, 105] width 96 height 24
click at [68, 100] on link "帳單列表" at bounding box center [52, 105] width 96 height 24
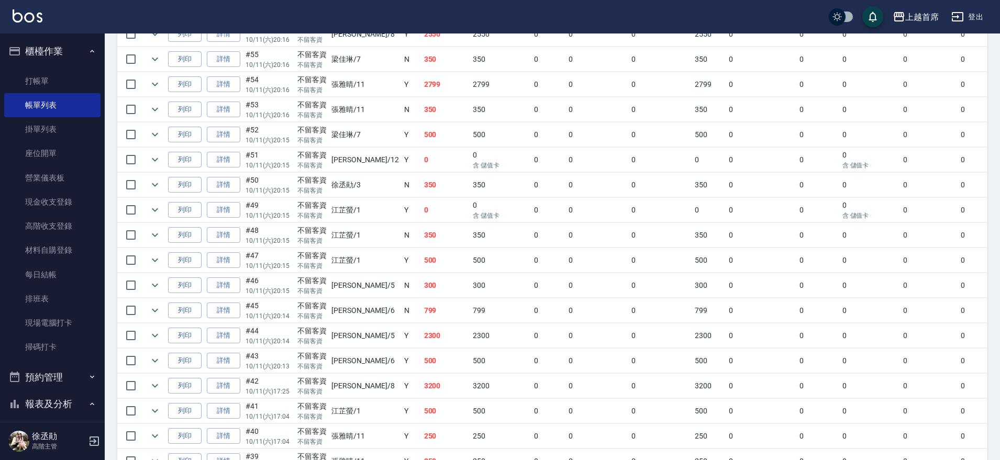
scroll to position [235, 0]
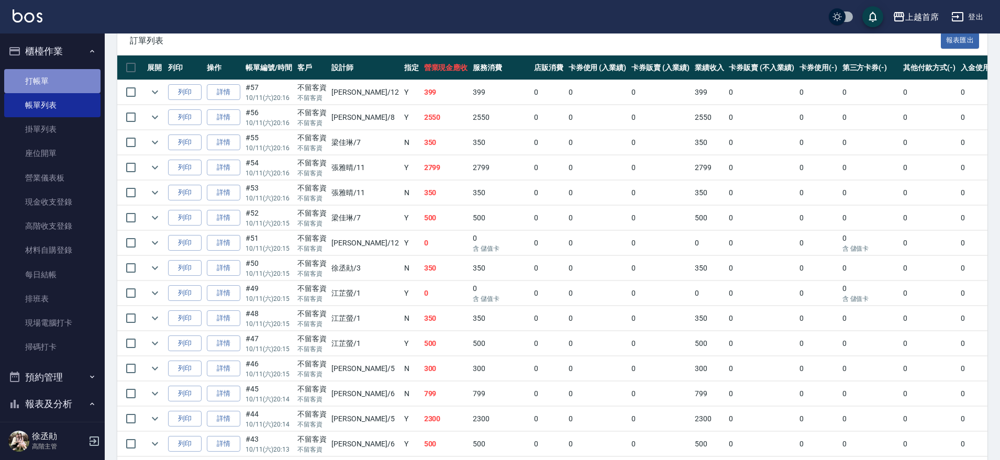
click at [59, 83] on link "打帳單" at bounding box center [52, 81] width 96 height 24
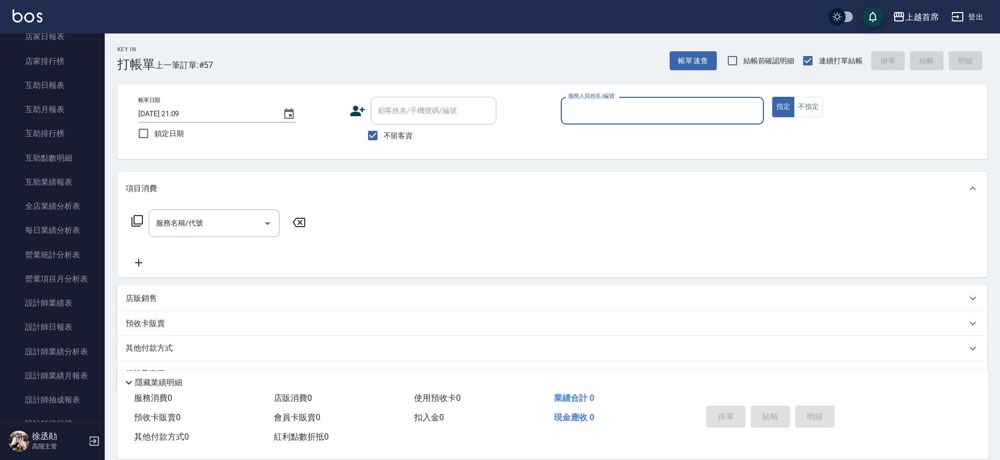
scroll to position [432, 0]
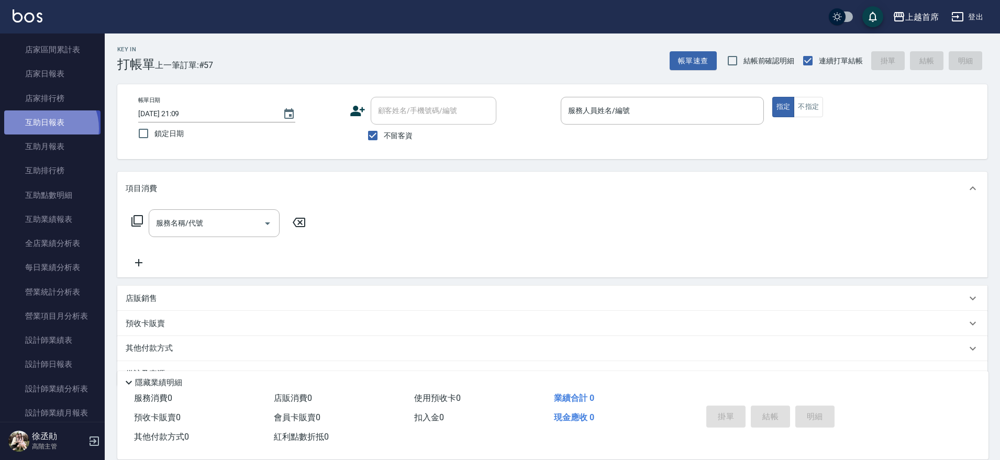
click at [43, 129] on link "互助日報表" at bounding box center [52, 122] width 96 height 24
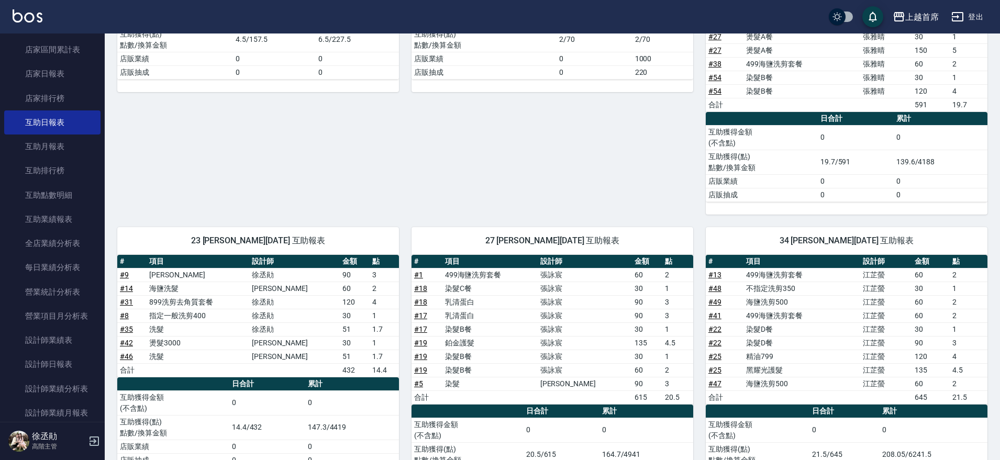
scroll to position [482, 0]
